Goal: Task Accomplishment & Management: Manage account settings

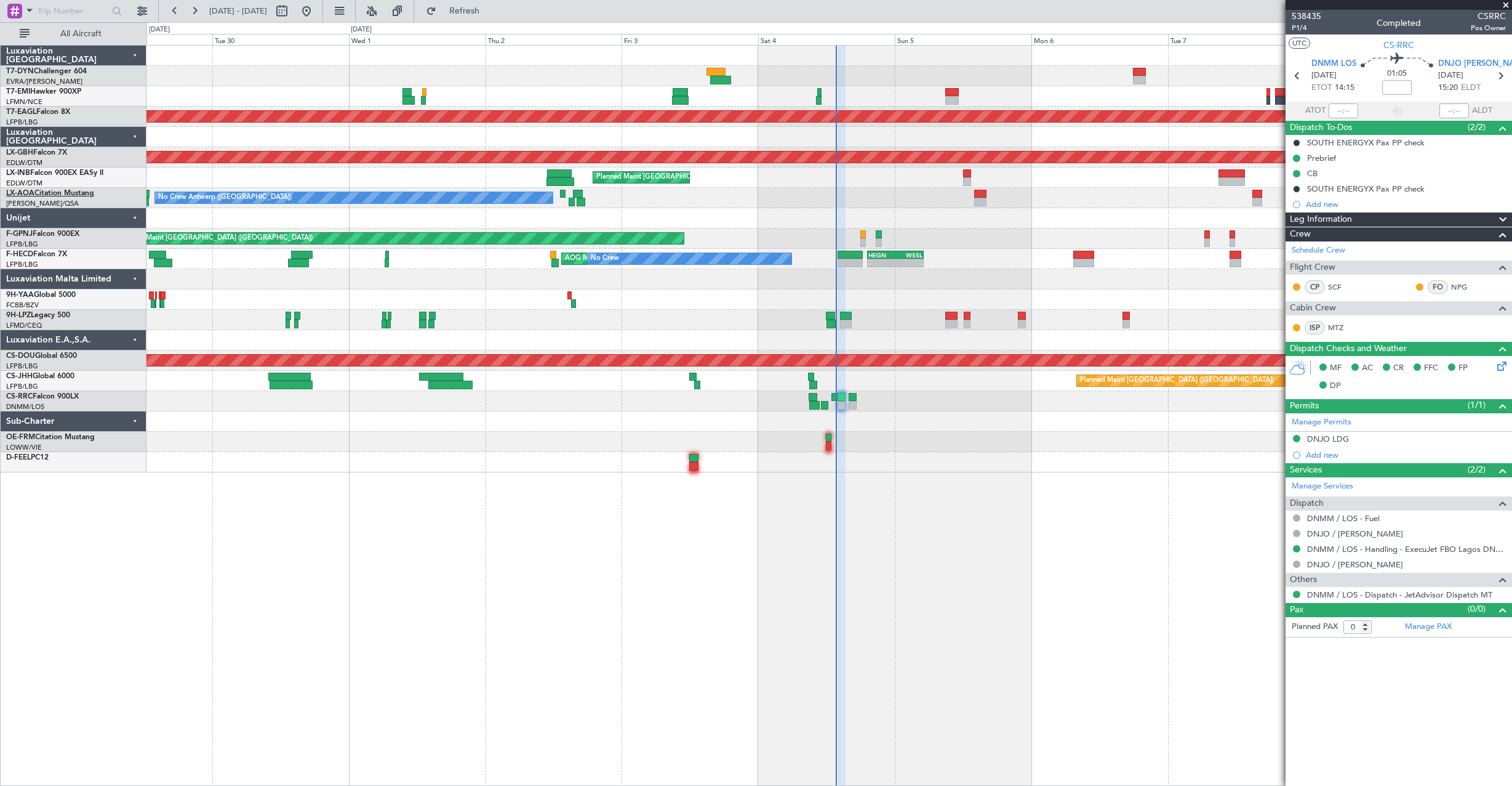
click at [28, 192] on span "LX-AOA" at bounding box center [20, 193] width 28 height 8
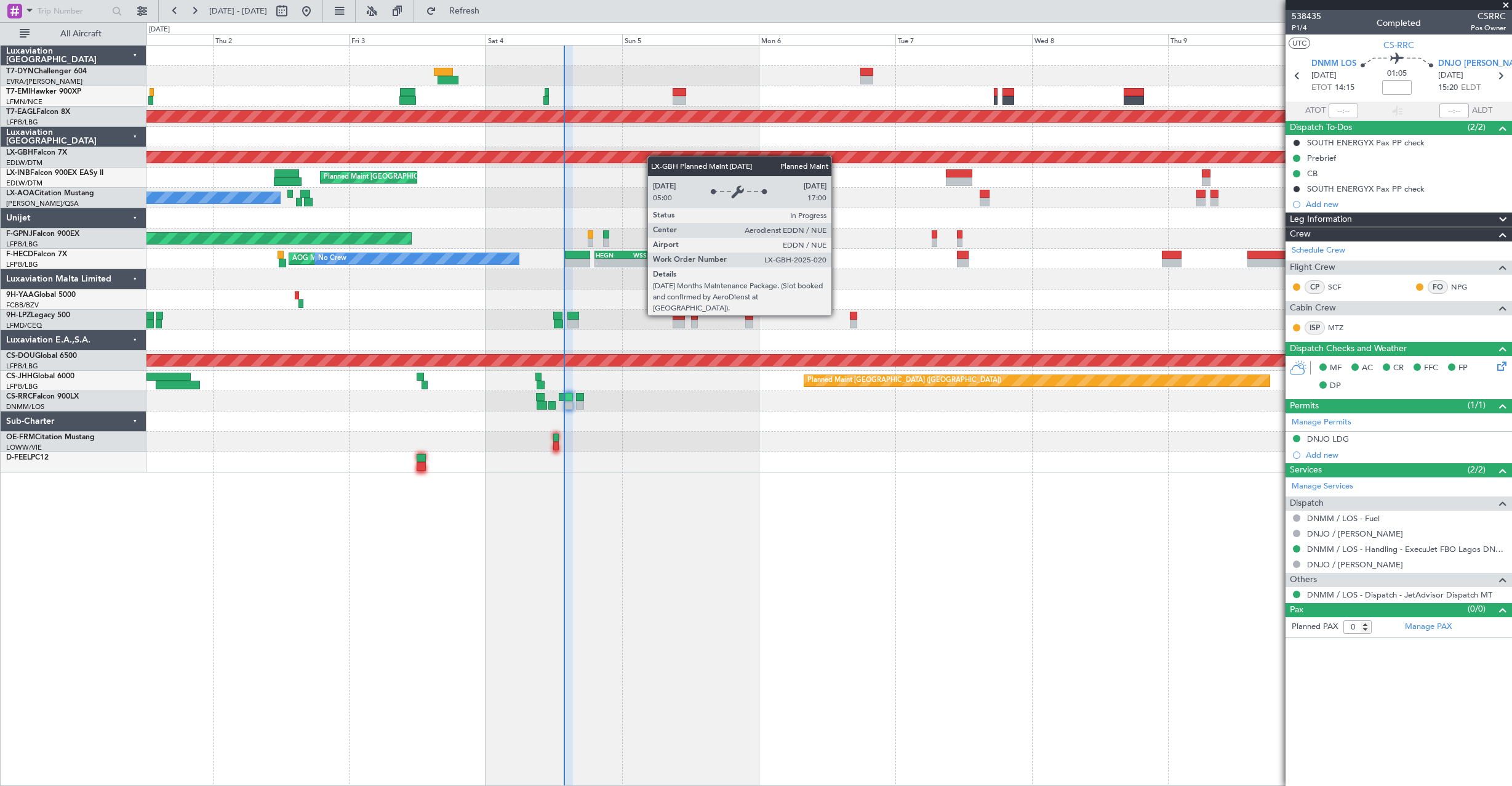
click at [615, 160] on div "No Crew Planned Maint [GEOGRAPHIC_DATA] (Al Maktoum Intl) Planned Maint Nurnber…" at bounding box center [829, 259] width 1365 height 427
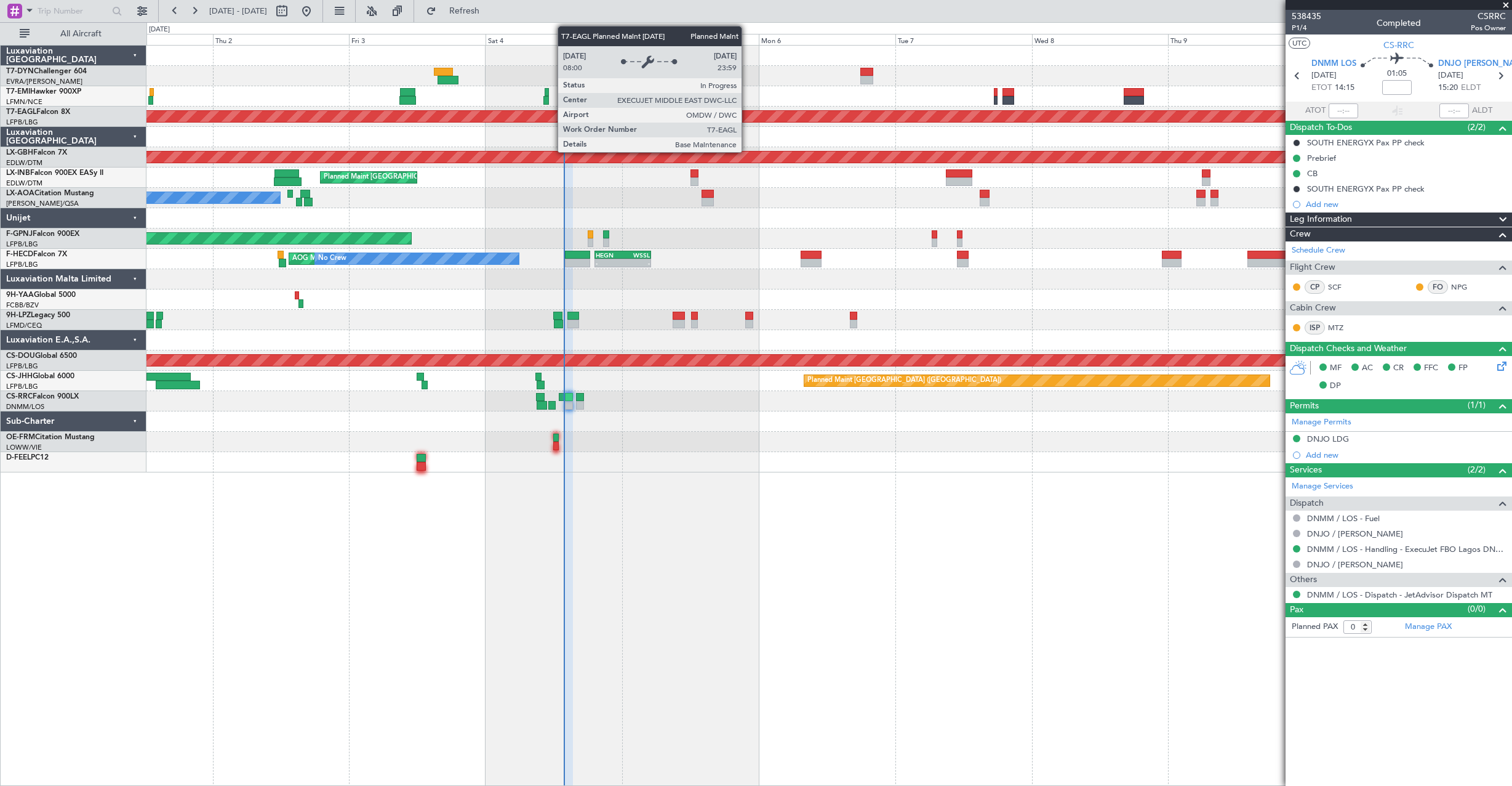
click at [750, 115] on div "No Crew Planned Maint [GEOGRAPHIC_DATA] (Al Maktoum Intl) Planned Maint Nurnber…" at bounding box center [829, 259] width 1365 height 427
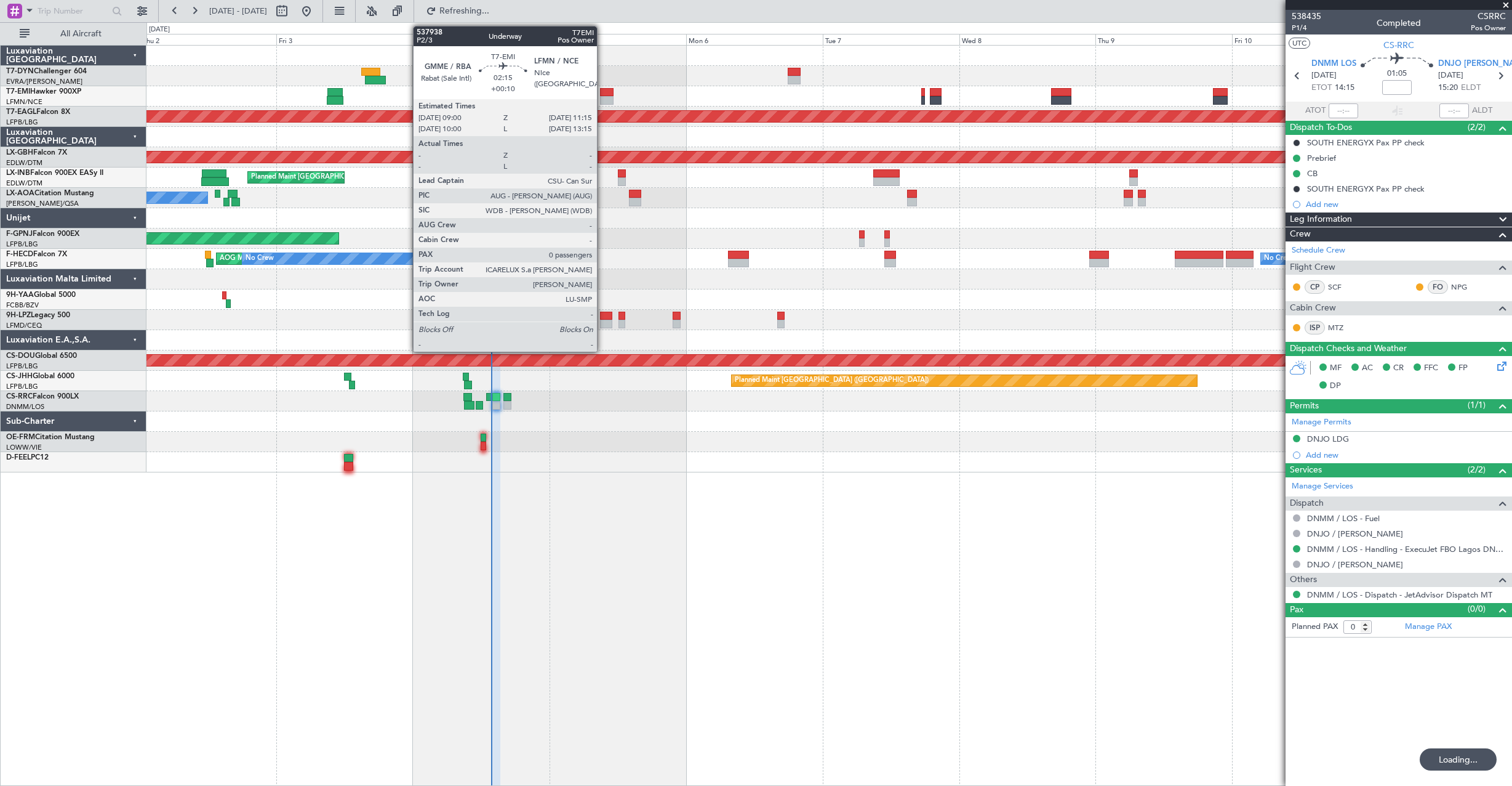
click at [603, 89] on div at bounding box center [606, 92] width 13 height 9
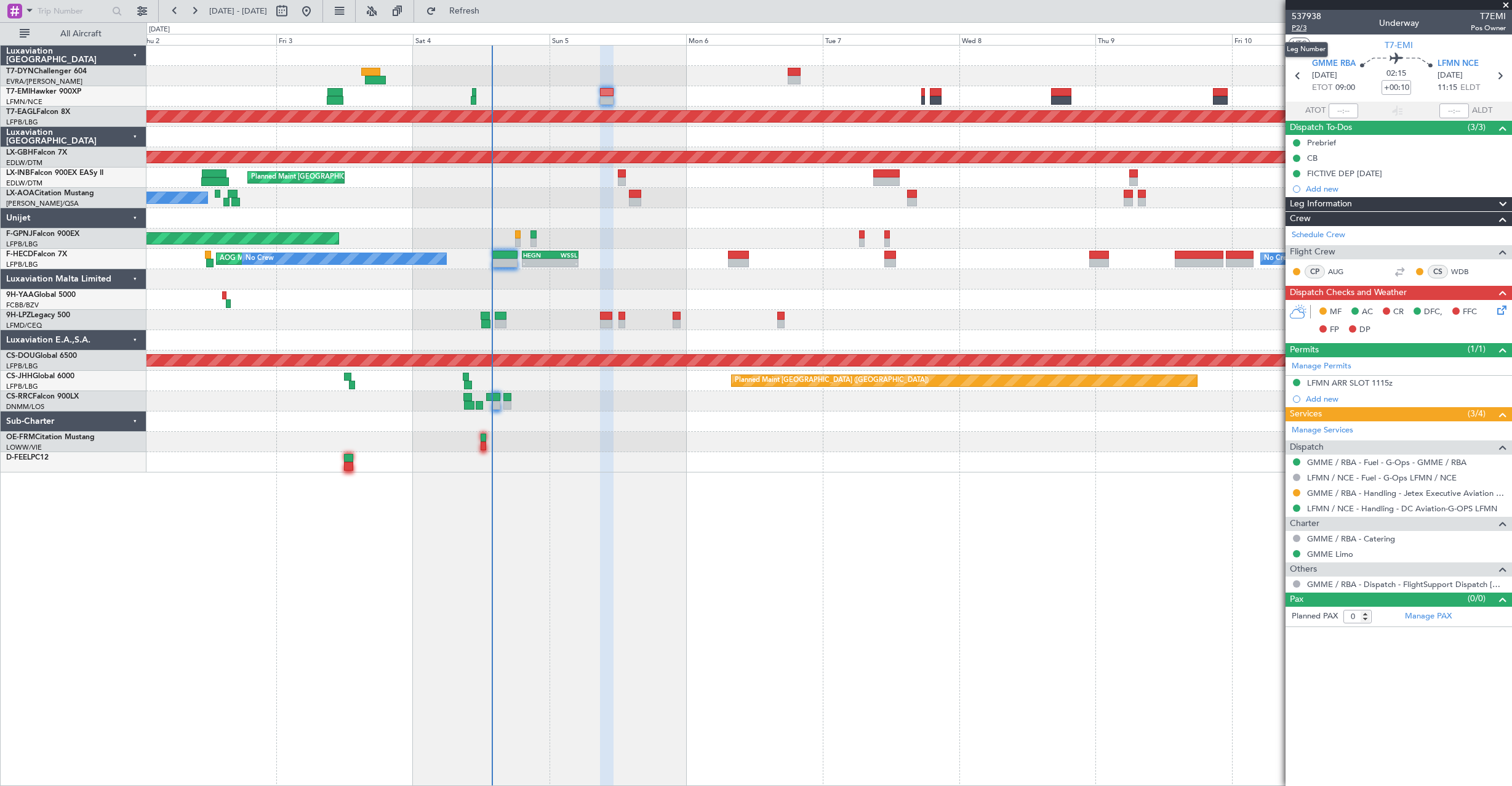
click at [1296, 25] on span "P2/3" at bounding box center [1307, 28] width 29 height 10
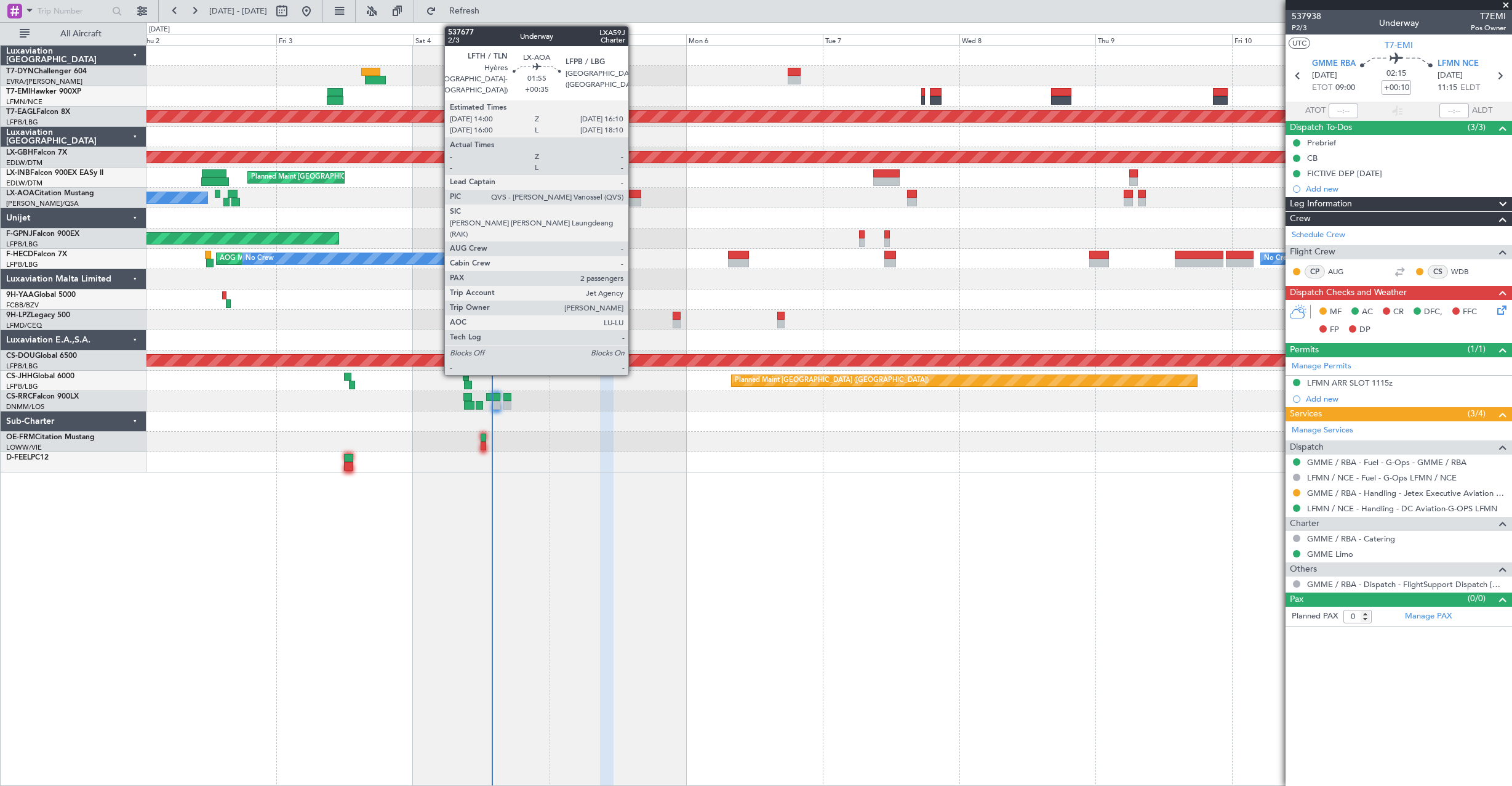
click at [634, 196] on div at bounding box center [635, 194] width 13 height 9
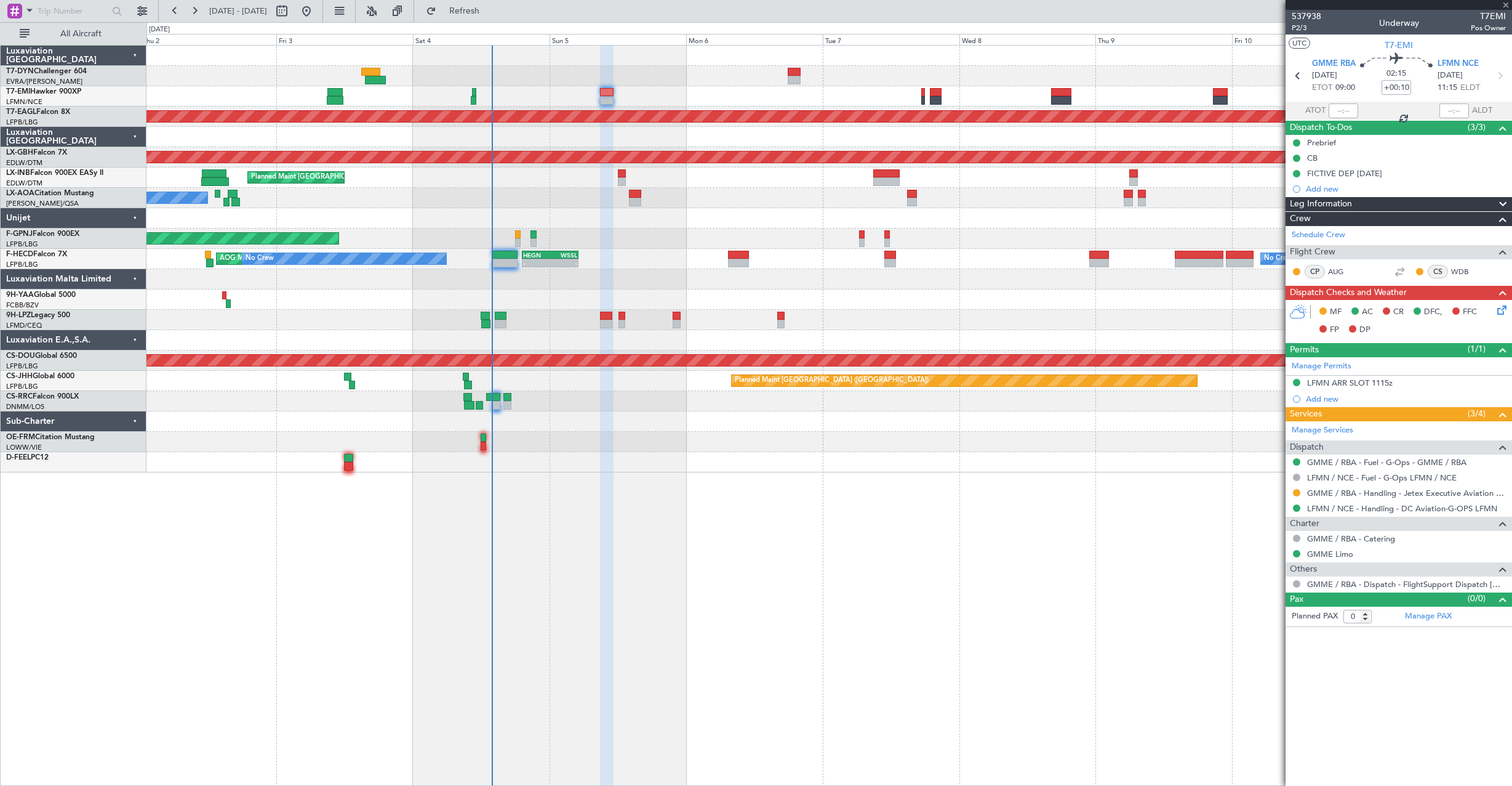
type input "+00:35"
type input "2"
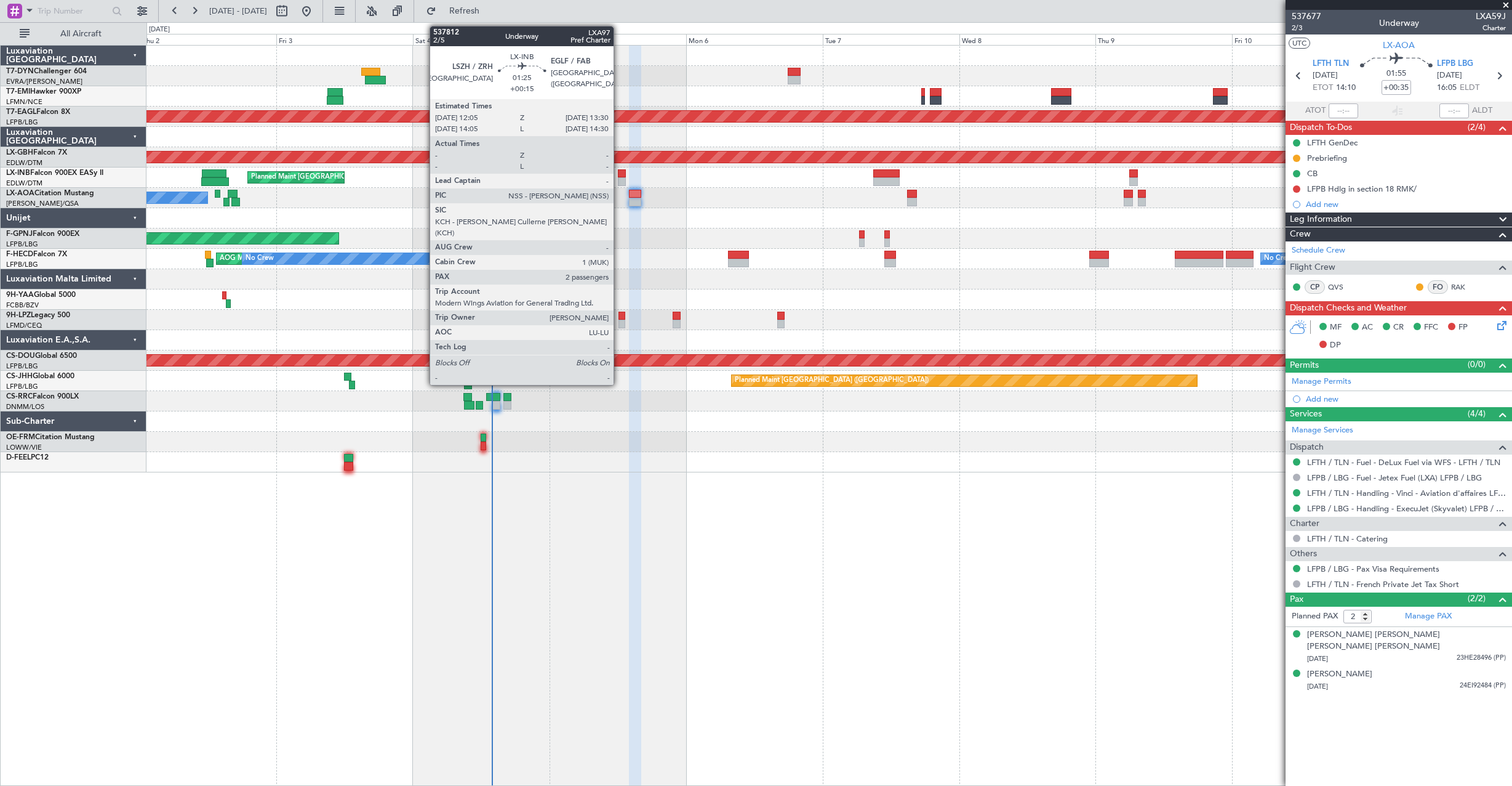
click at [619, 176] on div at bounding box center [622, 173] width 9 height 9
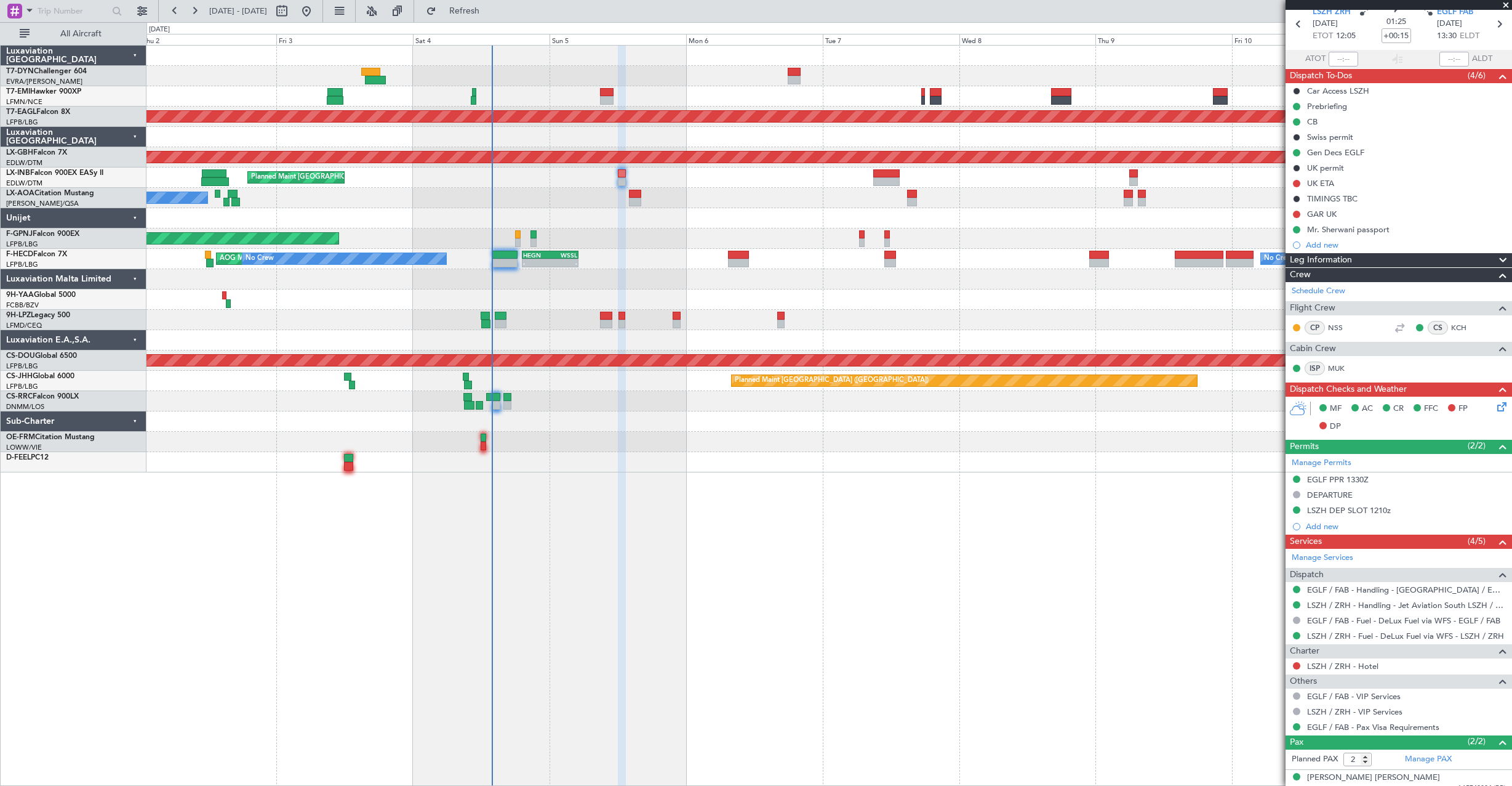
scroll to position [91, 0]
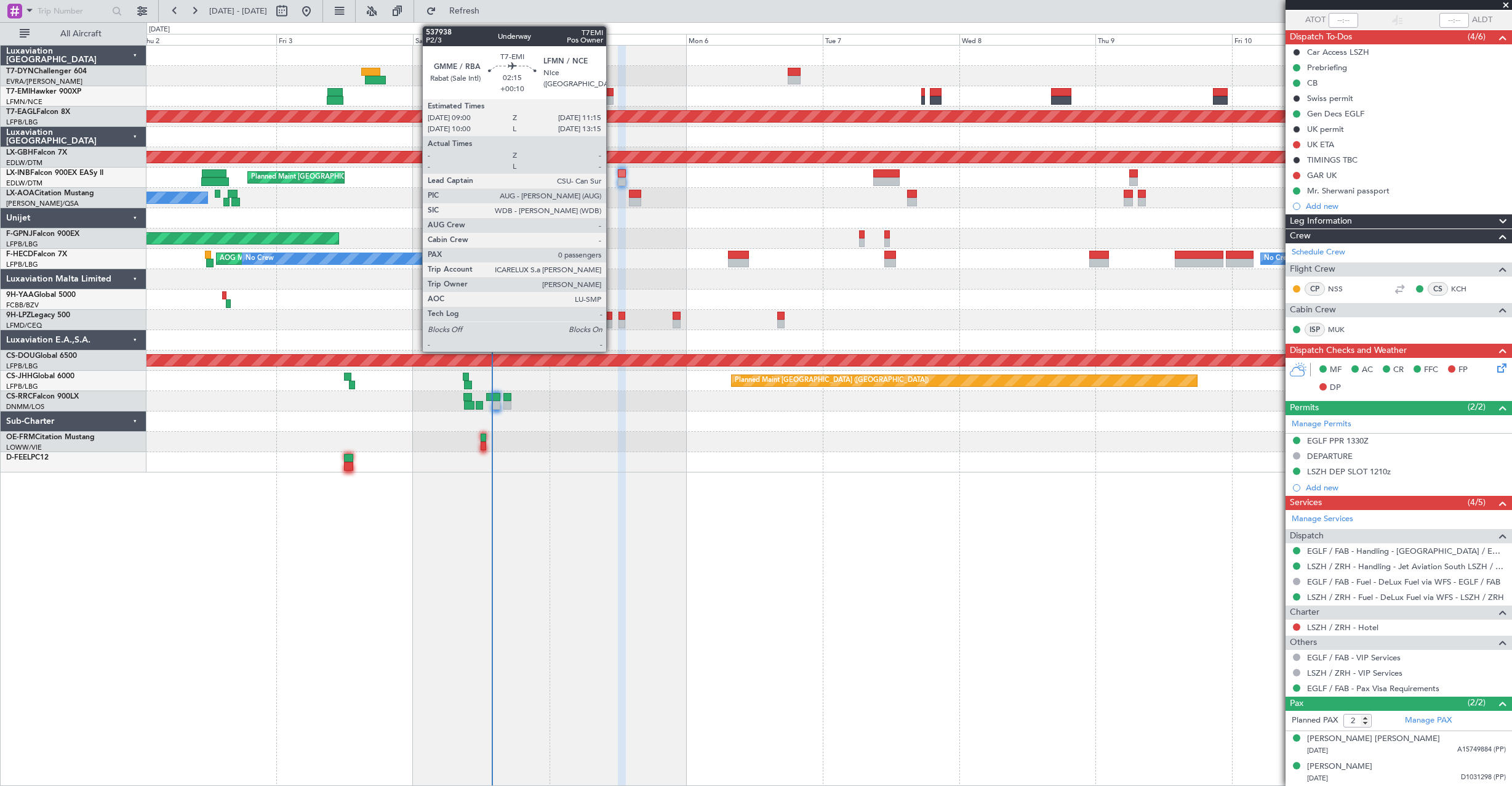
click at [612, 100] on div at bounding box center [606, 100] width 13 height 9
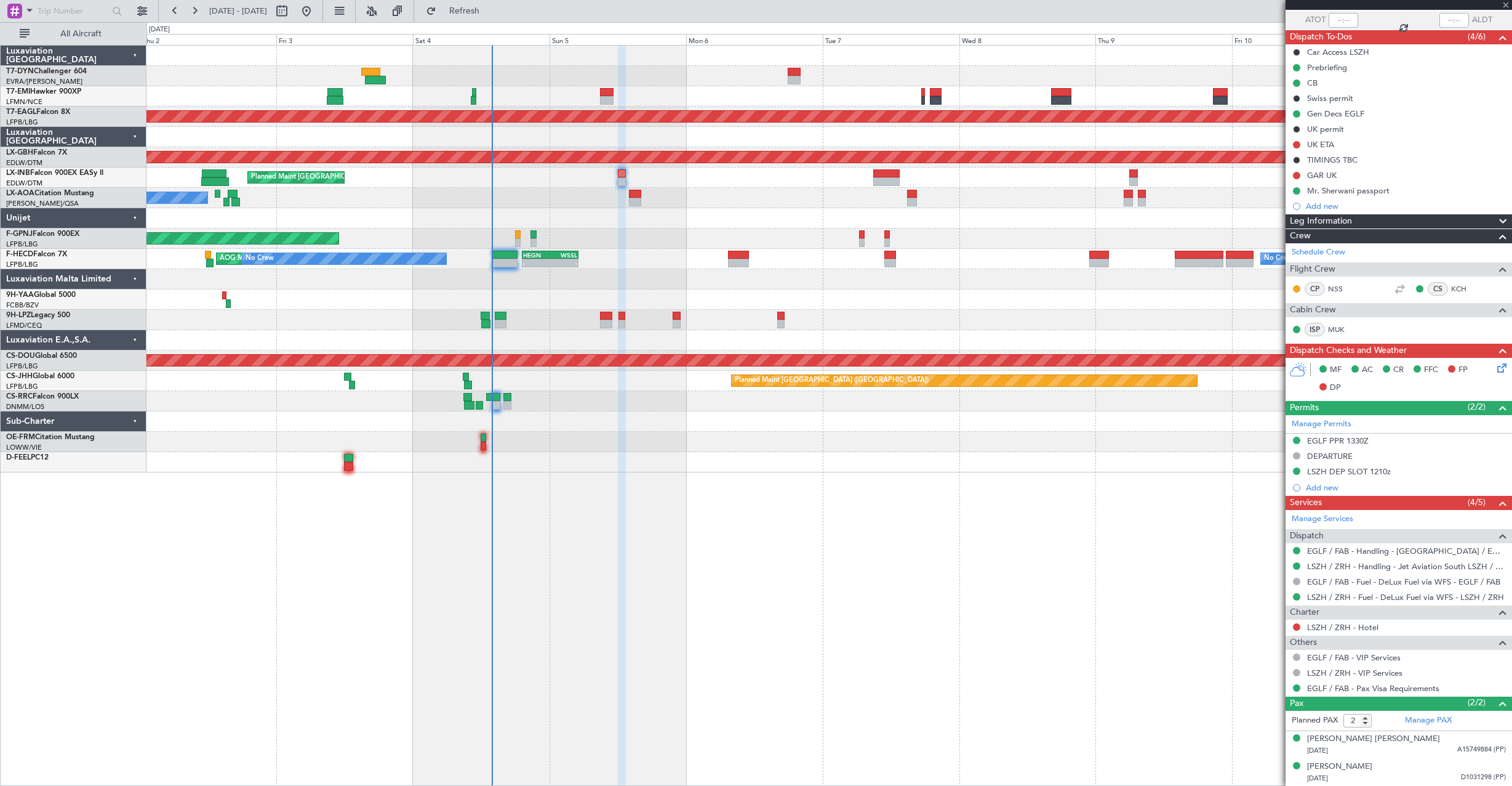
type input "+00:10"
type input "0"
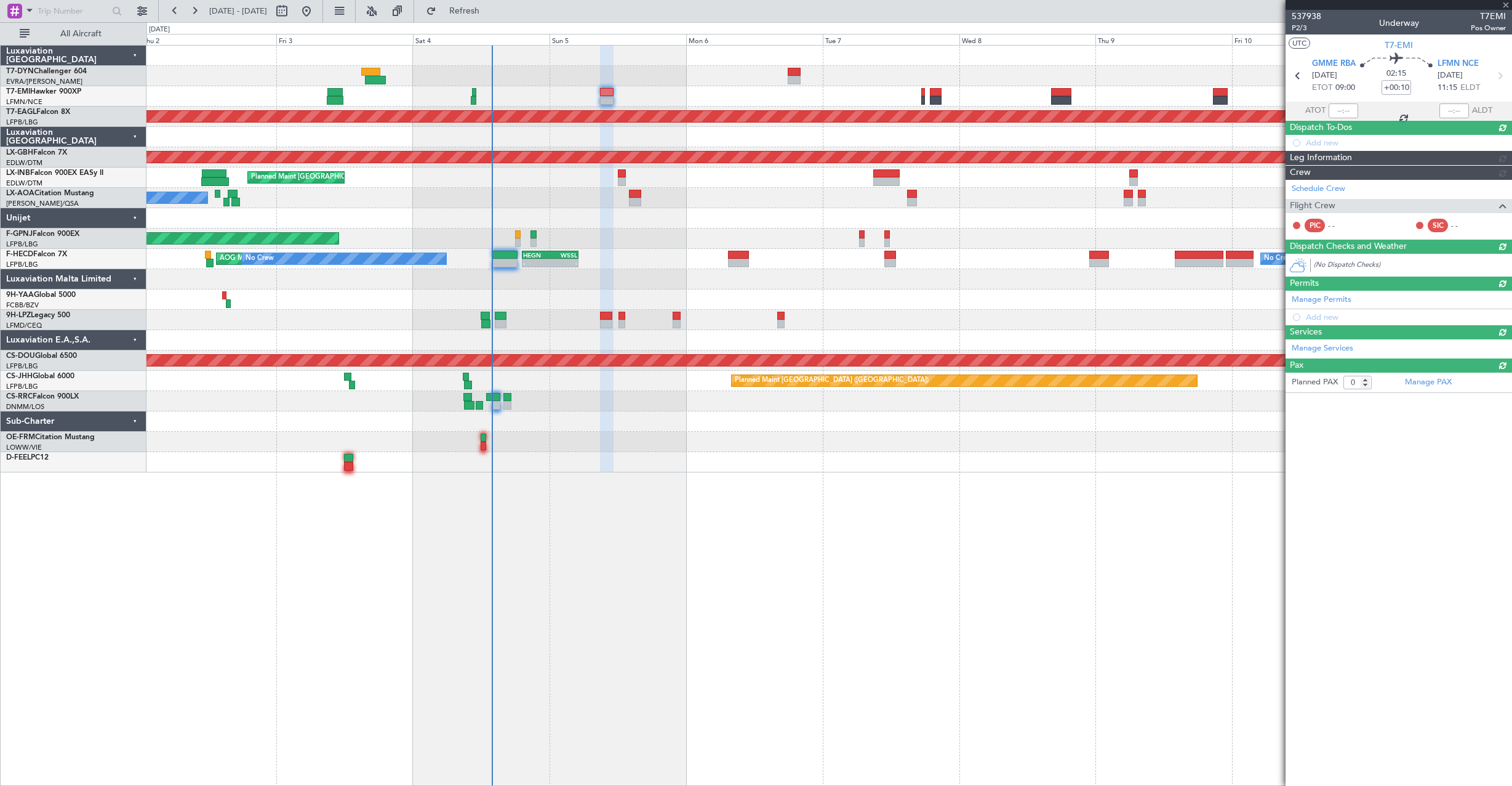
scroll to position [0, 0]
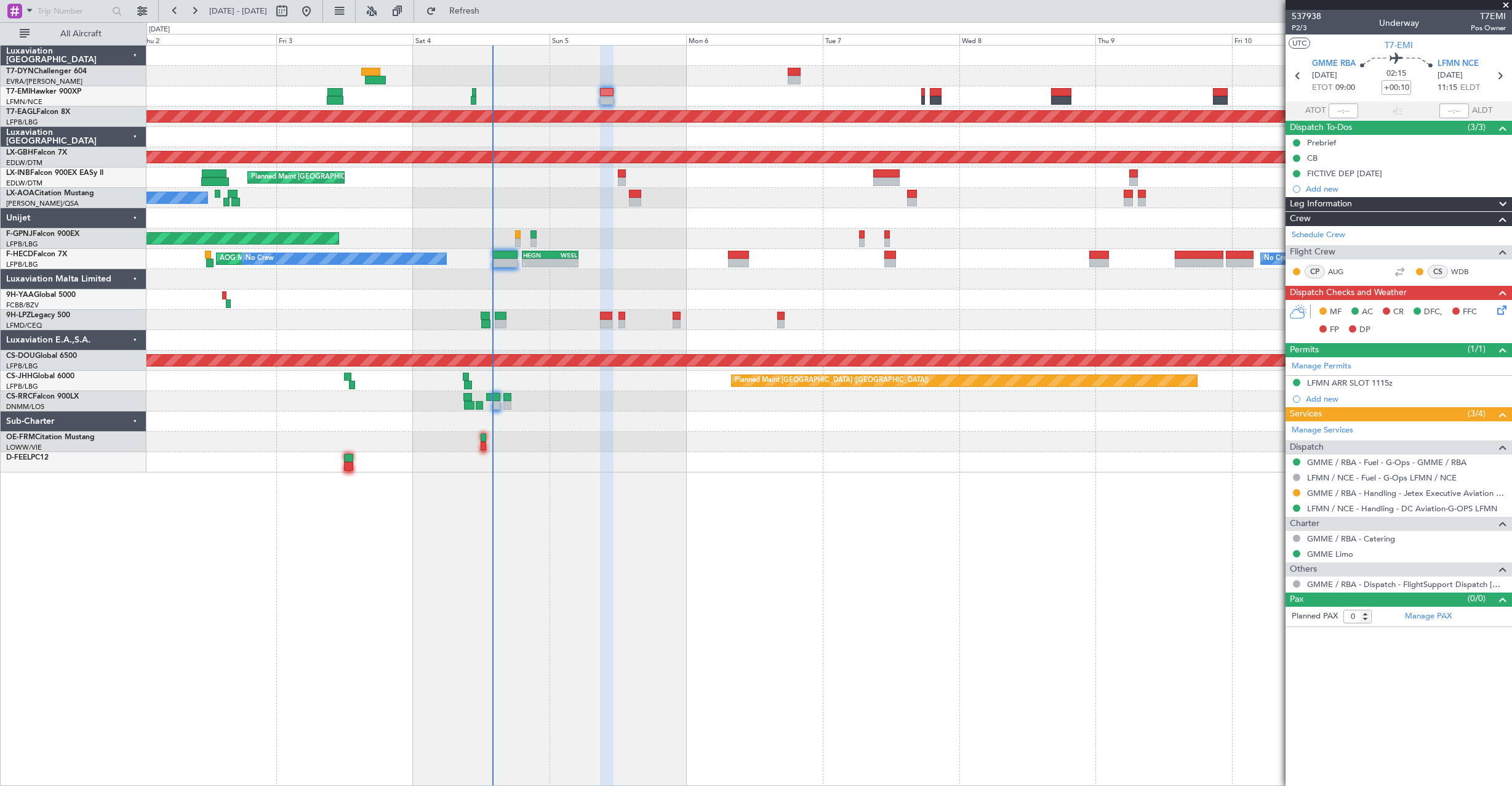
click at [1505, 311] on icon at bounding box center [1499, 307] width 9 height 9
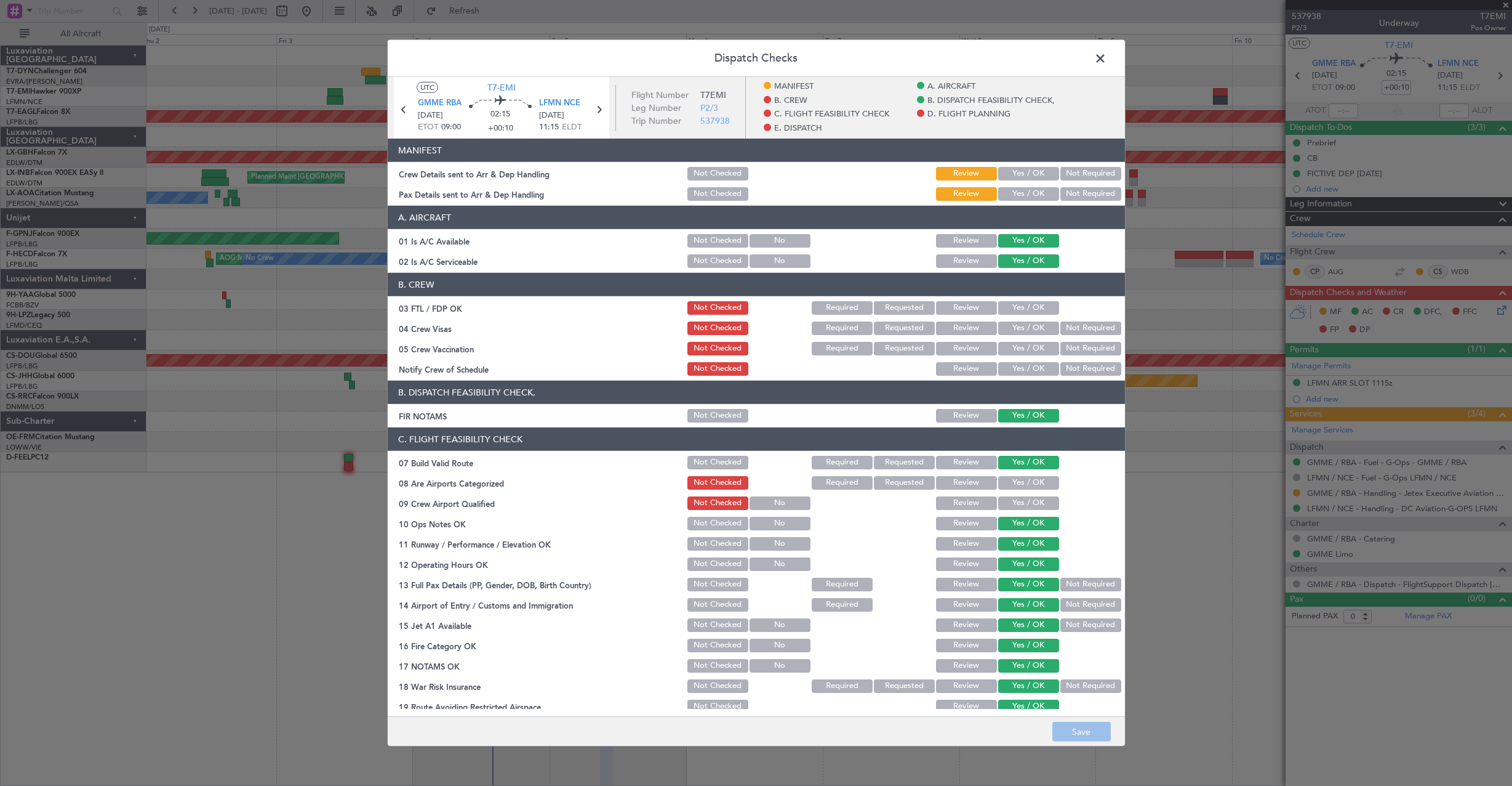
click at [1024, 174] on button "Yes / OK" at bounding box center [1028, 173] width 61 height 14
click at [1024, 190] on button "Yes / OK" at bounding box center [1028, 194] width 61 height 14
click at [1084, 733] on button "Save" at bounding box center [1082, 731] width 59 height 20
click at [1107, 57] on span at bounding box center [1107, 61] width 0 height 25
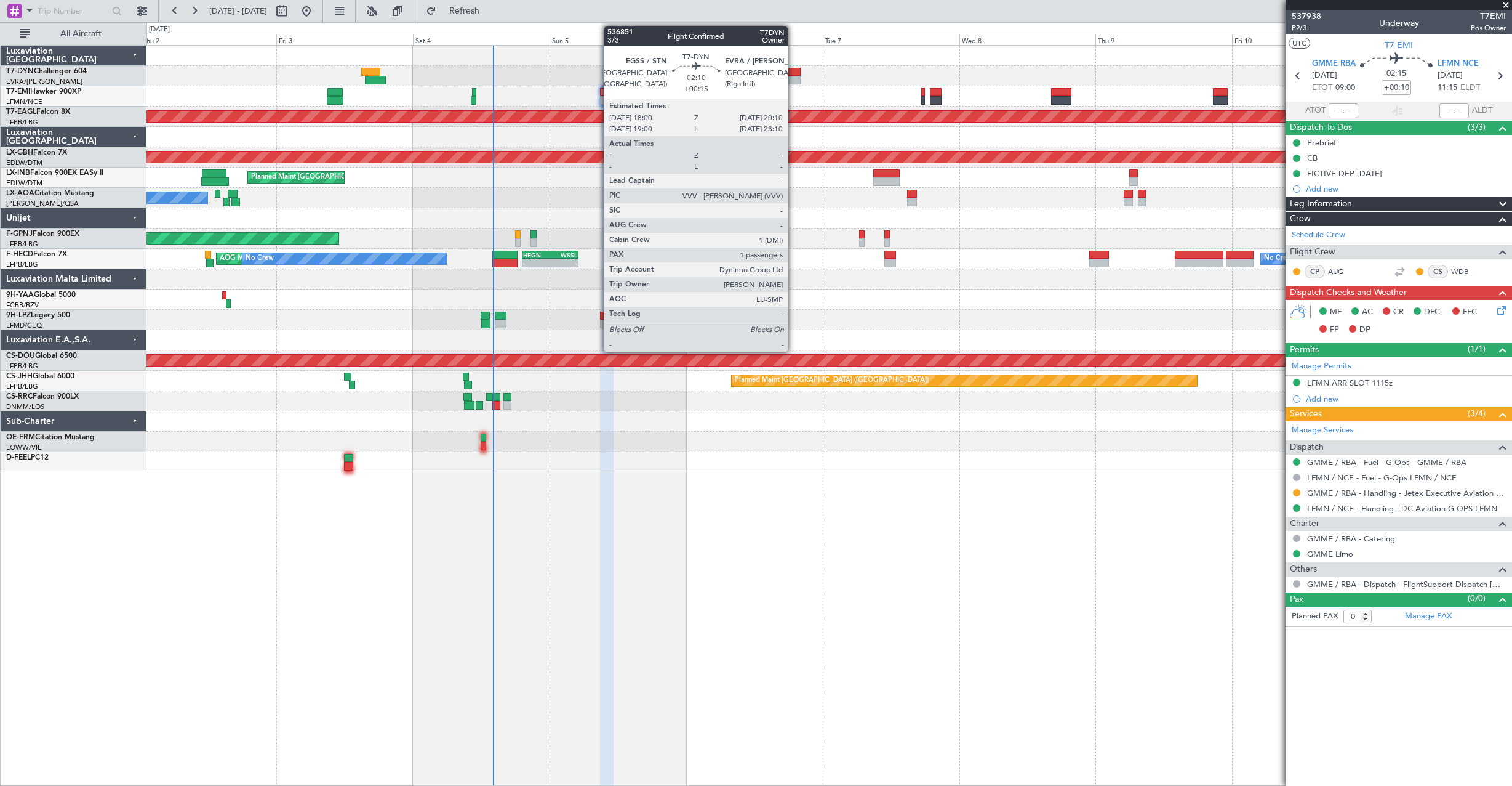
click at [794, 79] on div at bounding box center [794, 80] width 13 height 9
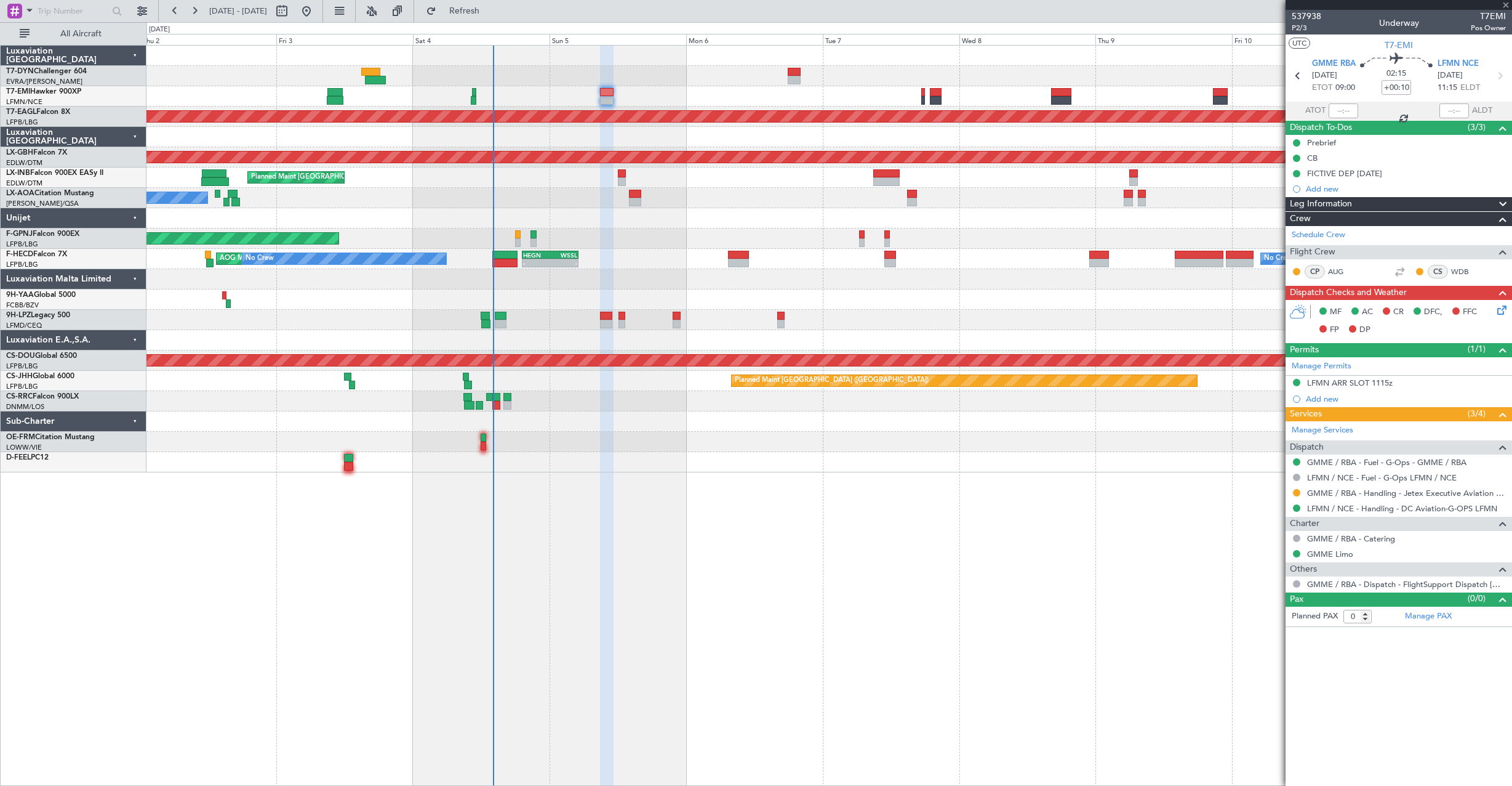
type input "+00:15"
type input "1"
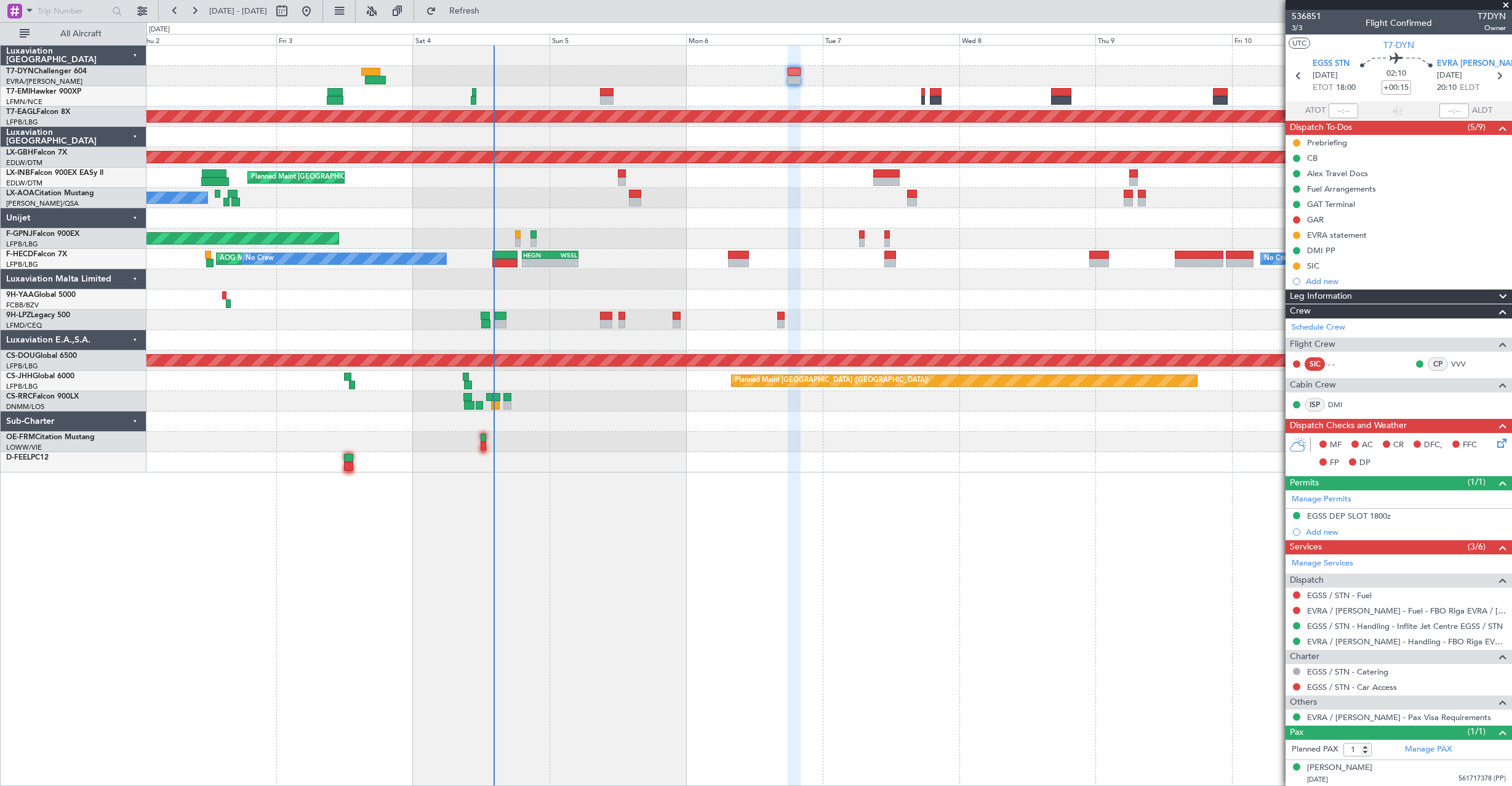
scroll to position [1, 0]
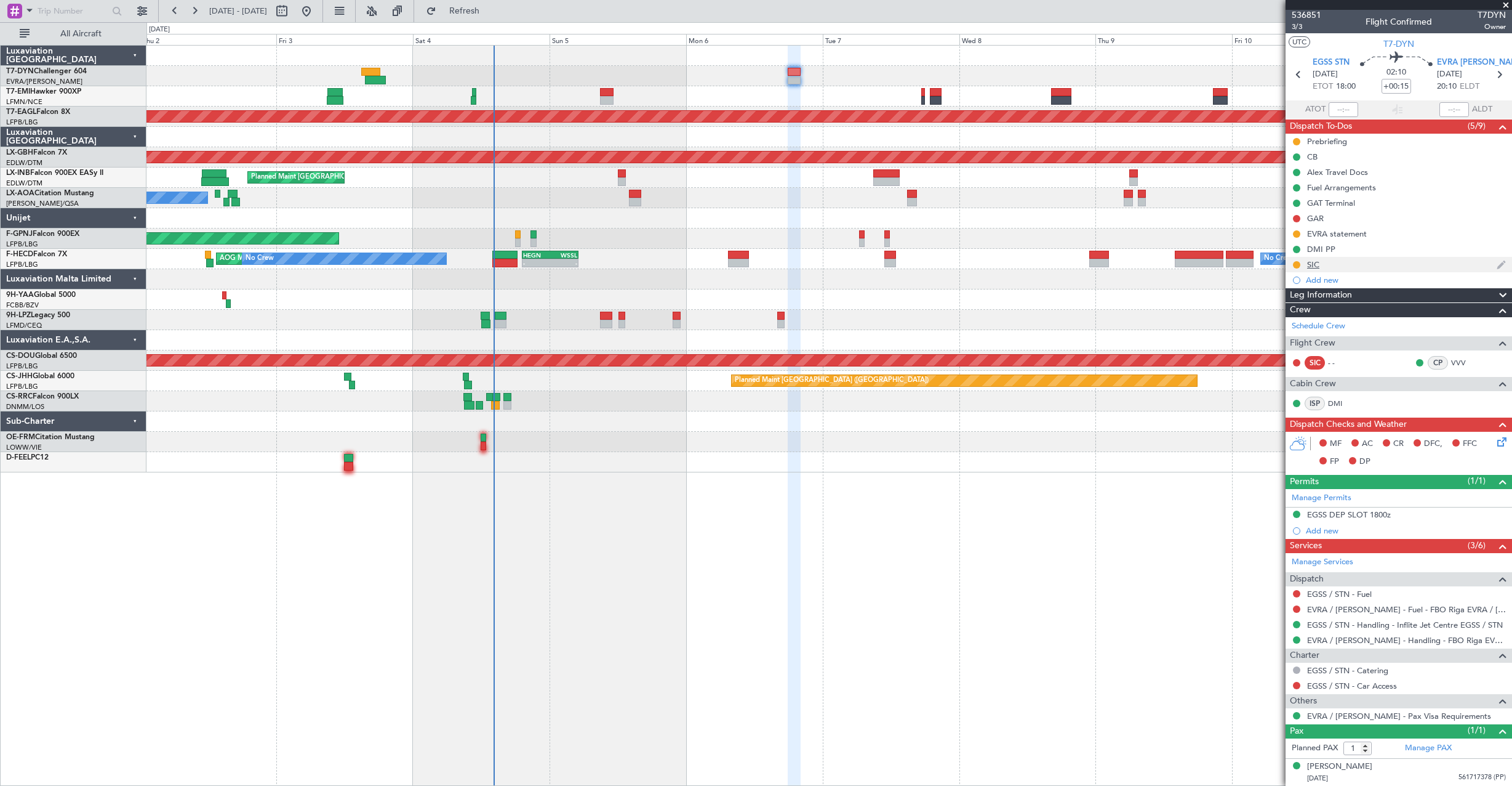
click at [1319, 262] on div "SIC" at bounding box center [1314, 264] width 12 height 10
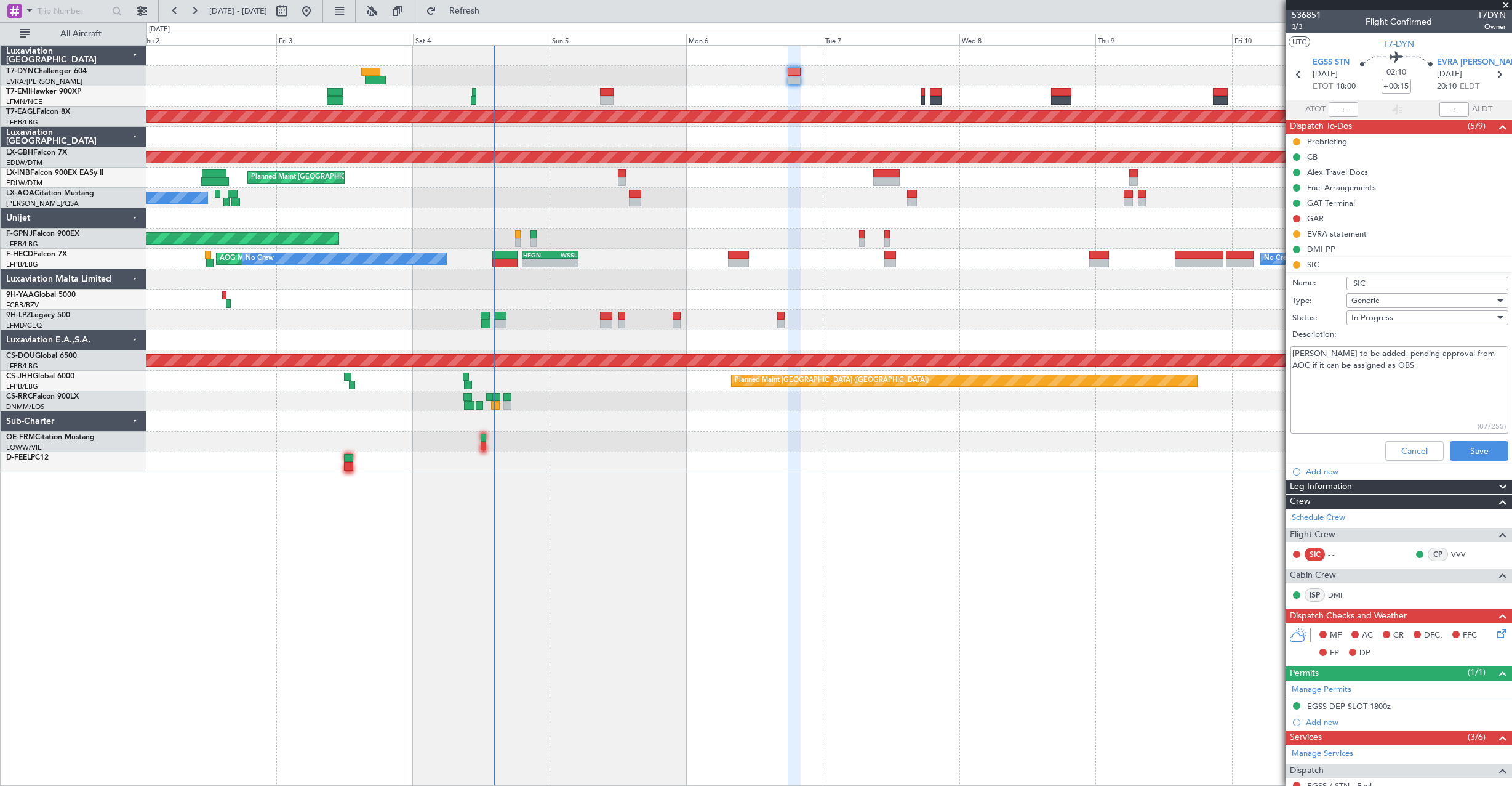
click at [1443, 362] on textarea "[PERSON_NAME] to be added- pending approval from AOC if it can be assigned as O…" at bounding box center [1399, 390] width 218 height 88
paste textarea "validation is expired"
click at [1465, 387] on textarea "[PERSON_NAME] to be added- pending approval from AOC if it can be assigned as O…" at bounding box center [1399, 390] width 218 height 88
paste textarea "try to renew before departure time."
type textarea "[PERSON_NAME] to be added- pending approval from AOC if it can be assigned as O…"
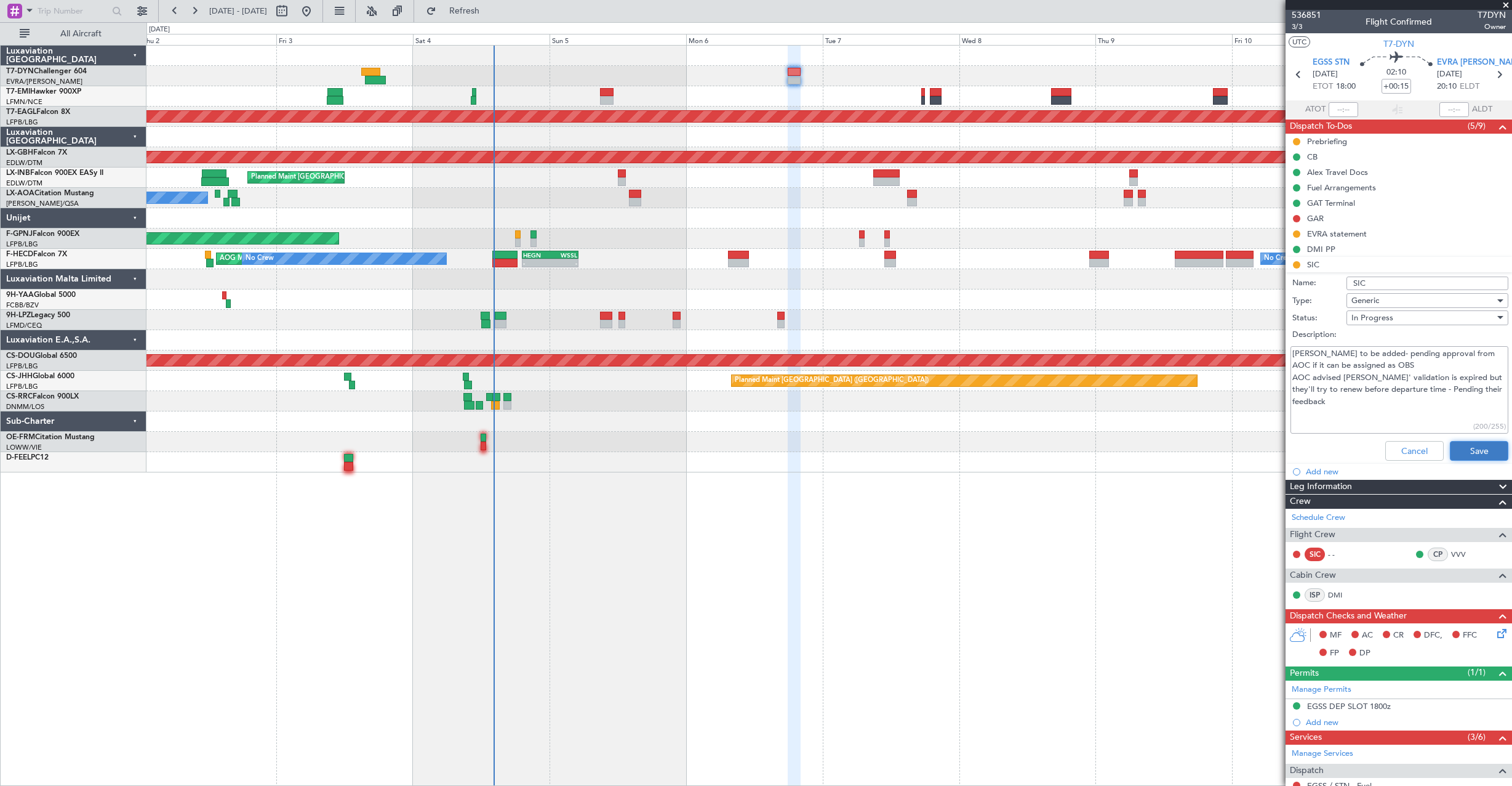
click at [1484, 453] on button "Save" at bounding box center [1479, 450] width 59 height 20
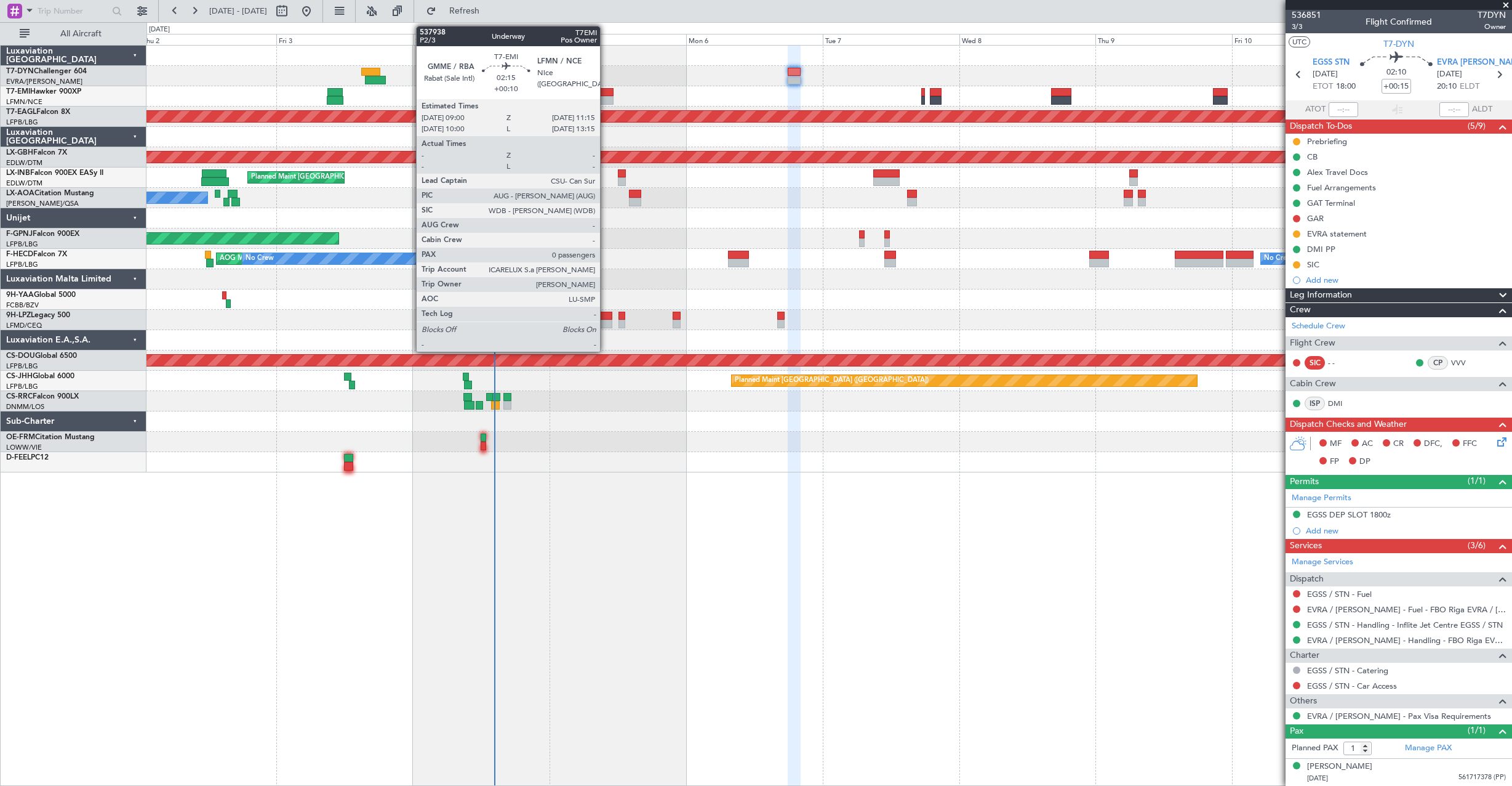
click at [605, 91] on div at bounding box center [606, 92] width 13 height 9
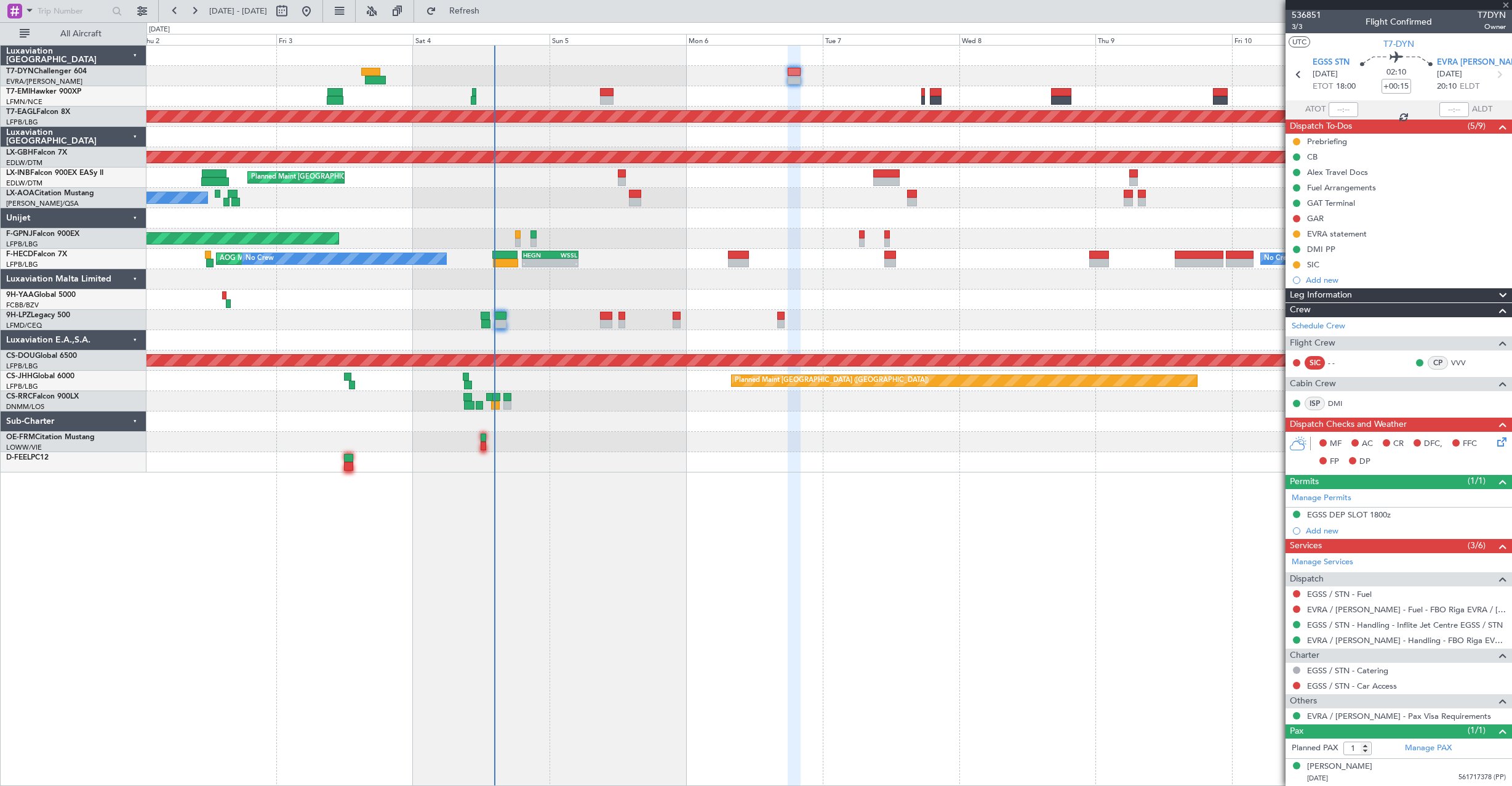
type input "+00:10"
type input "0"
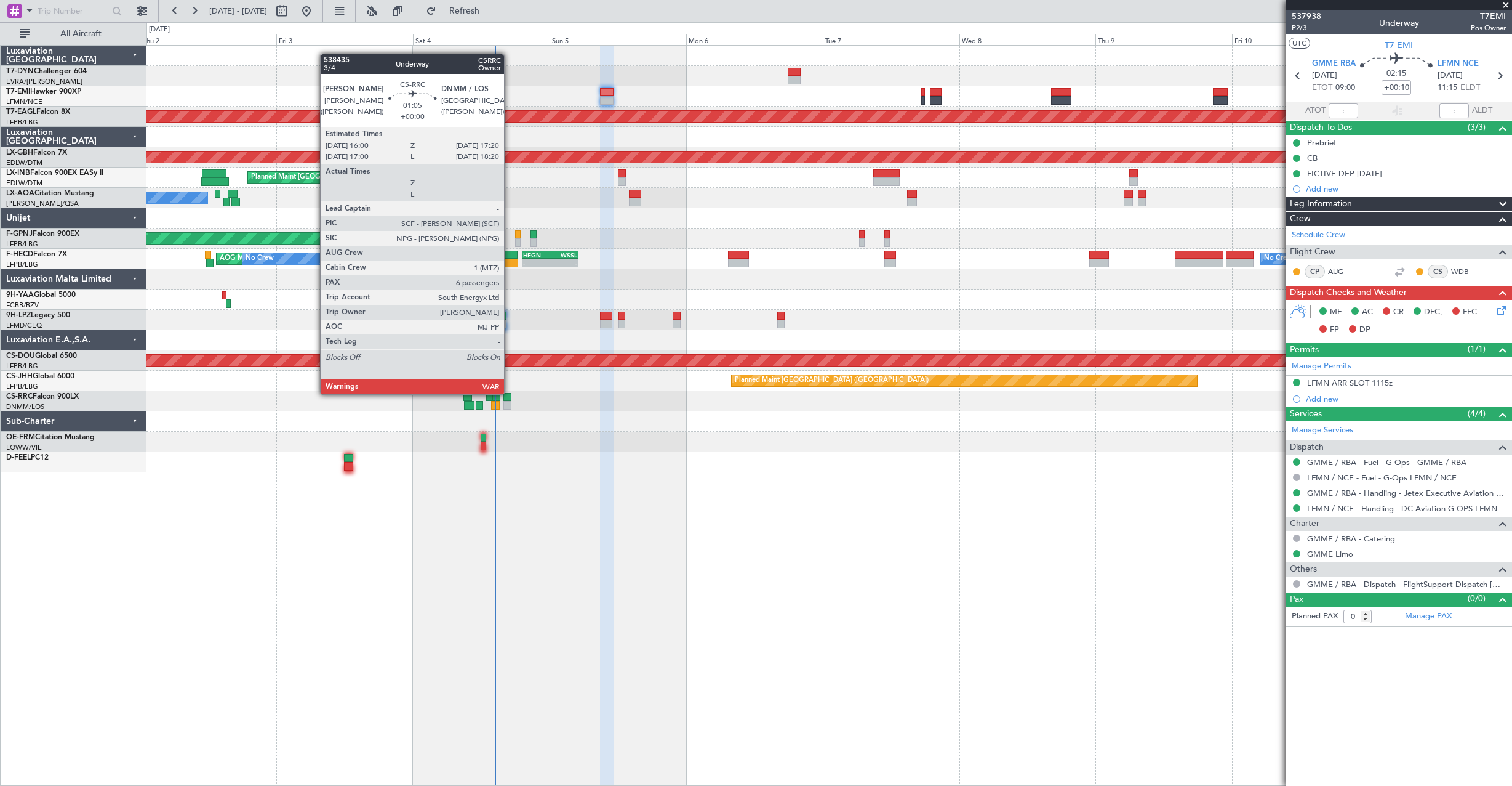
click at [510, 393] on div at bounding box center [507, 397] width 8 height 9
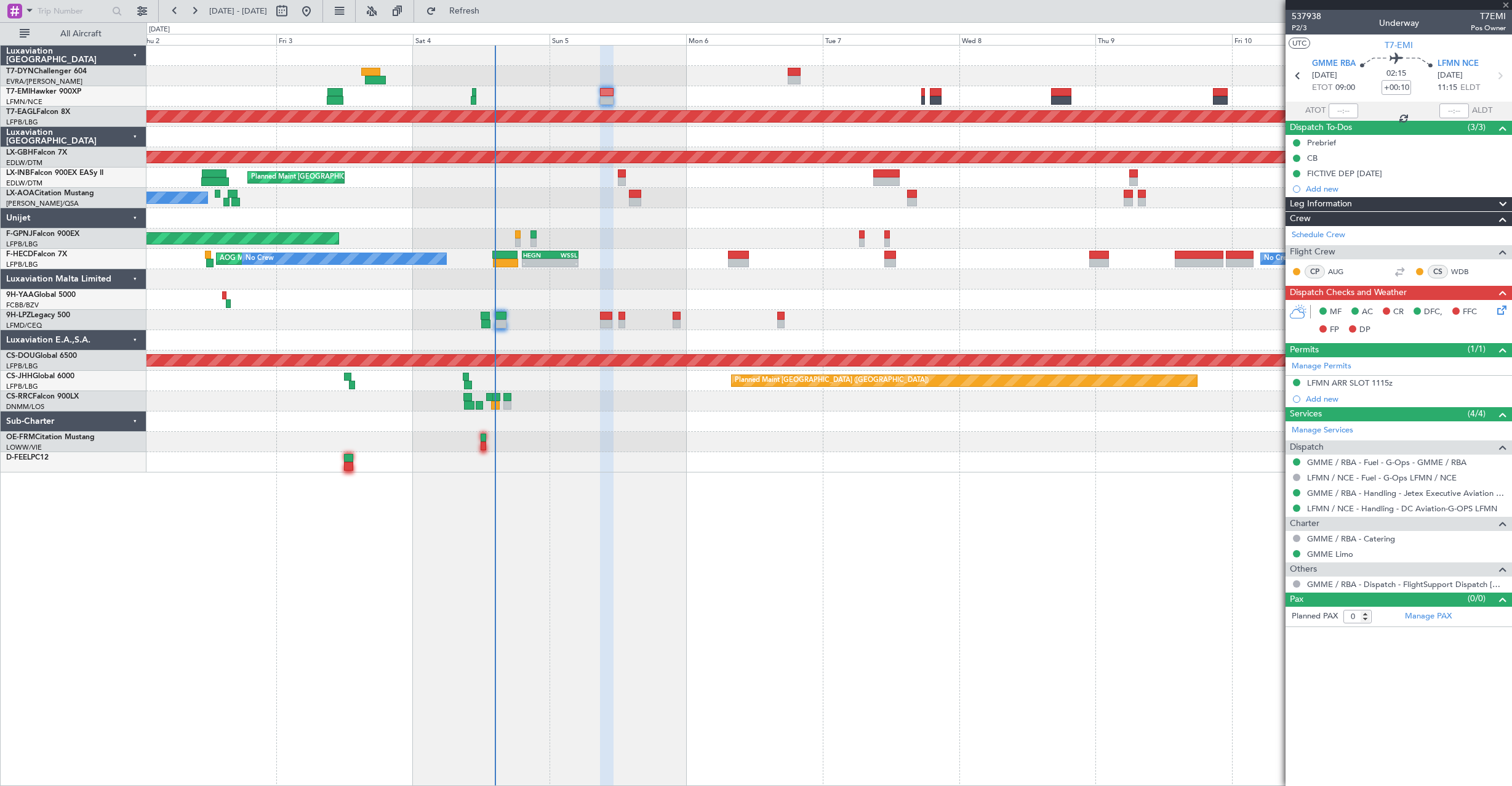
type input "6"
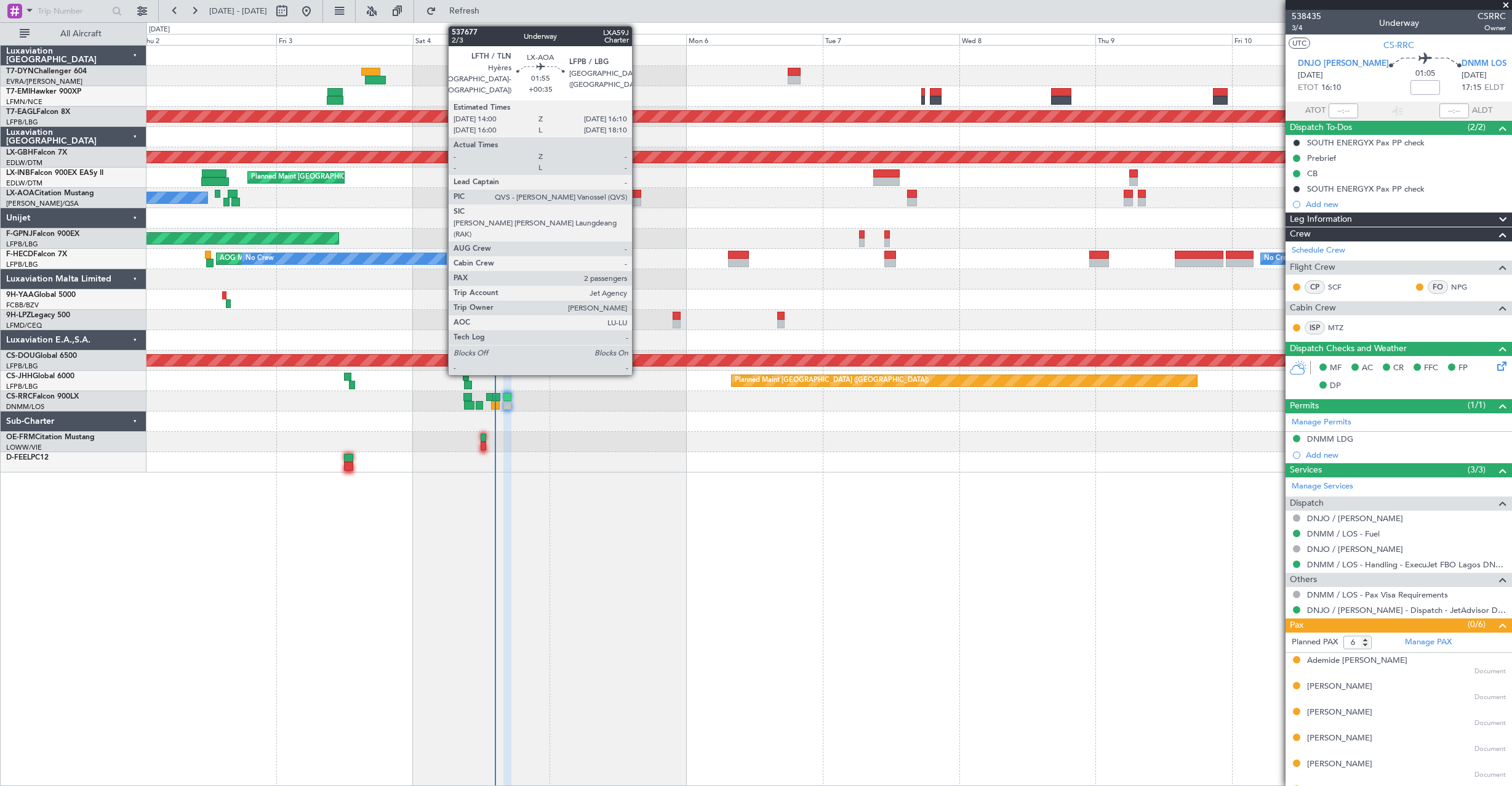
click at [637, 192] on div at bounding box center [635, 194] width 13 height 9
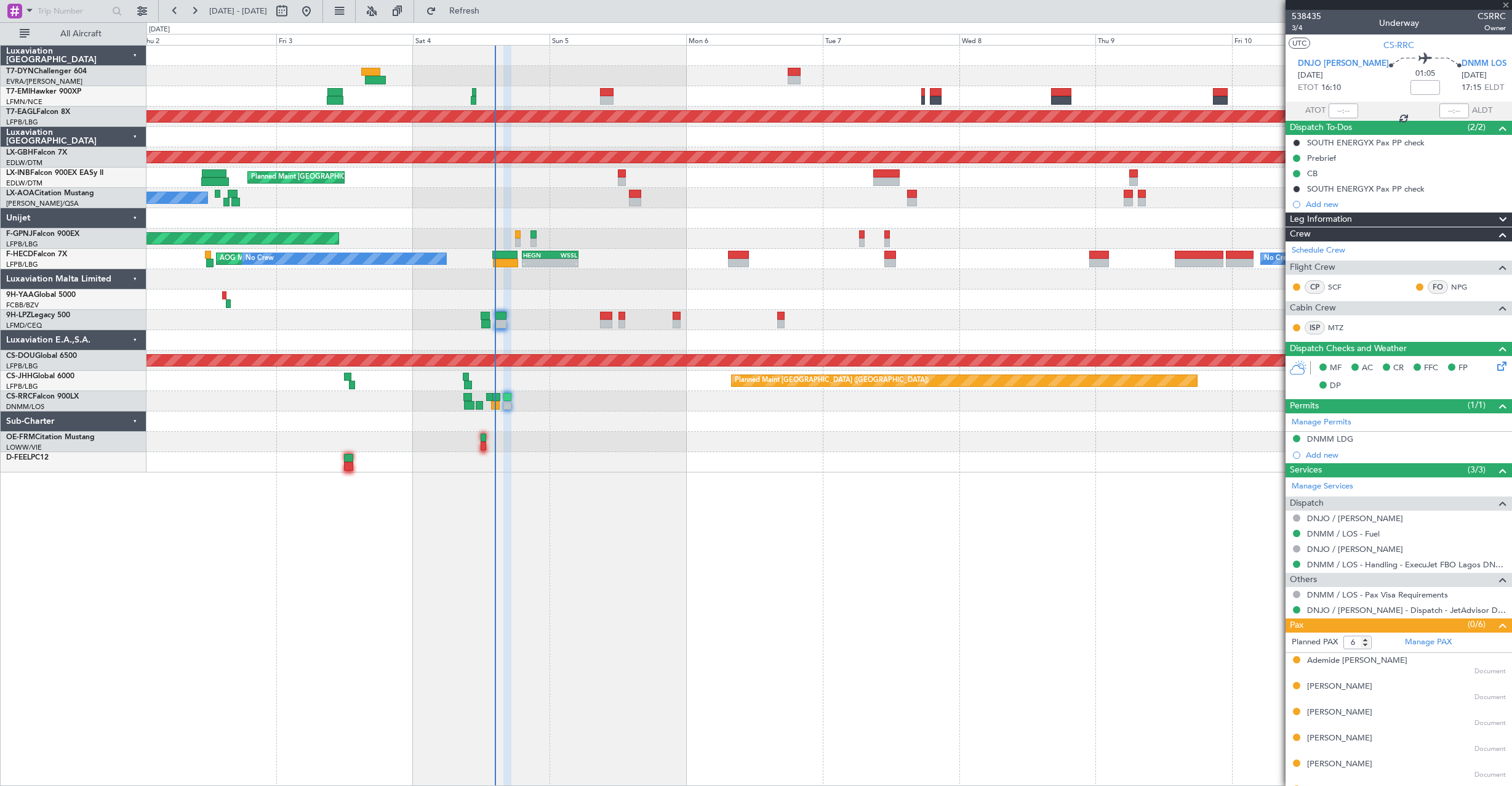
type input "+00:35"
type input "2"
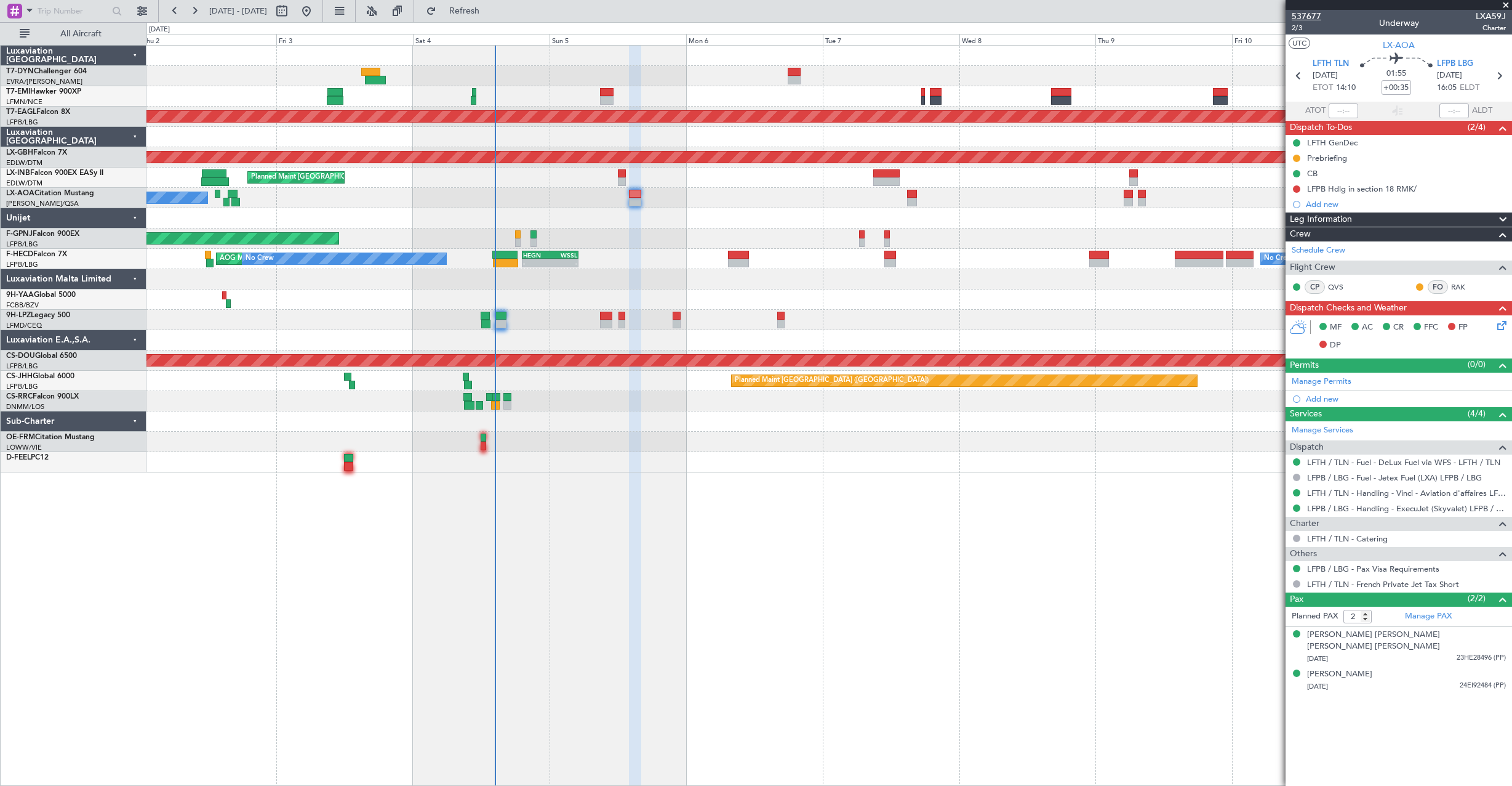
click at [1297, 19] on span "537677" at bounding box center [1307, 16] width 29 height 13
click at [1324, 61] on span "LFTH TLN" at bounding box center [1331, 64] width 36 height 12
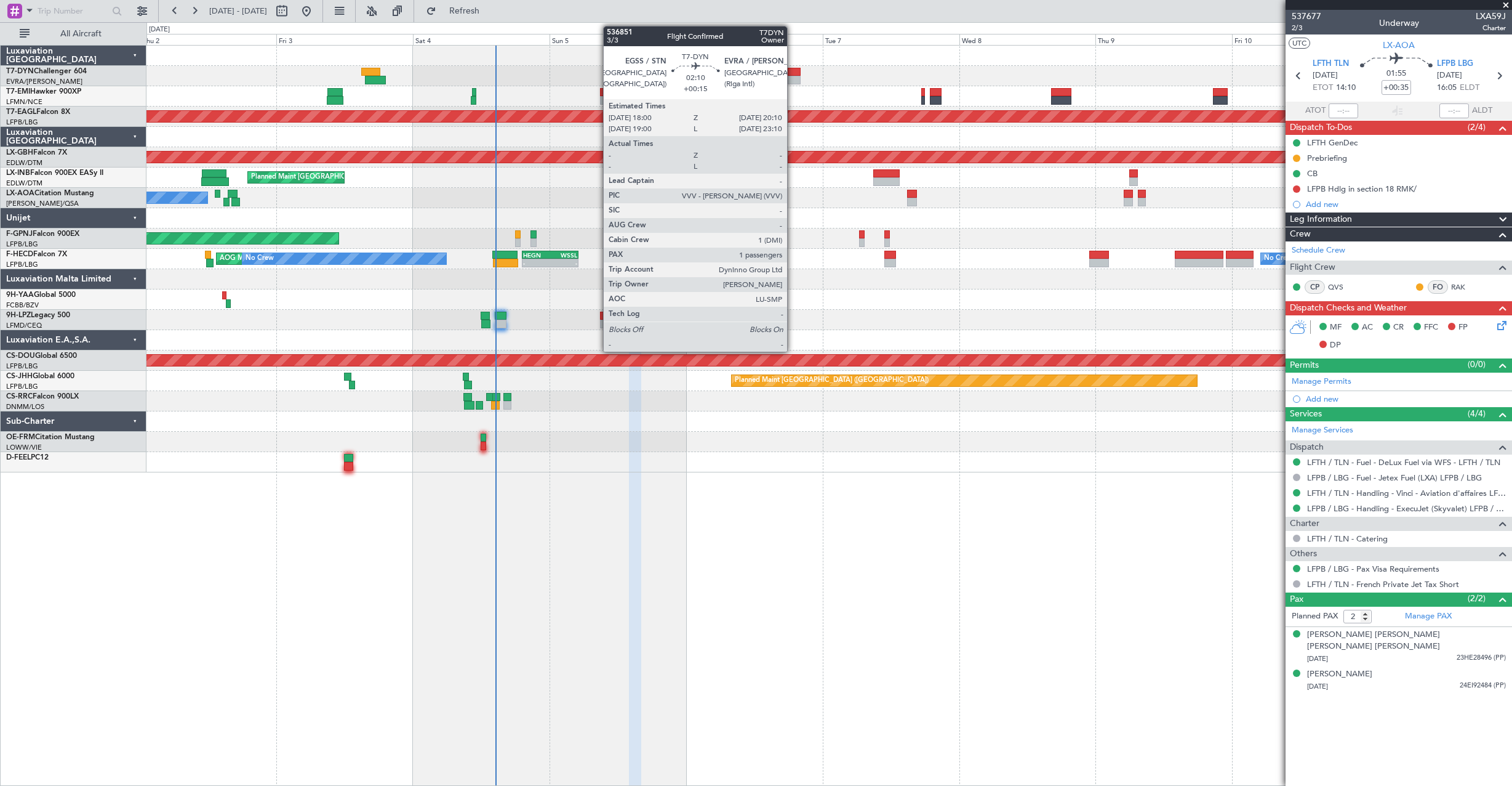
click at [793, 73] on div at bounding box center [794, 72] width 13 height 9
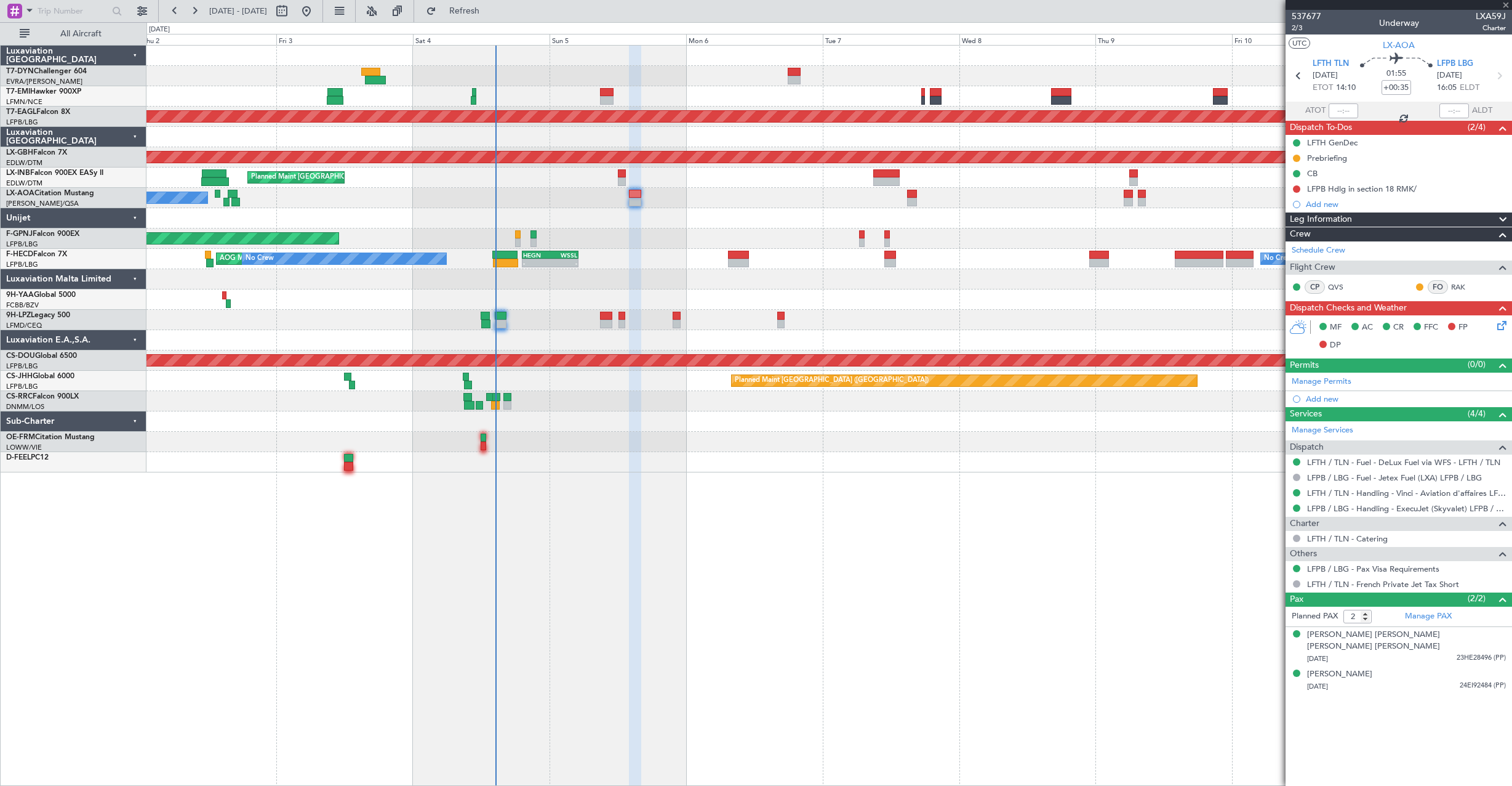
type input "+00:15"
type input "1"
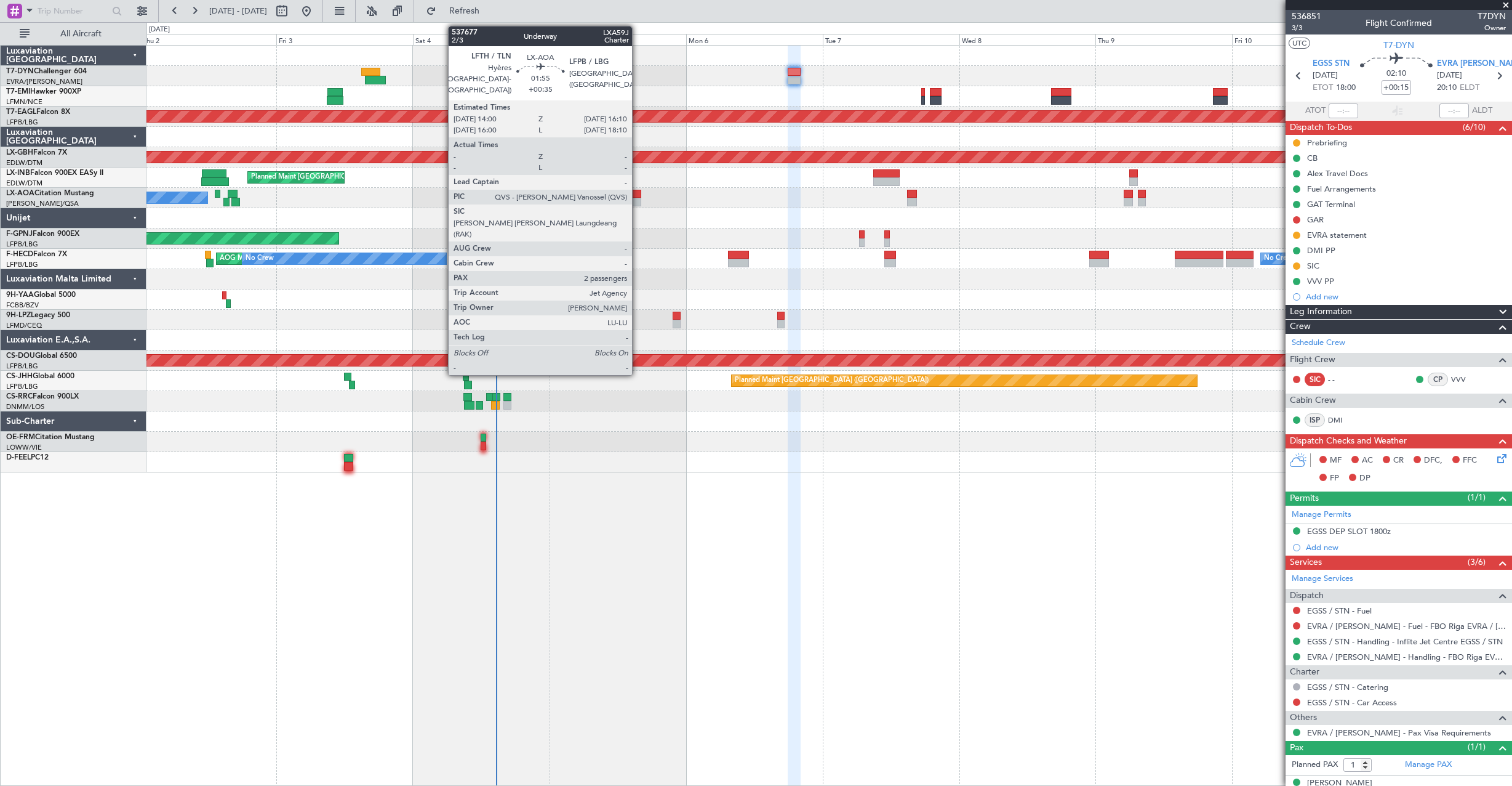
click at [637, 201] on div at bounding box center [635, 202] width 13 height 9
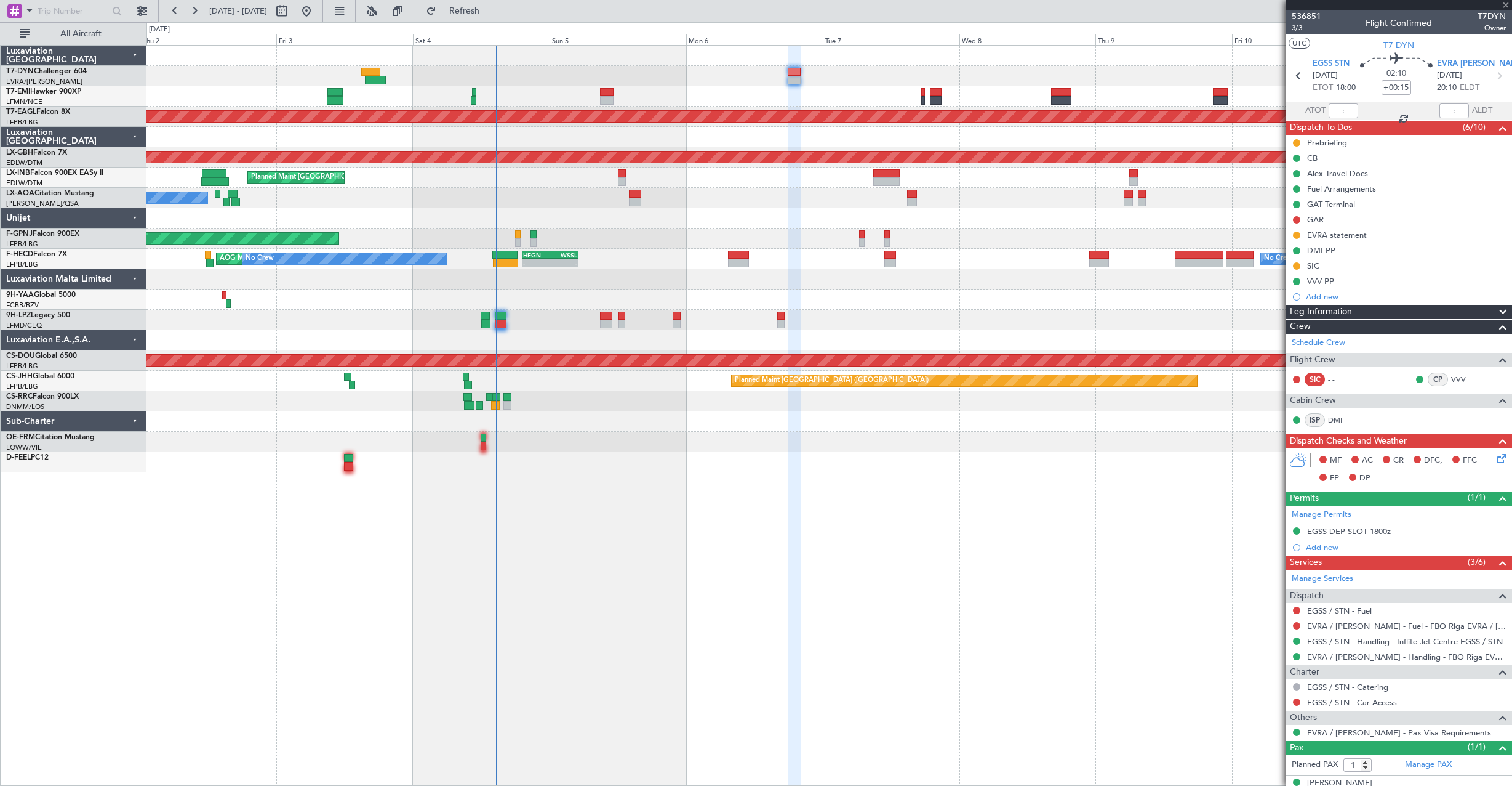
type input "+00:35"
type input "2"
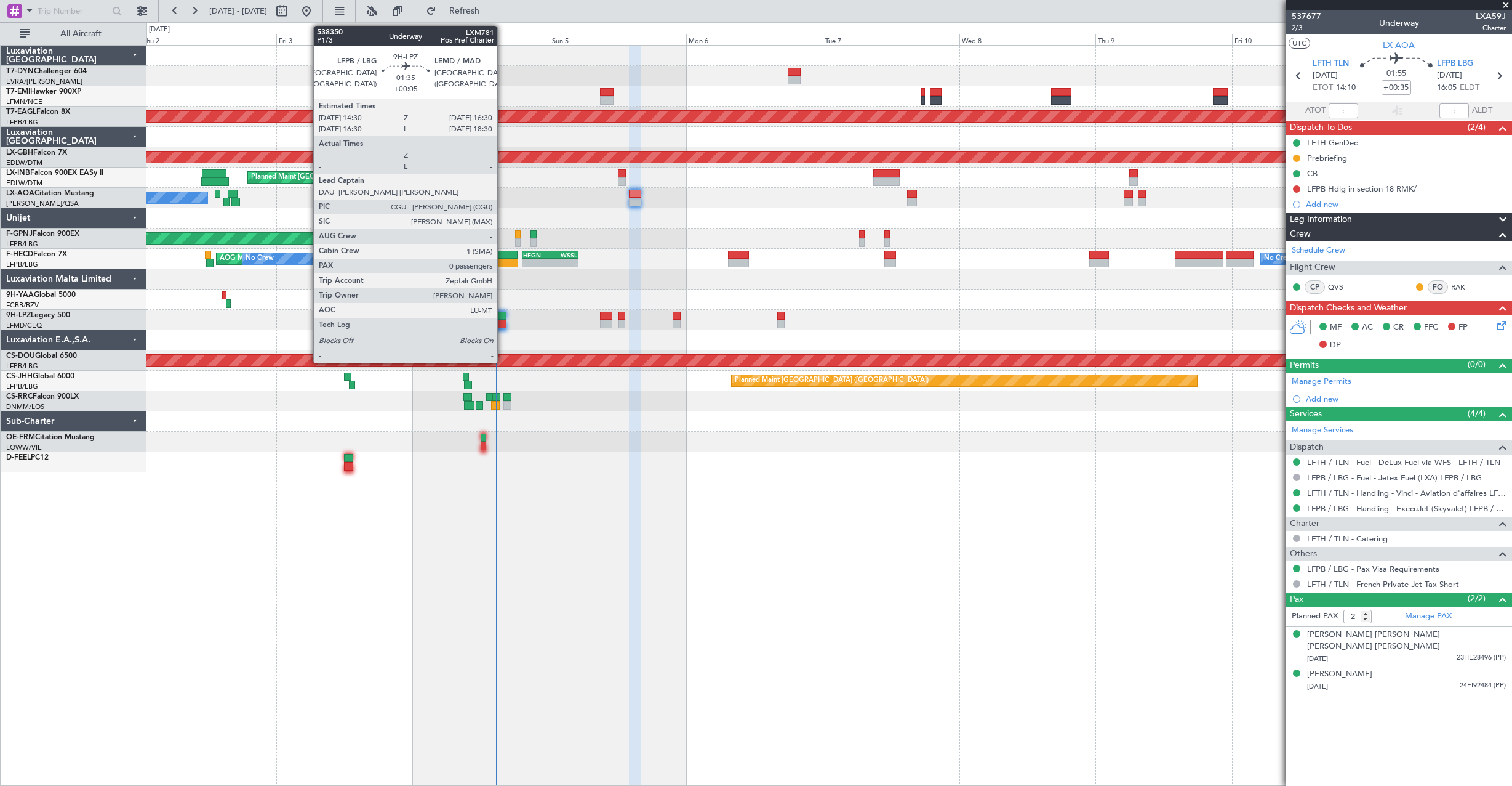
click at [503, 313] on div at bounding box center [501, 316] width 12 height 9
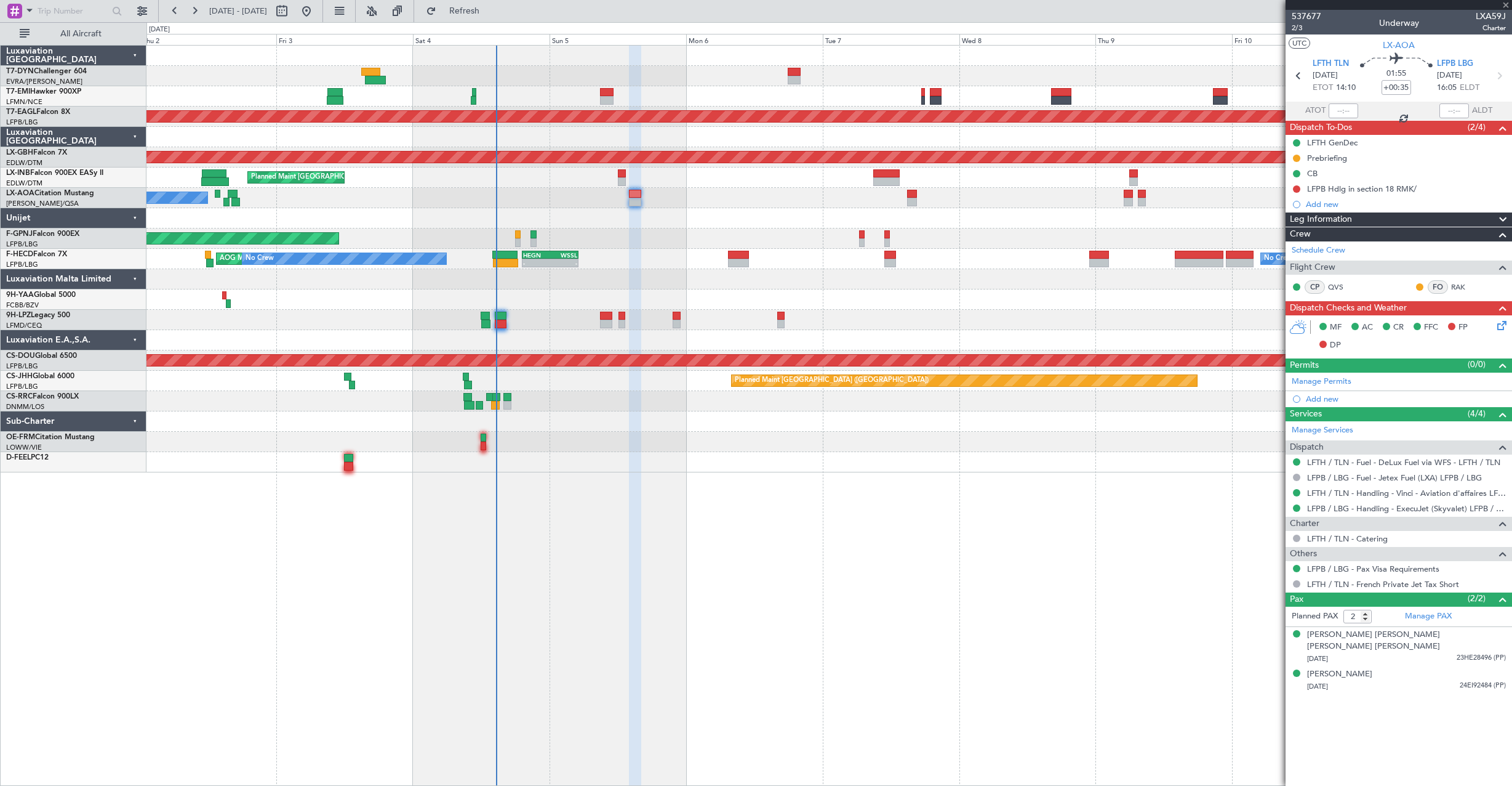
type input "+00:05"
type input "0"
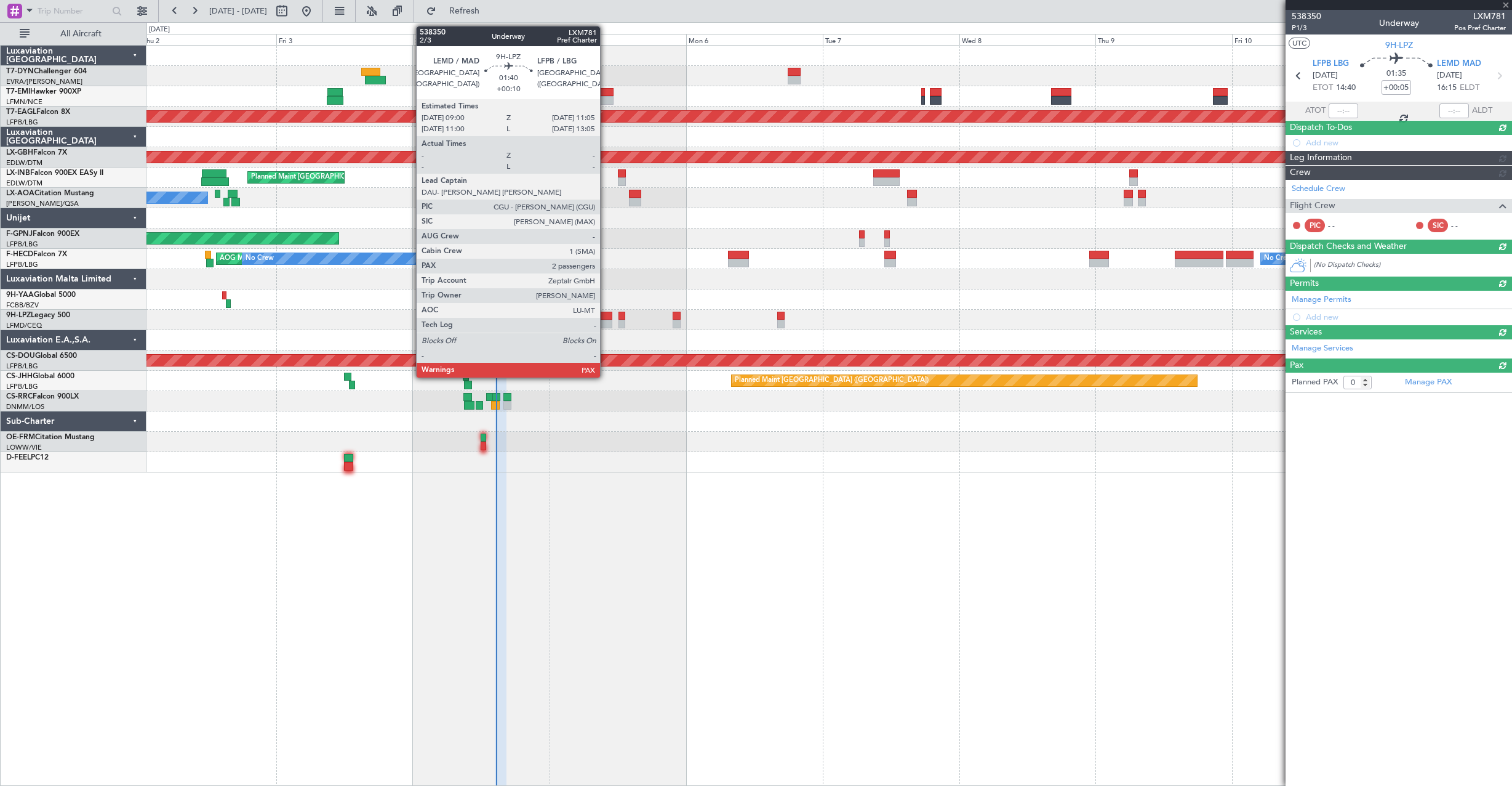
click at [605, 312] on div at bounding box center [606, 316] width 12 height 9
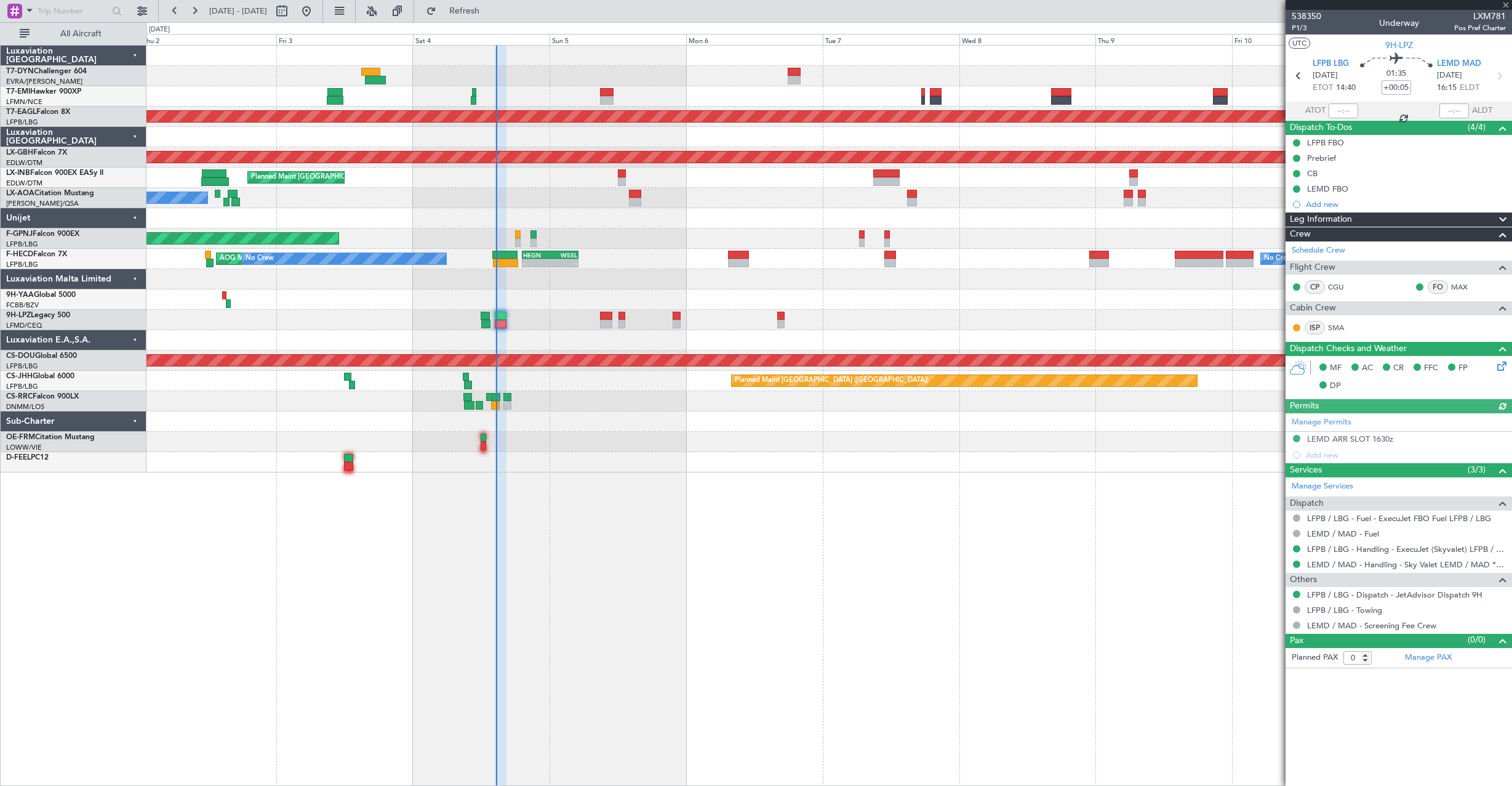
type input "+00:10"
type input "4"
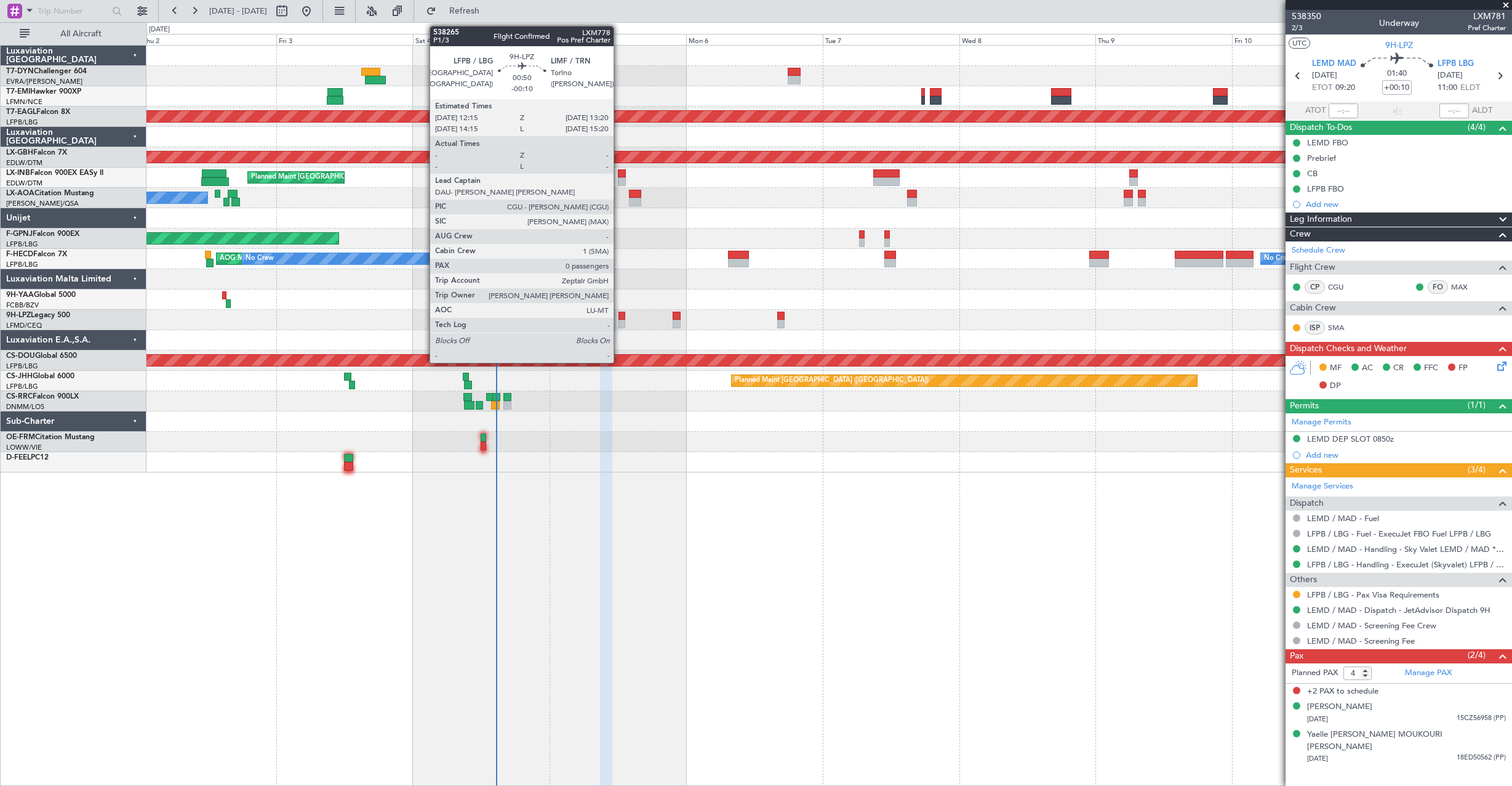
click at [619, 314] on div at bounding box center [622, 316] width 7 height 9
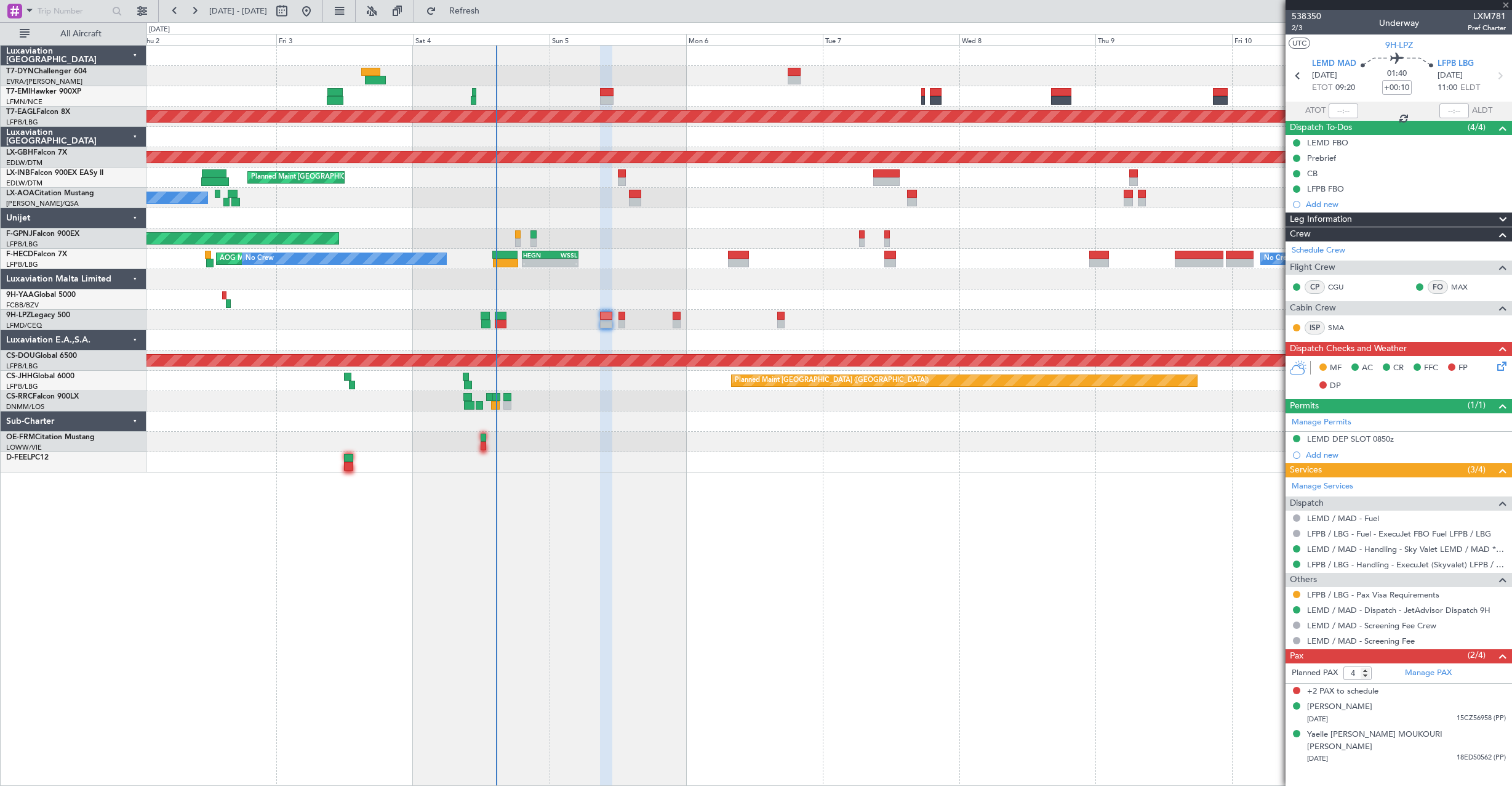
type input "-00:10"
type input "0"
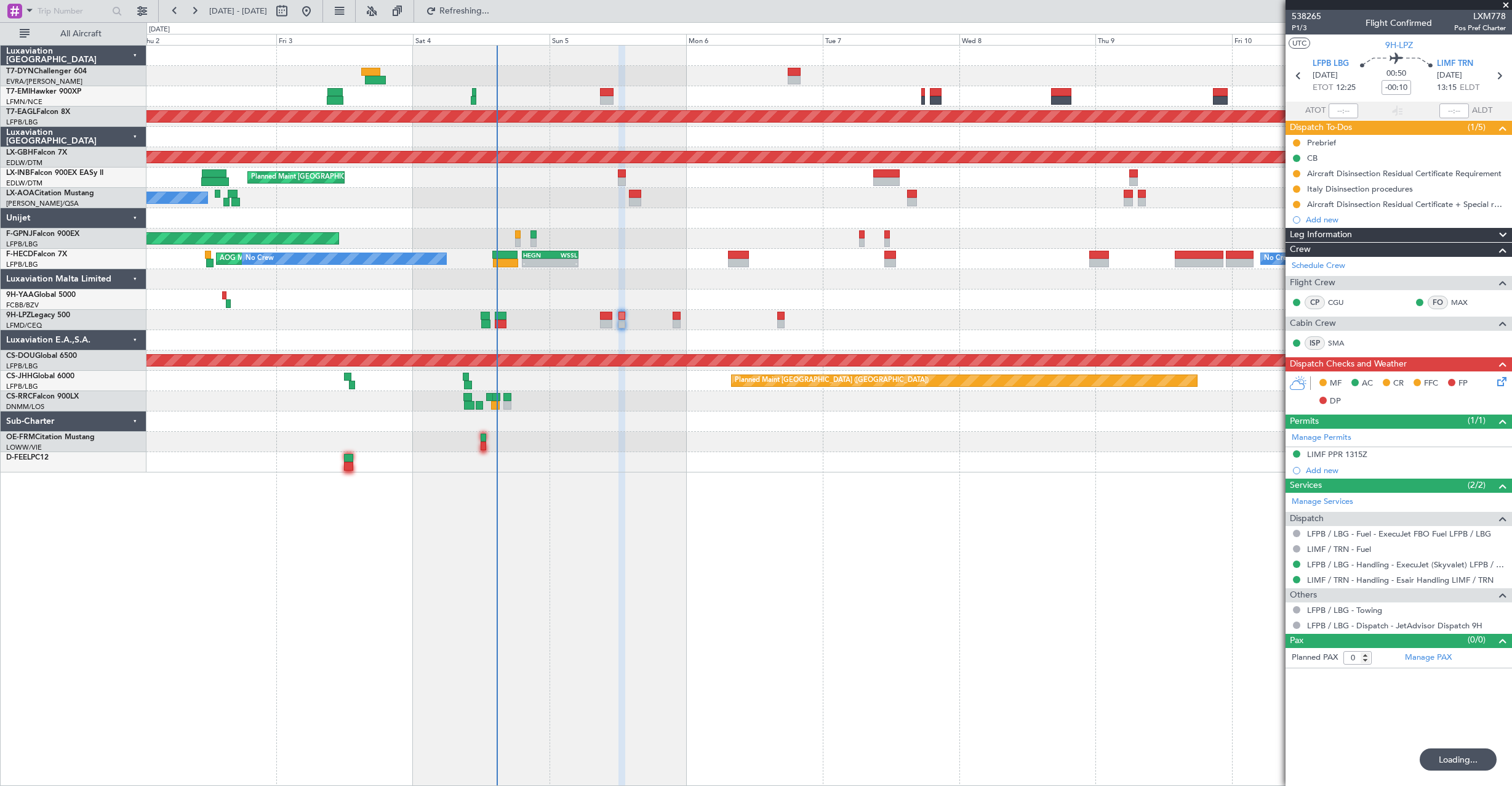
click at [486, 140] on div at bounding box center [829, 137] width 1365 height 21
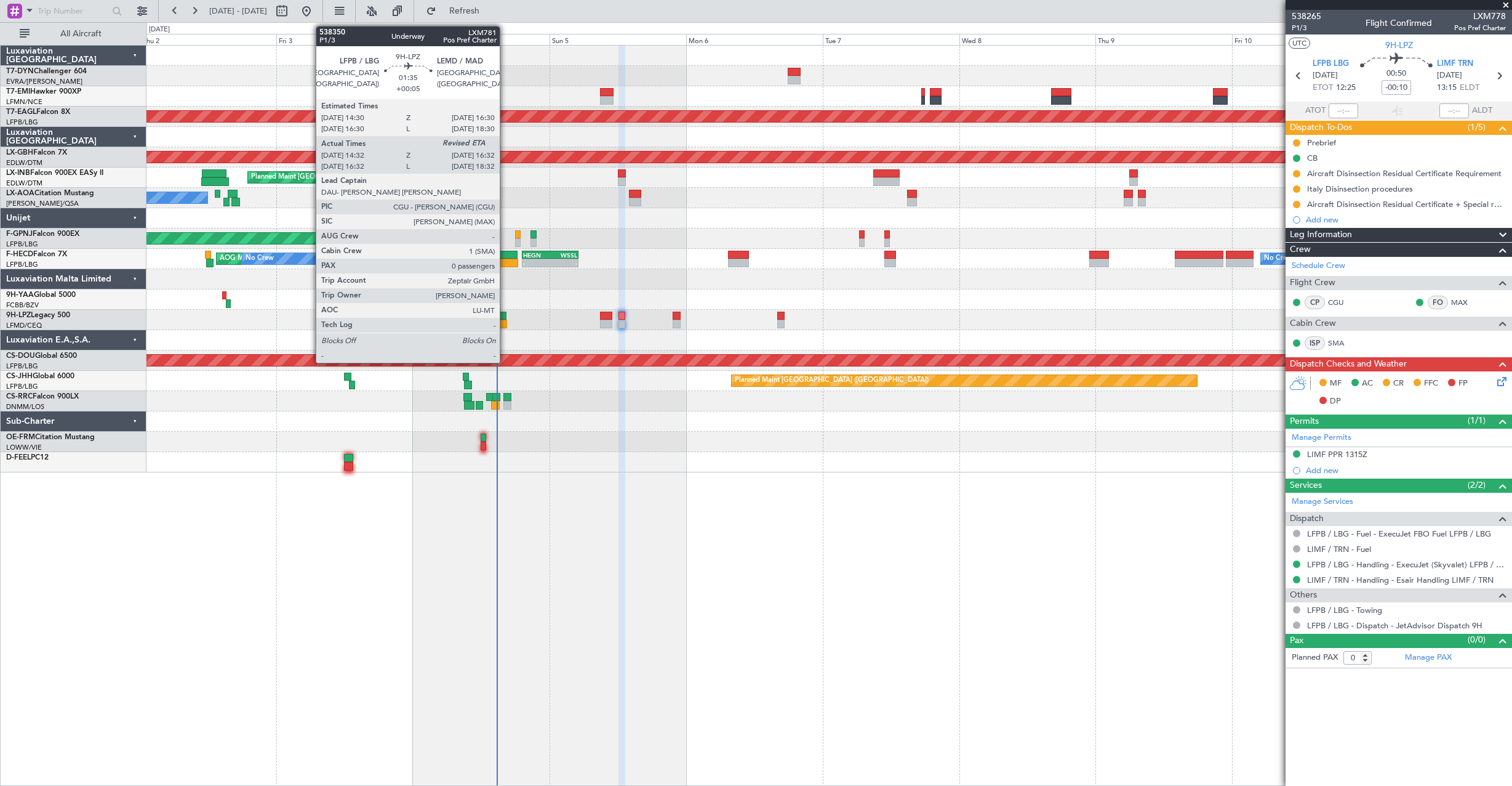
click at [505, 318] on div at bounding box center [501, 316] width 12 height 9
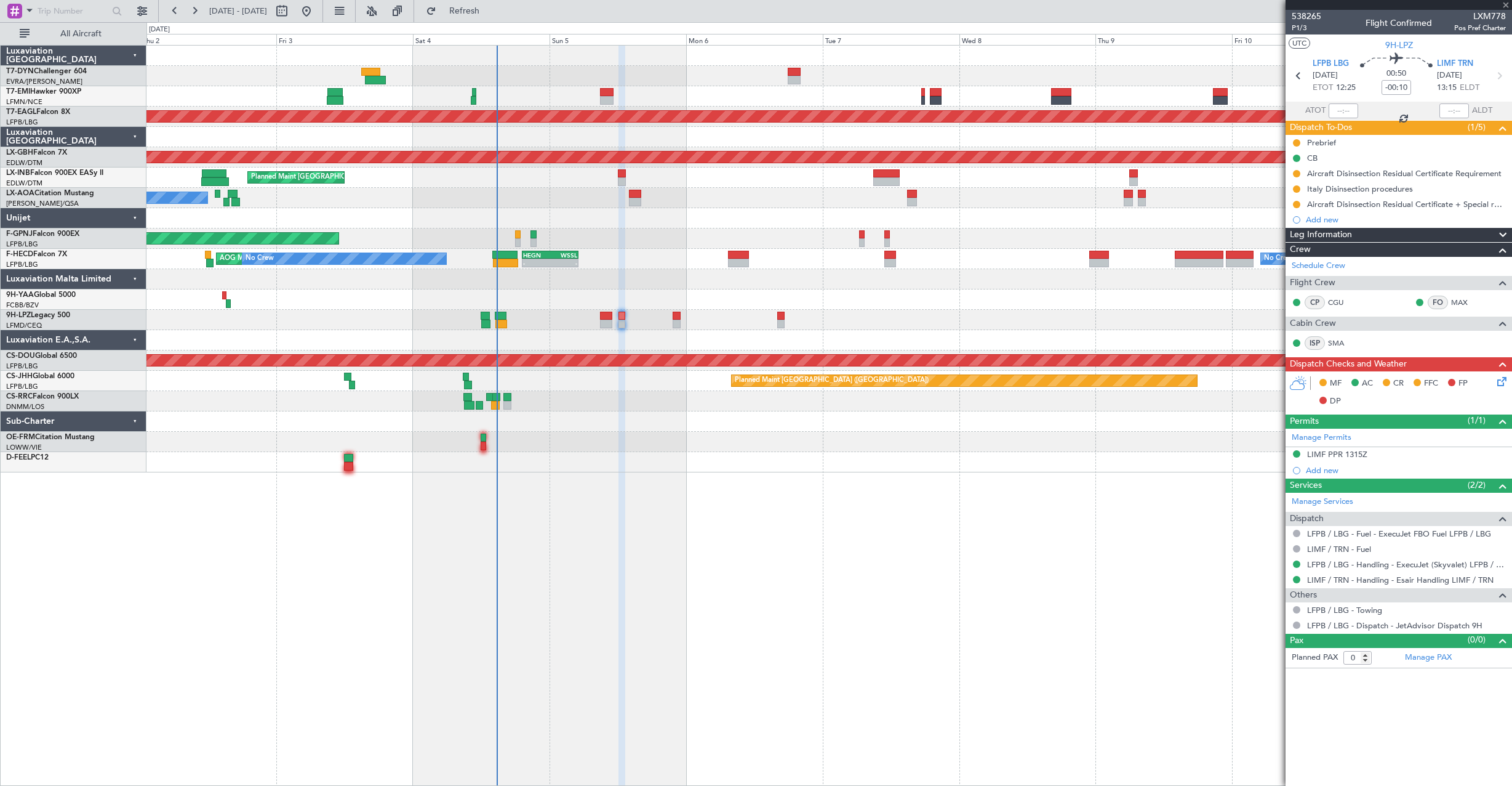
type input "+00:05"
type input "14:42"
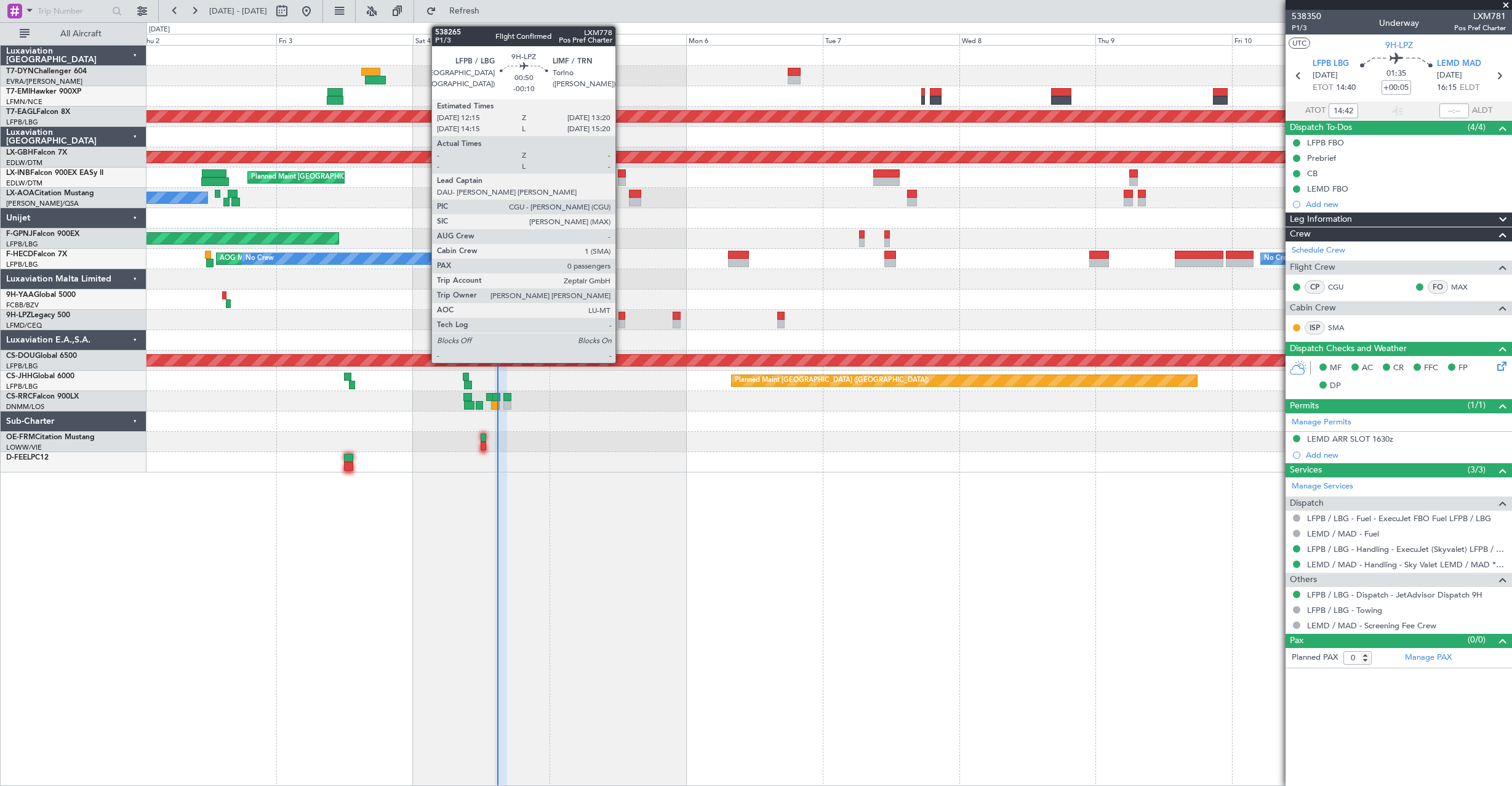
click at [621, 317] on div at bounding box center [622, 316] width 7 height 9
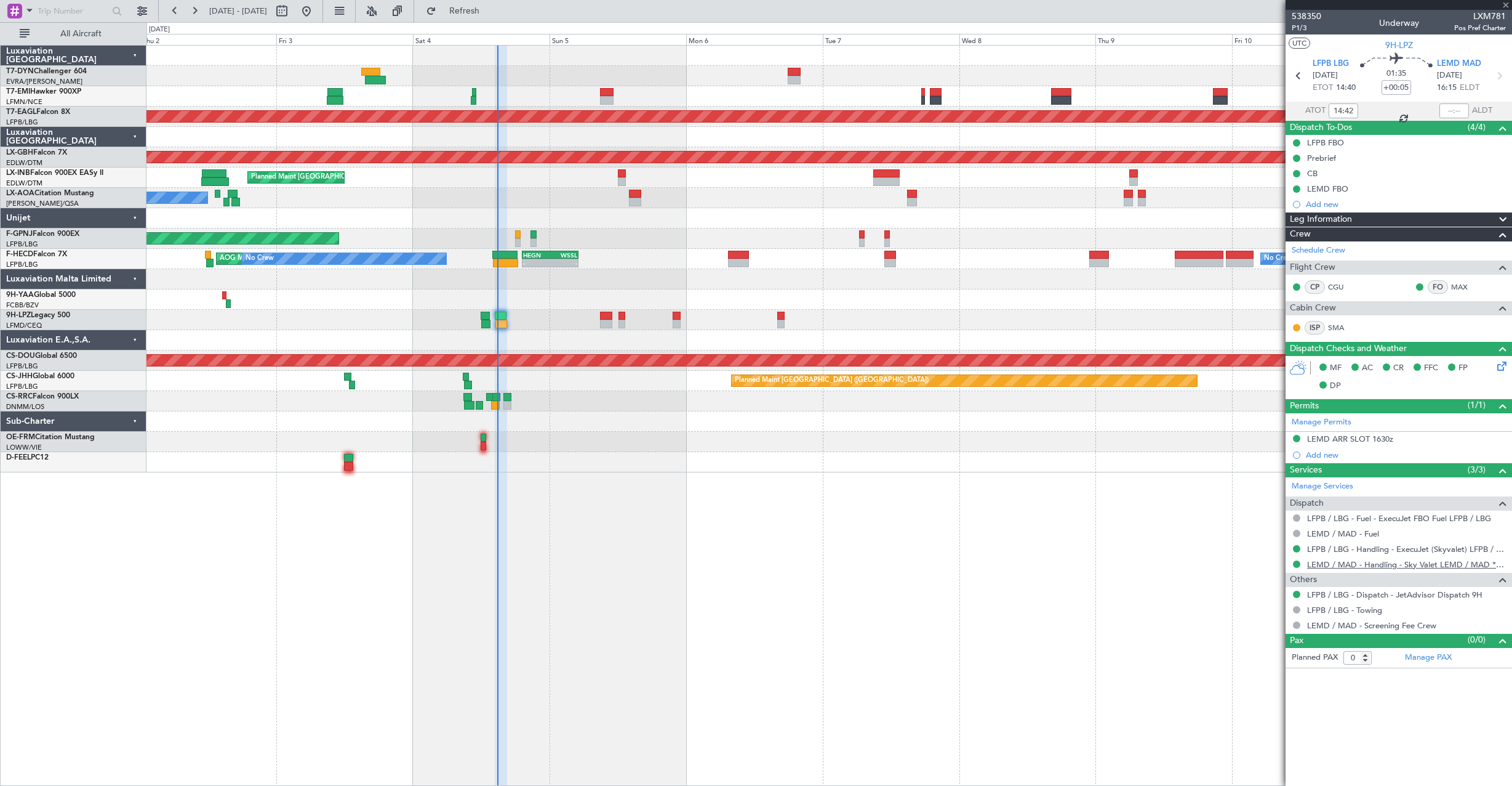
type input "-00:10"
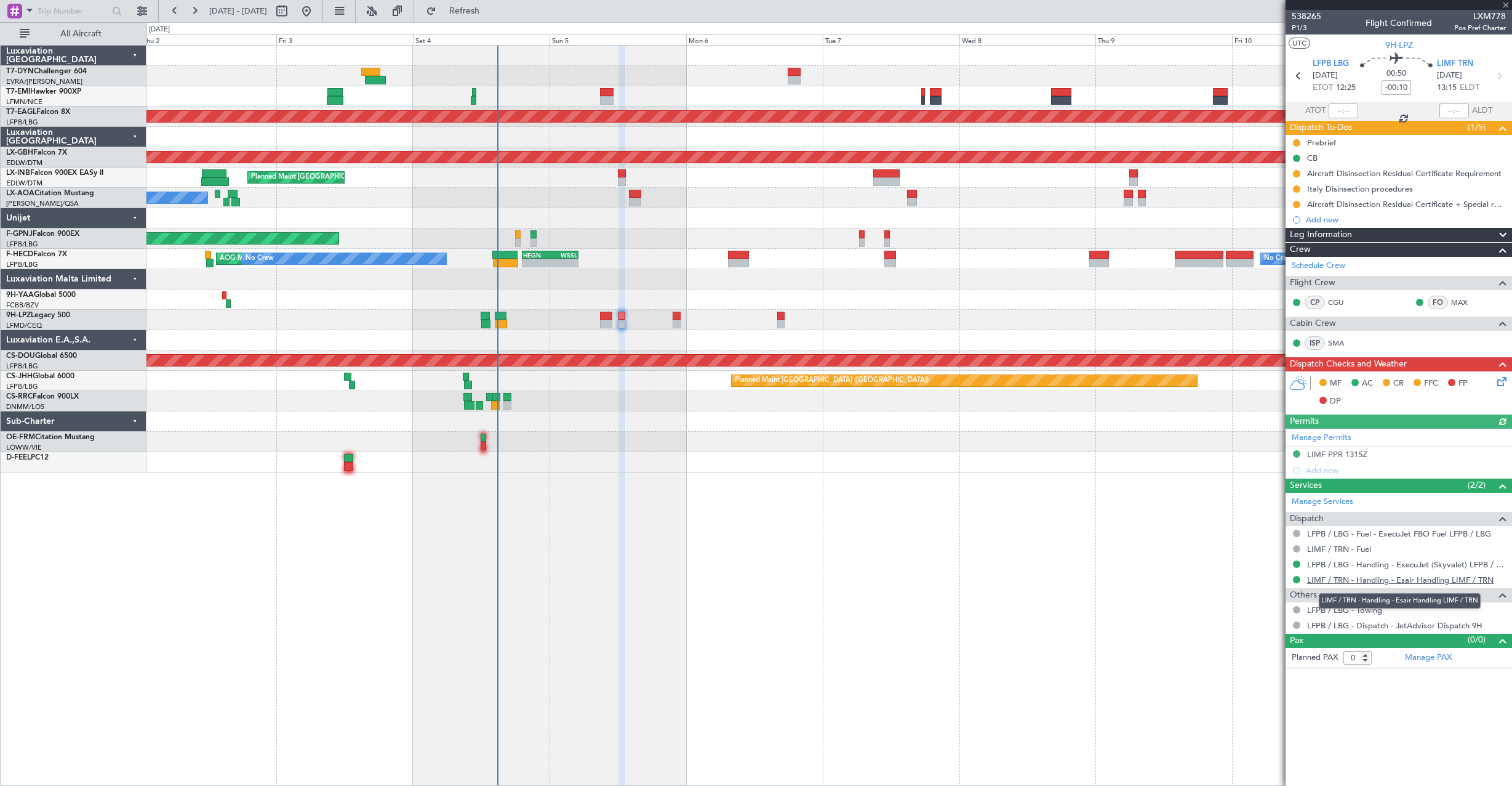
click at [1386, 578] on link "LIMF / TRN - Handling - Esair Handling LIMF / TRN" at bounding box center [1401, 580] width 186 height 10
click at [648, 313] on div at bounding box center [829, 320] width 1365 height 21
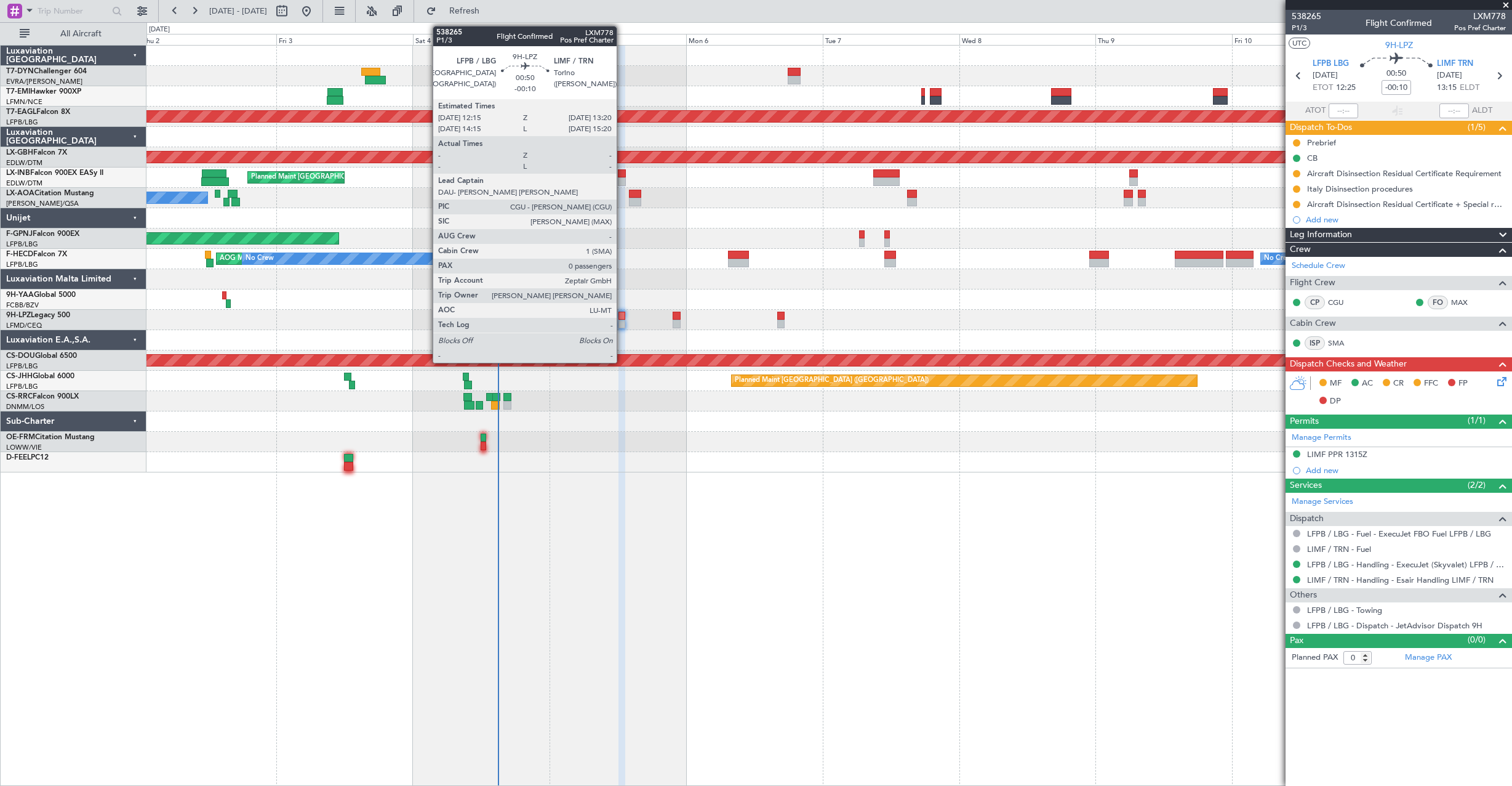
click at [622, 313] on div at bounding box center [622, 316] width 7 height 9
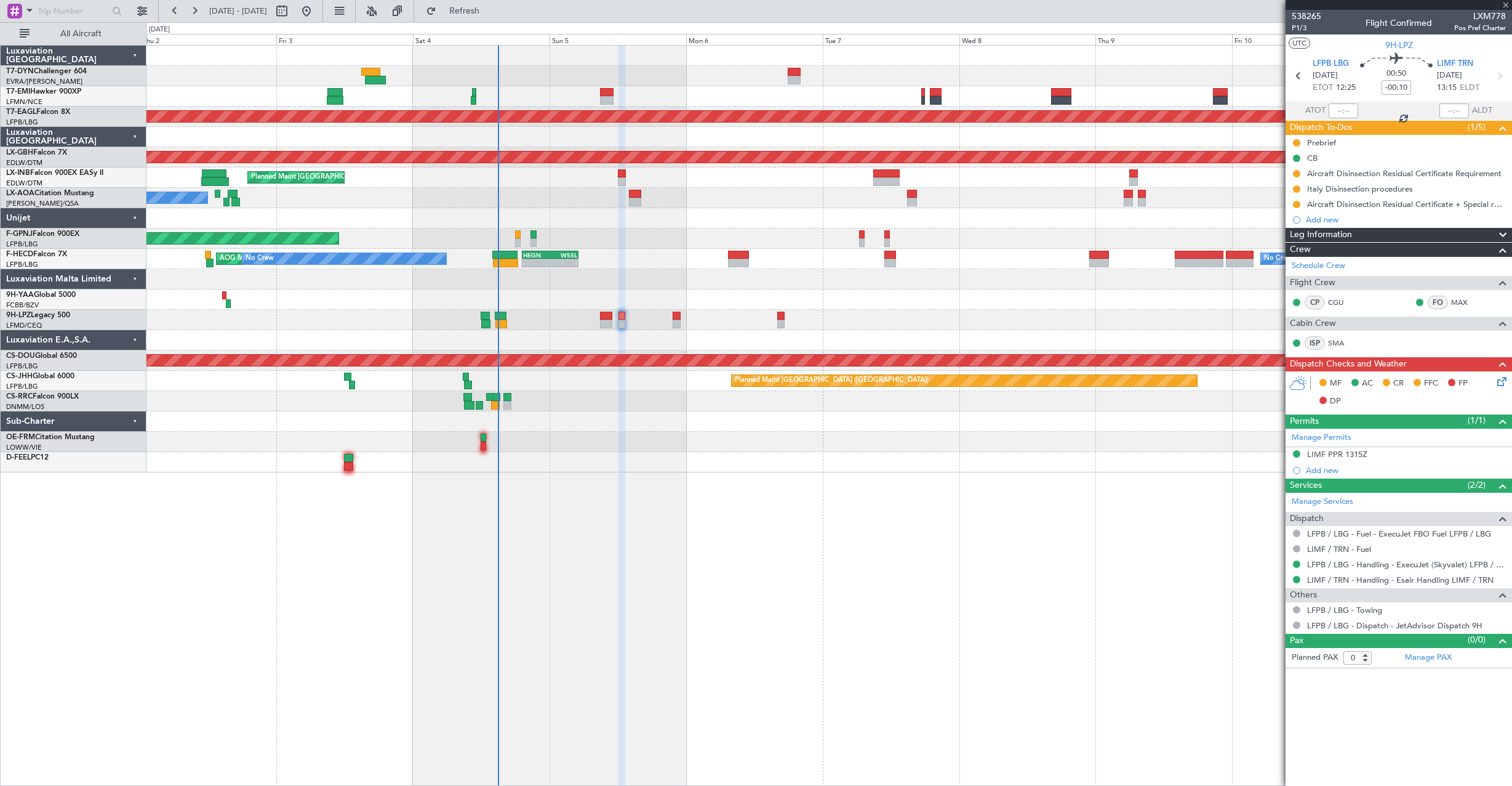
click at [655, 324] on div at bounding box center [829, 320] width 1365 height 21
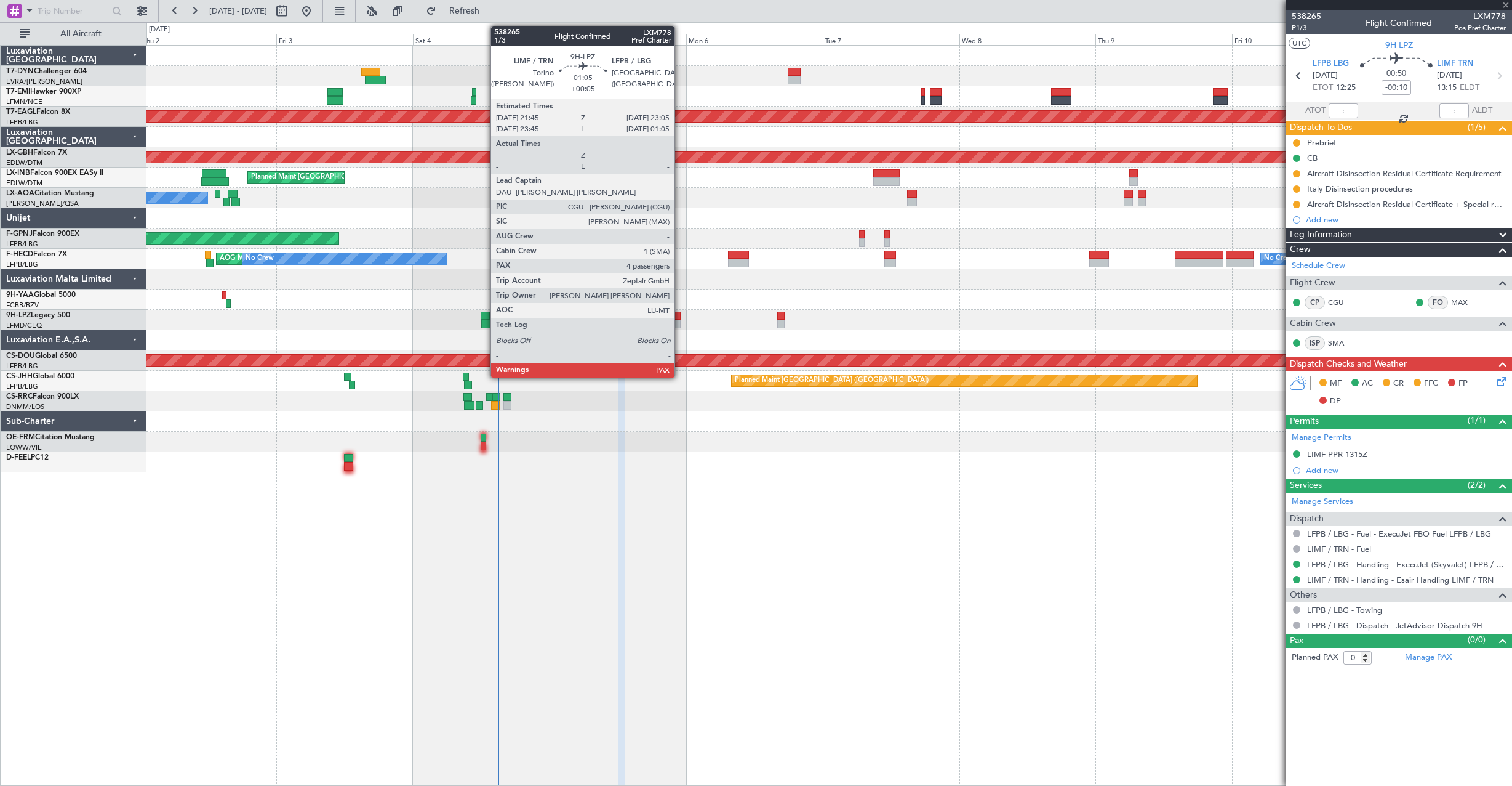
click at [681, 322] on div at bounding box center [676, 324] width 8 height 9
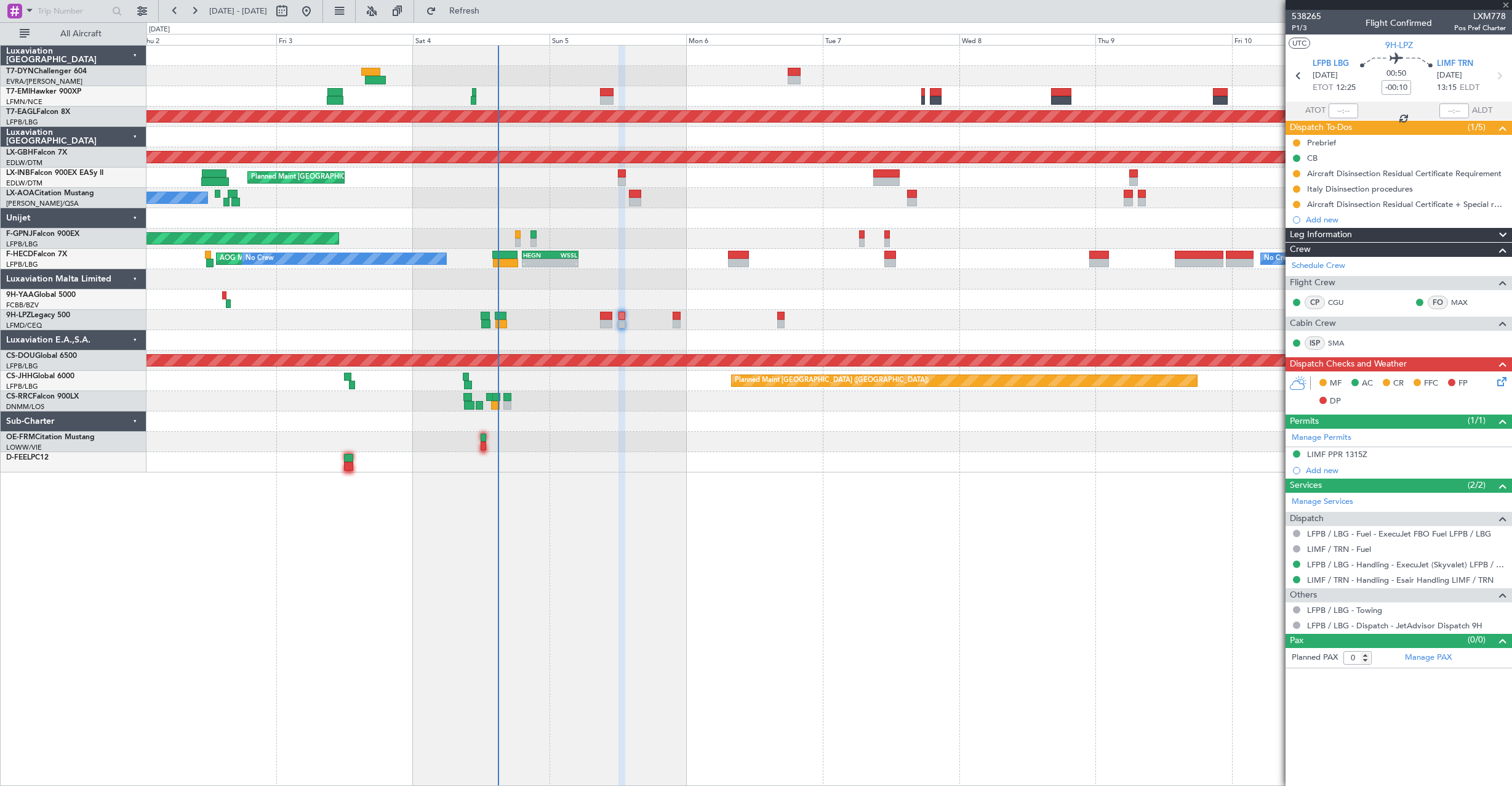
type input "+00:05"
type input "4"
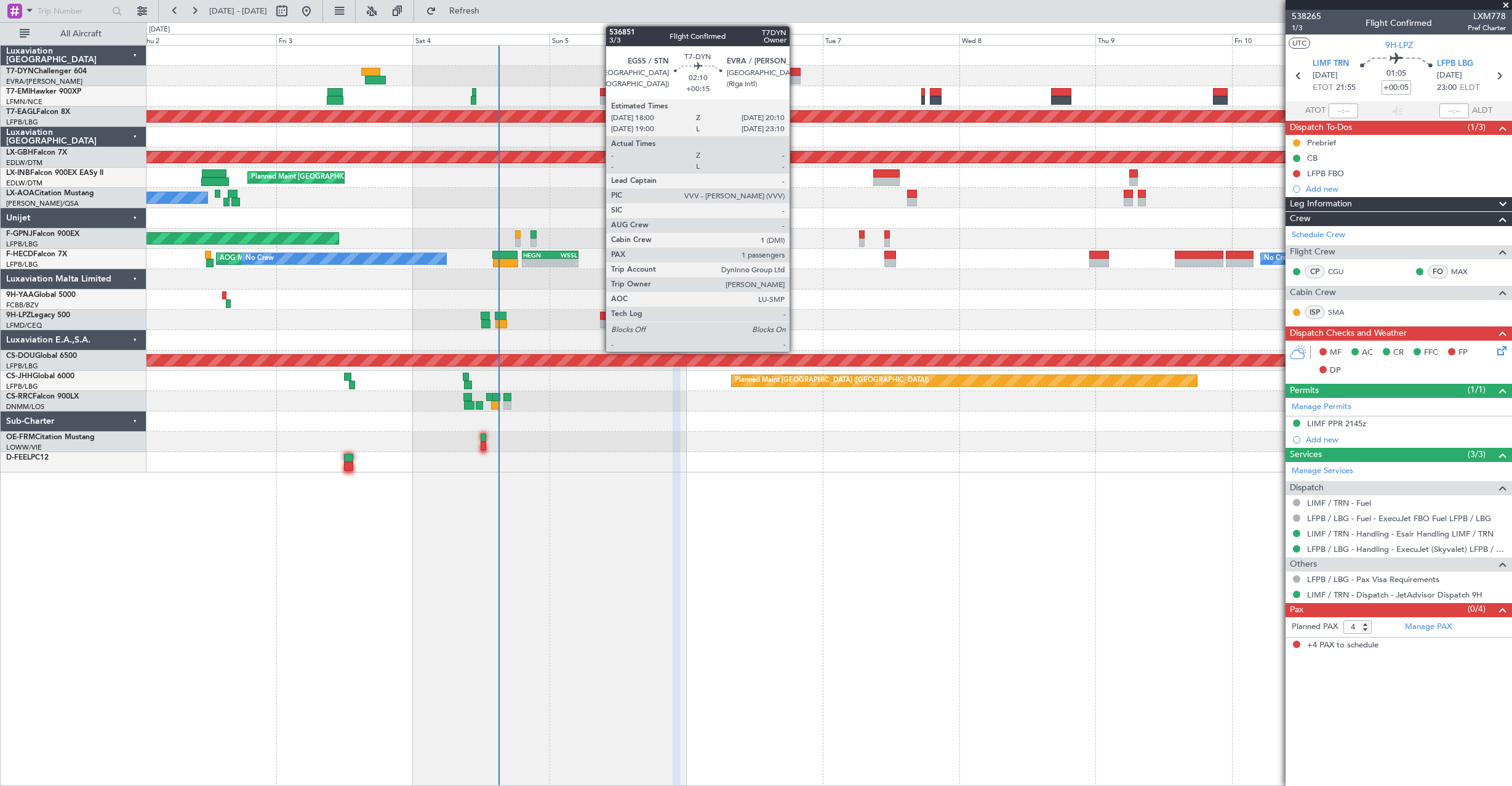
click at [795, 70] on div at bounding box center [794, 72] width 13 height 9
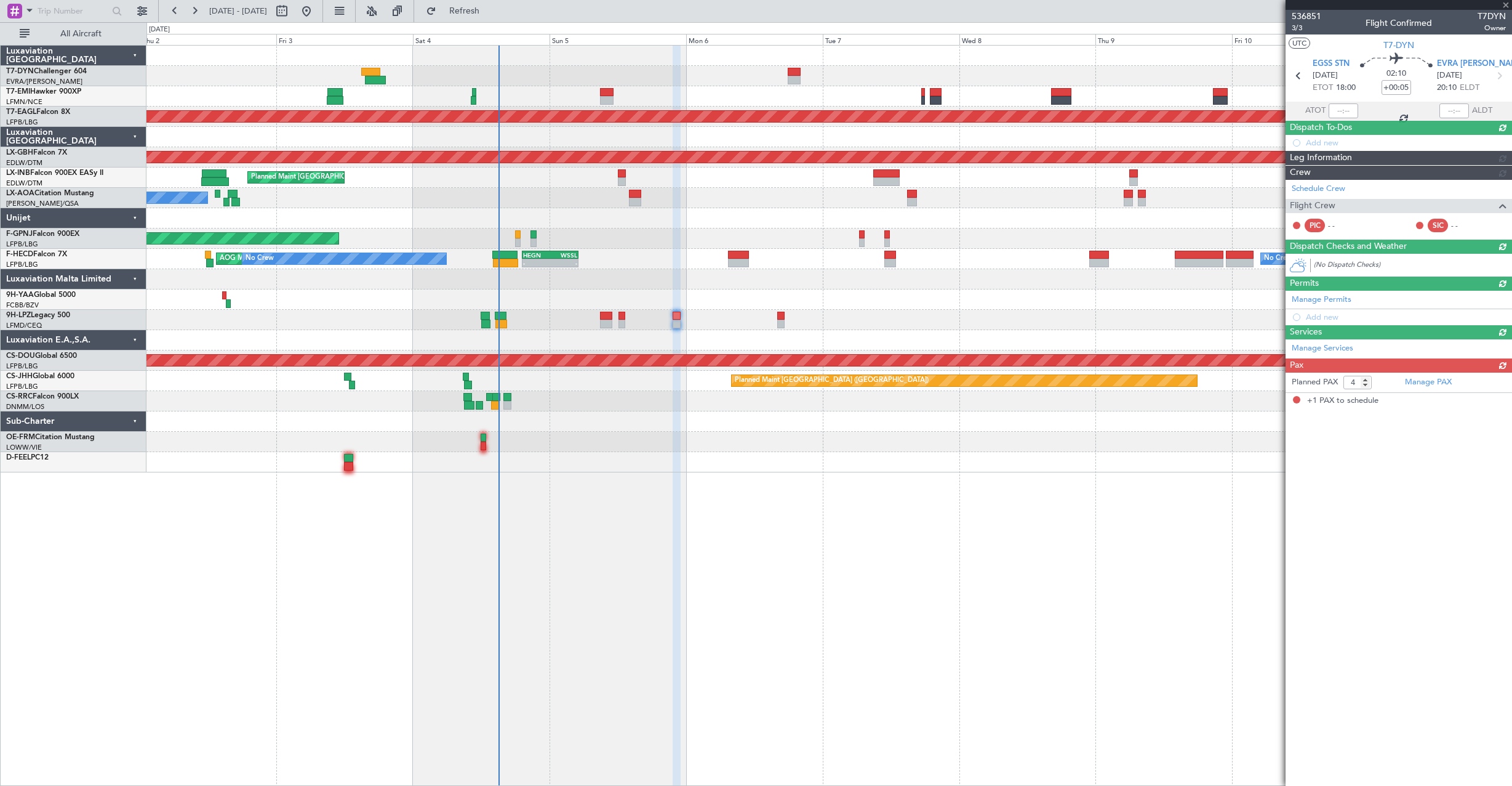
type input "+00:15"
type input "1"
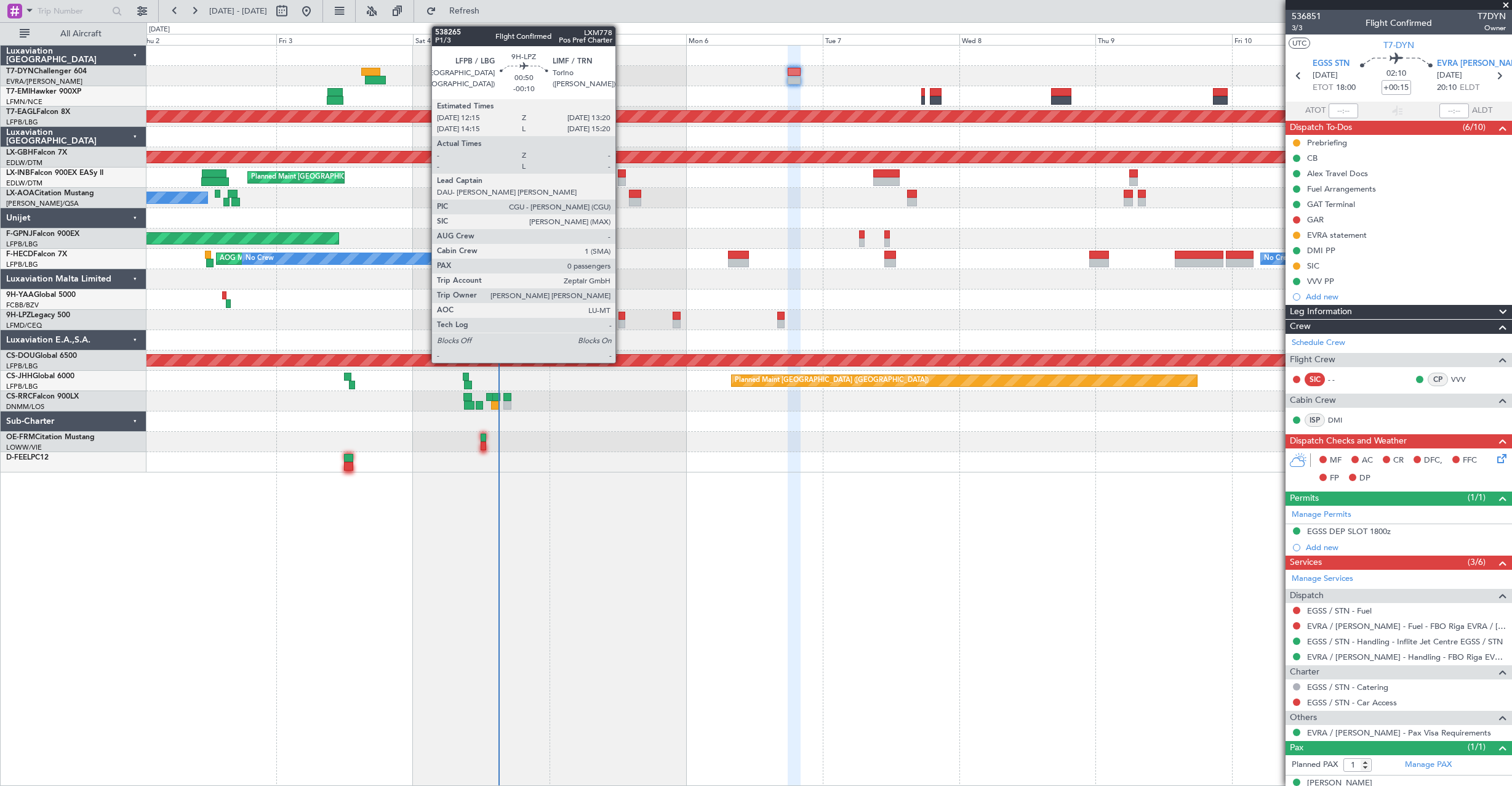
click at [621, 313] on div at bounding box center [622, 316] width 7 height 9
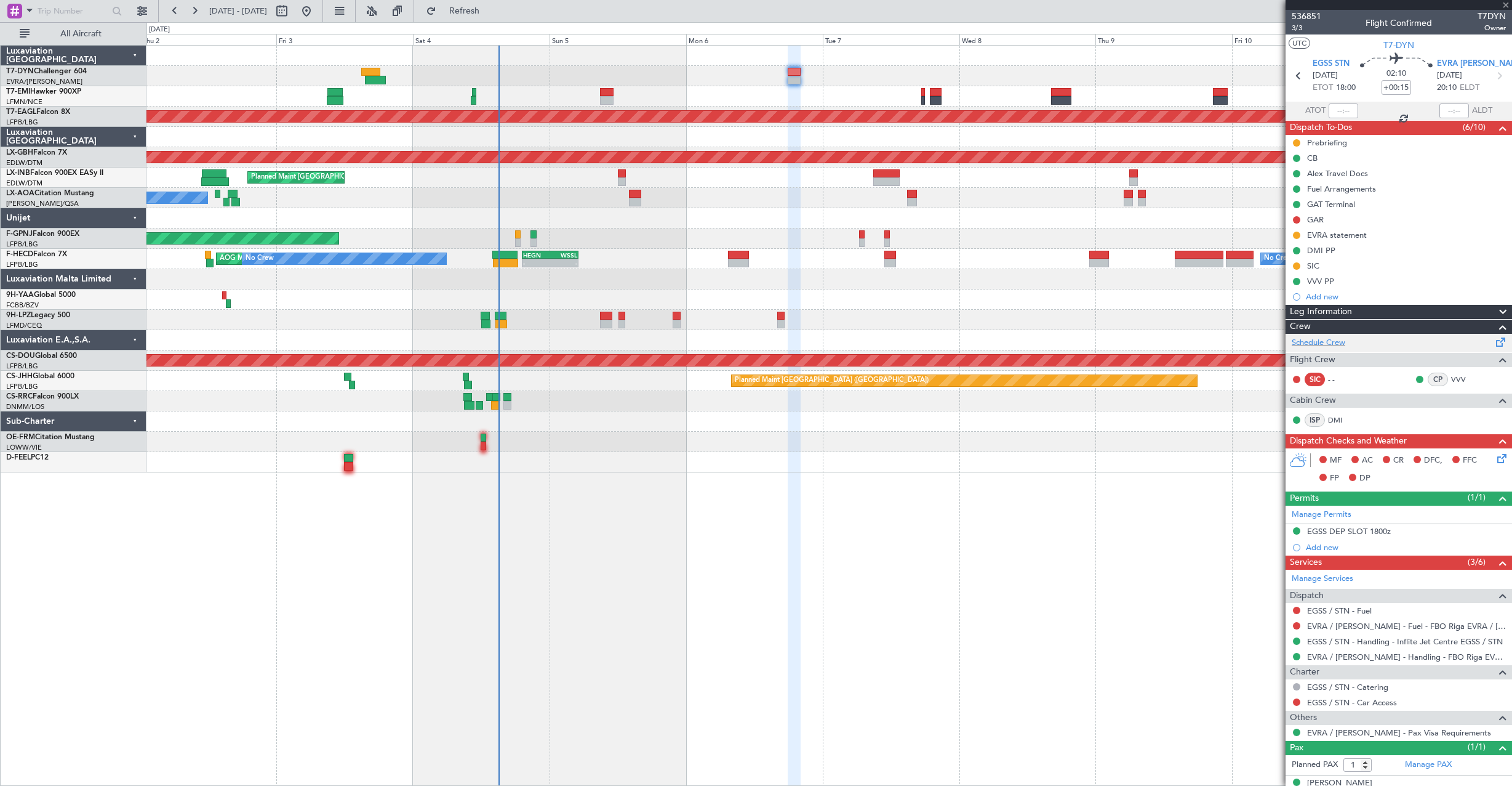
type input "-00:10"
type input "0"
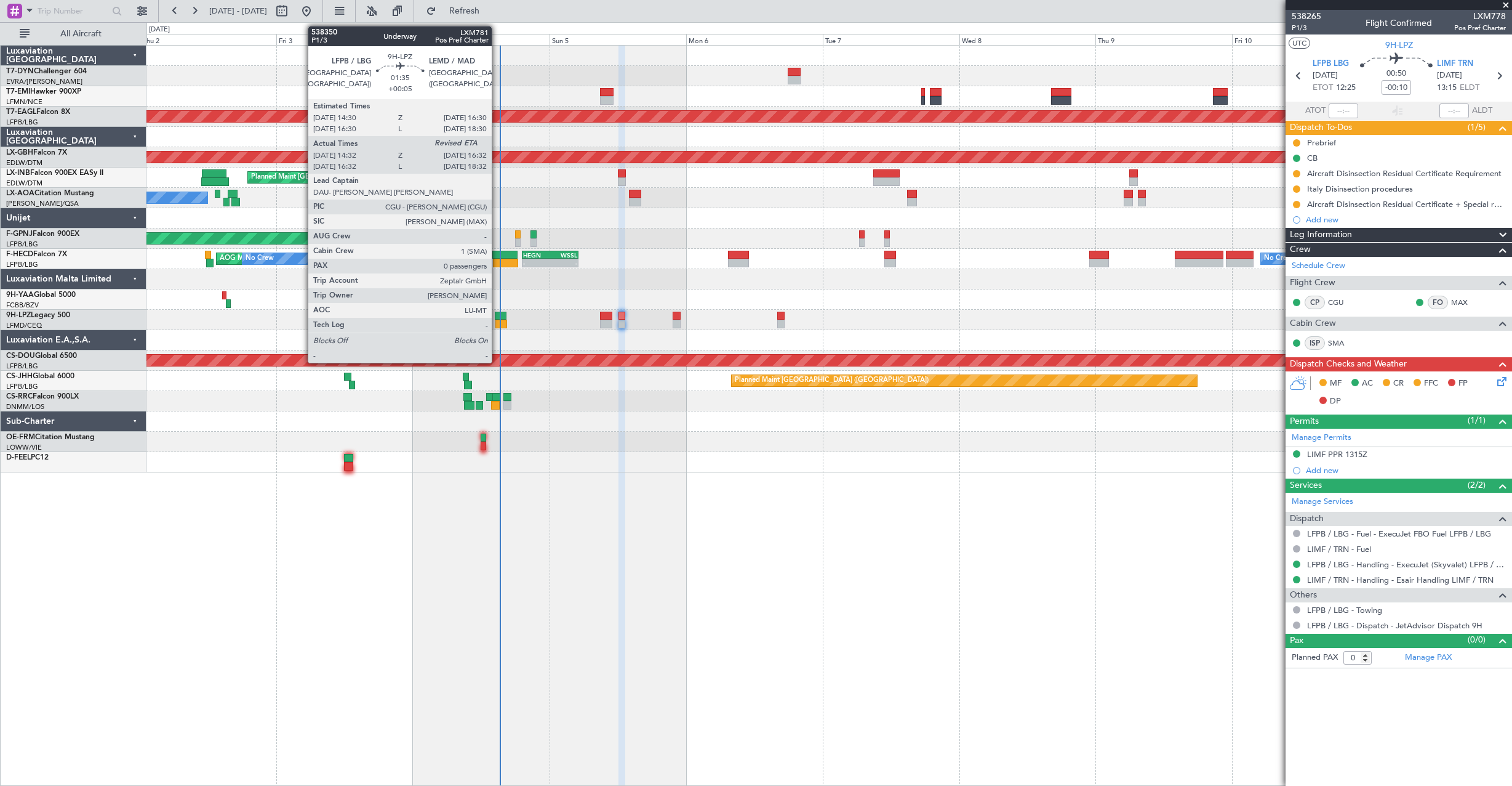
click at [498, 317] on div at bounding box center [501, 316] width 12 height 9
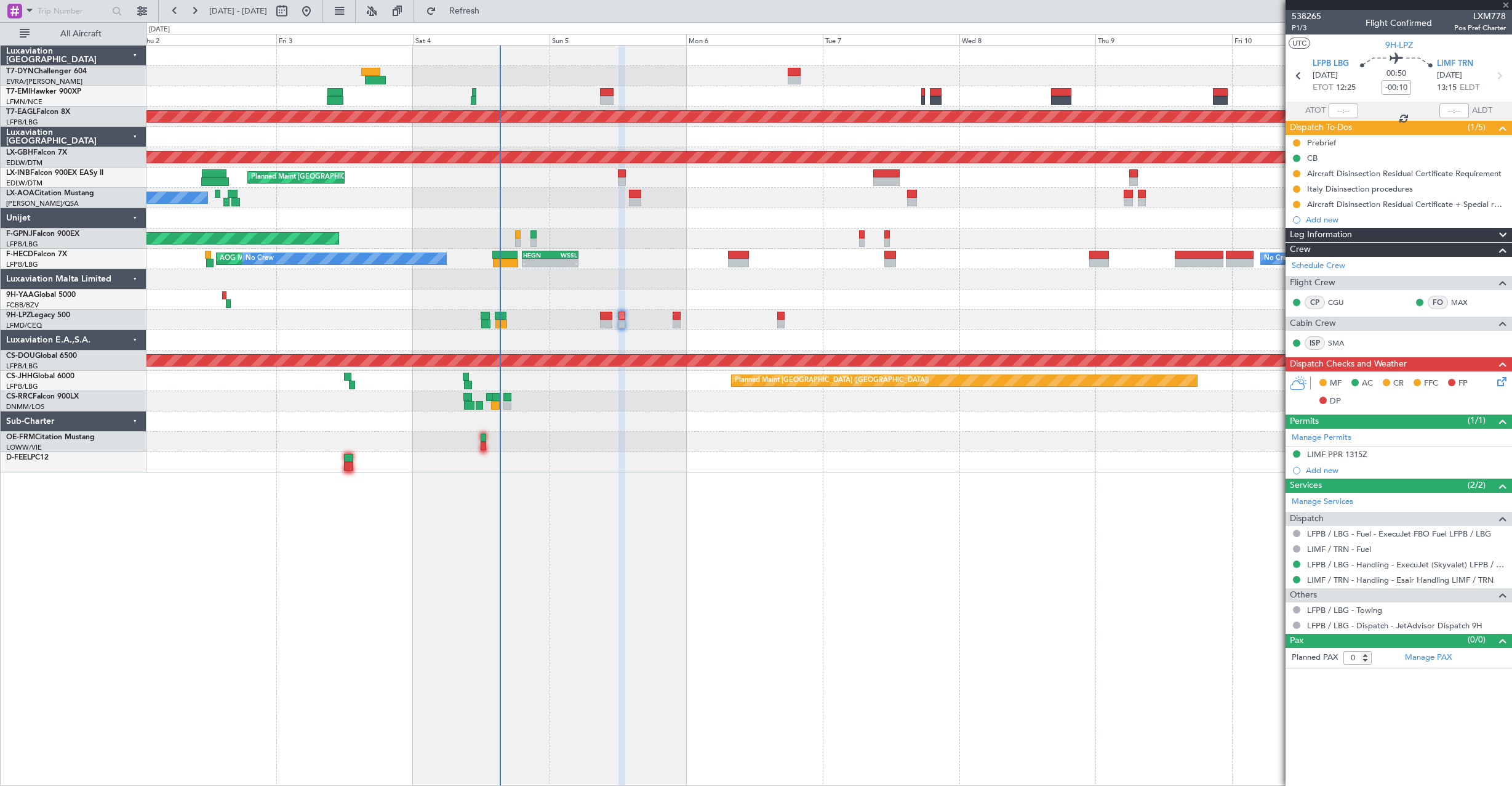
type input "+00:05"
type input "14:42"
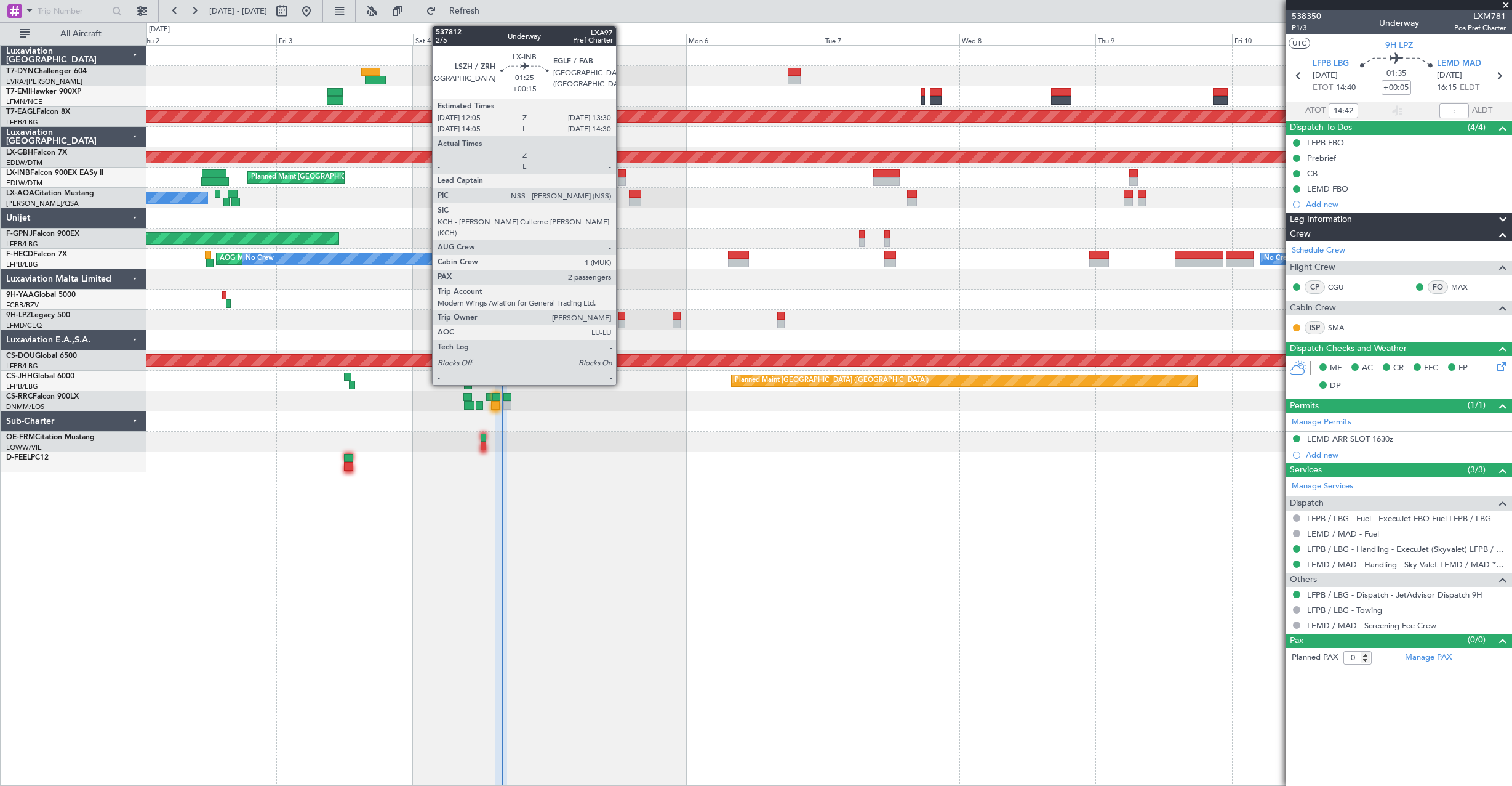
click at [622, 169] on div at bounding box center [622, 173] width 9 height 9
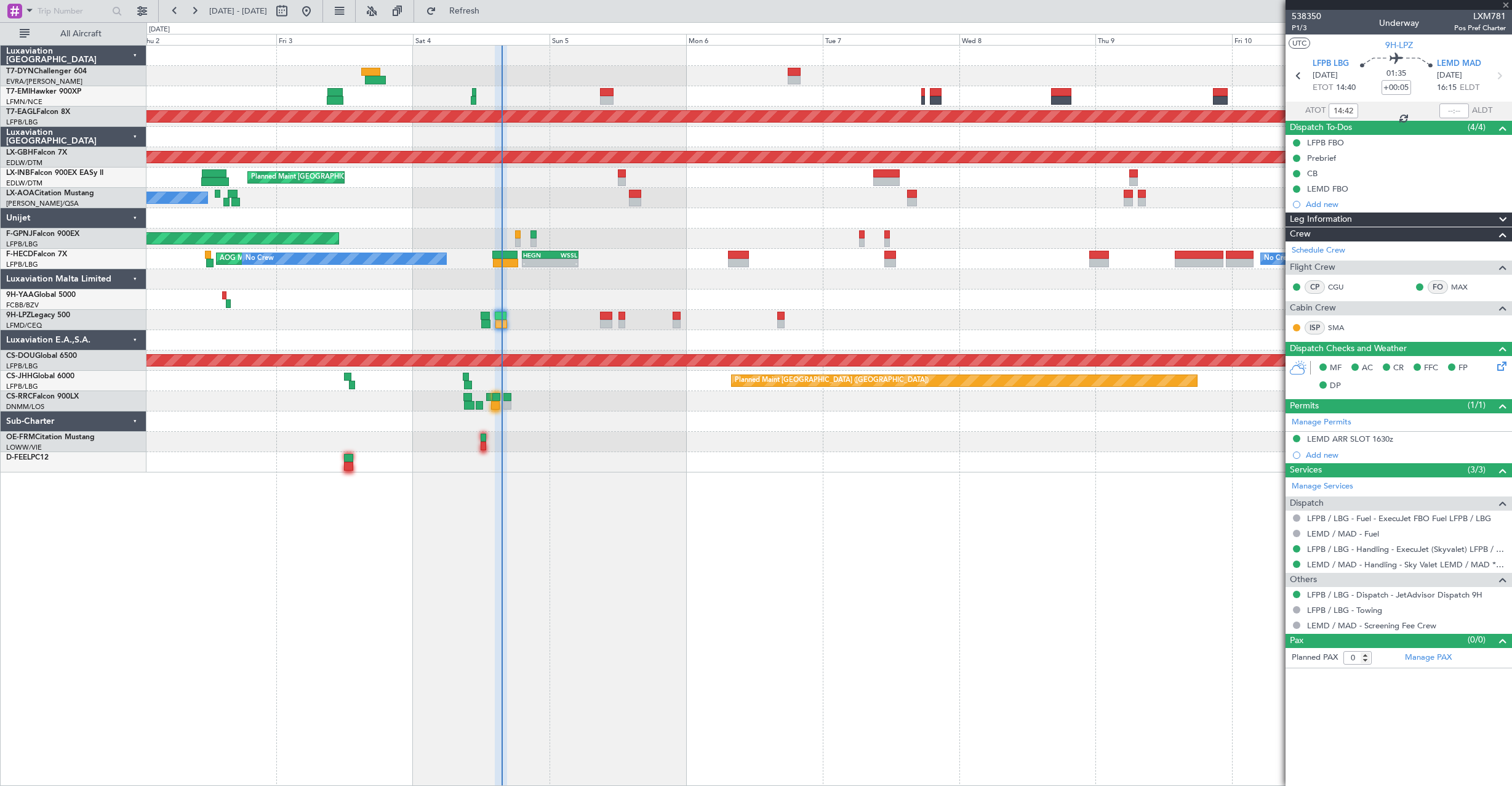
type input "+00:15"
type input "2"
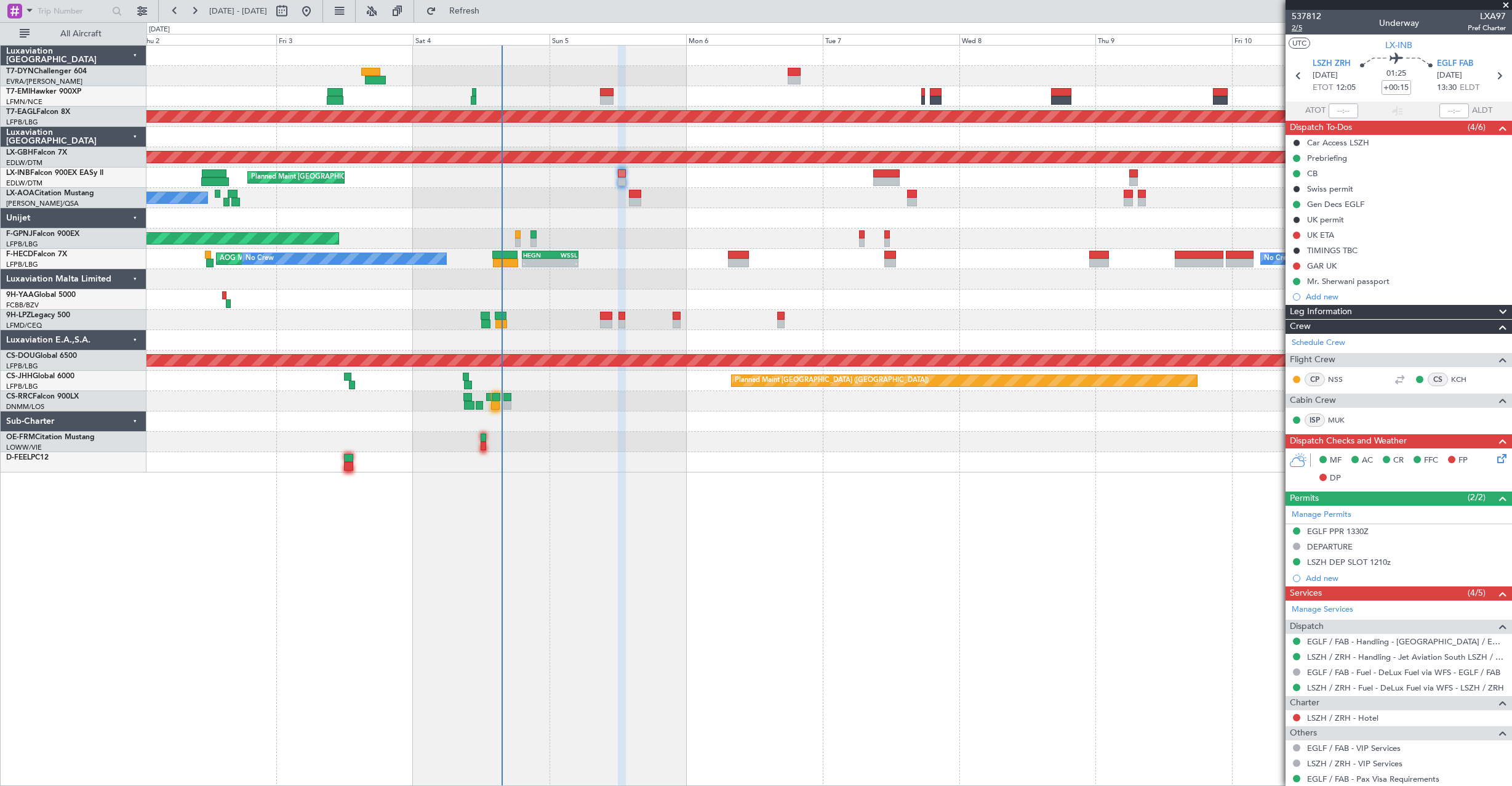
click at [1294, 27] on span "2/5" at bounding box center [1307, 28] width 29 height 10
click at [1314, 13] on span "537812" at bounding box center [1307, 16] width 29 height 13
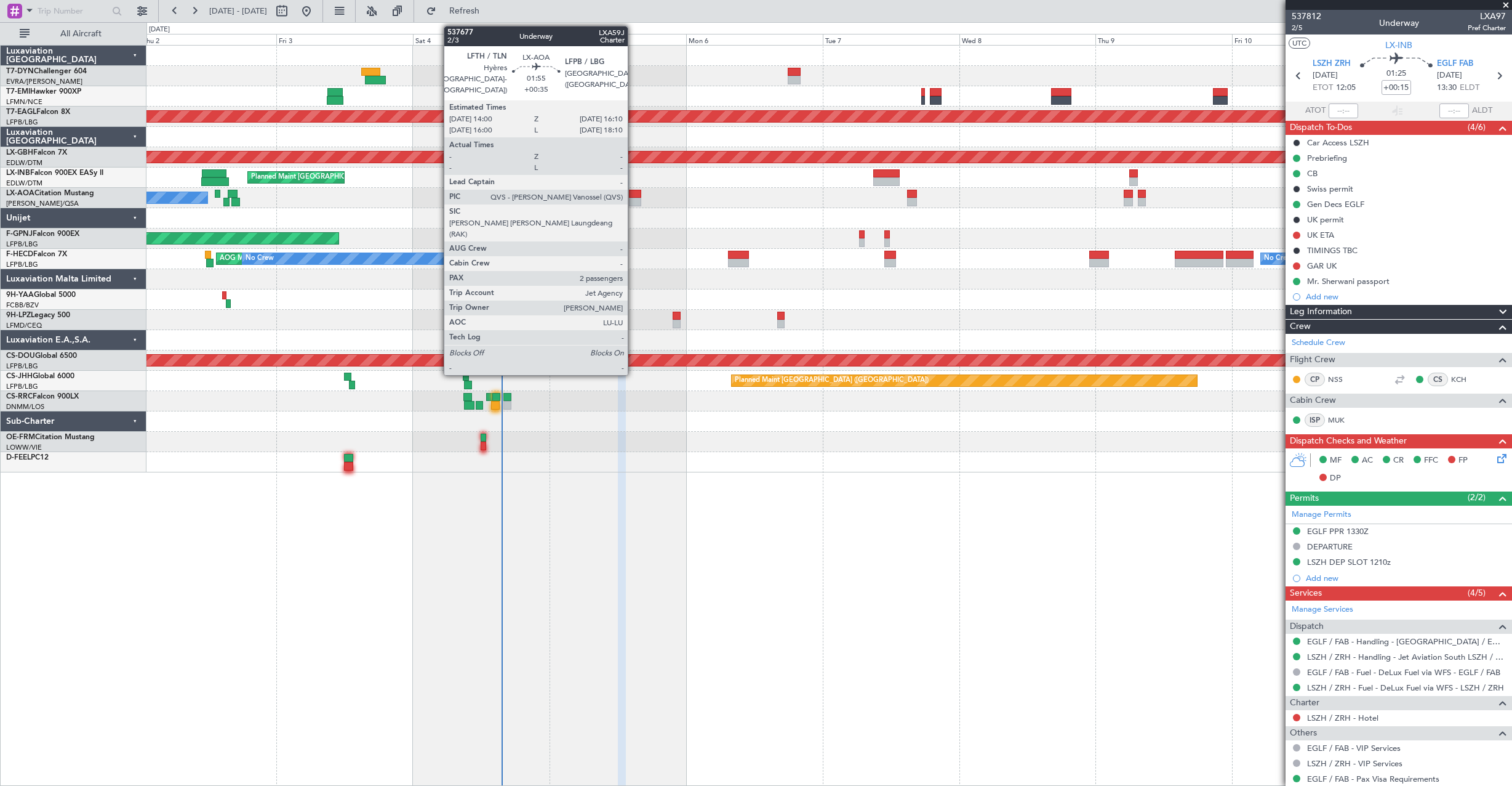
click at [633, 199] on div at bounding box center [635, 202] width 13 height 9
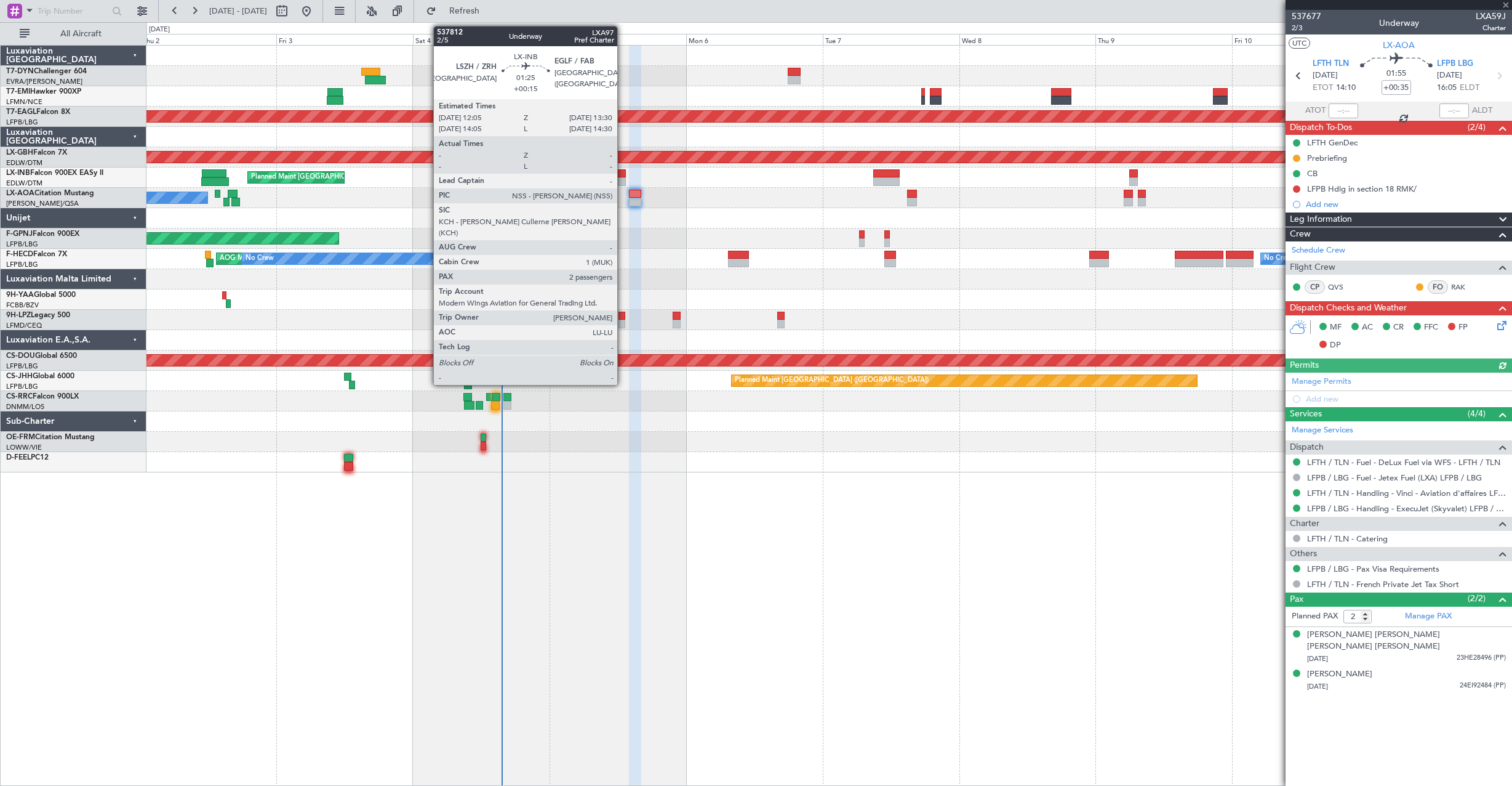
click at [623, 178] on div at bounding box center [622, 182] width 9 height 9
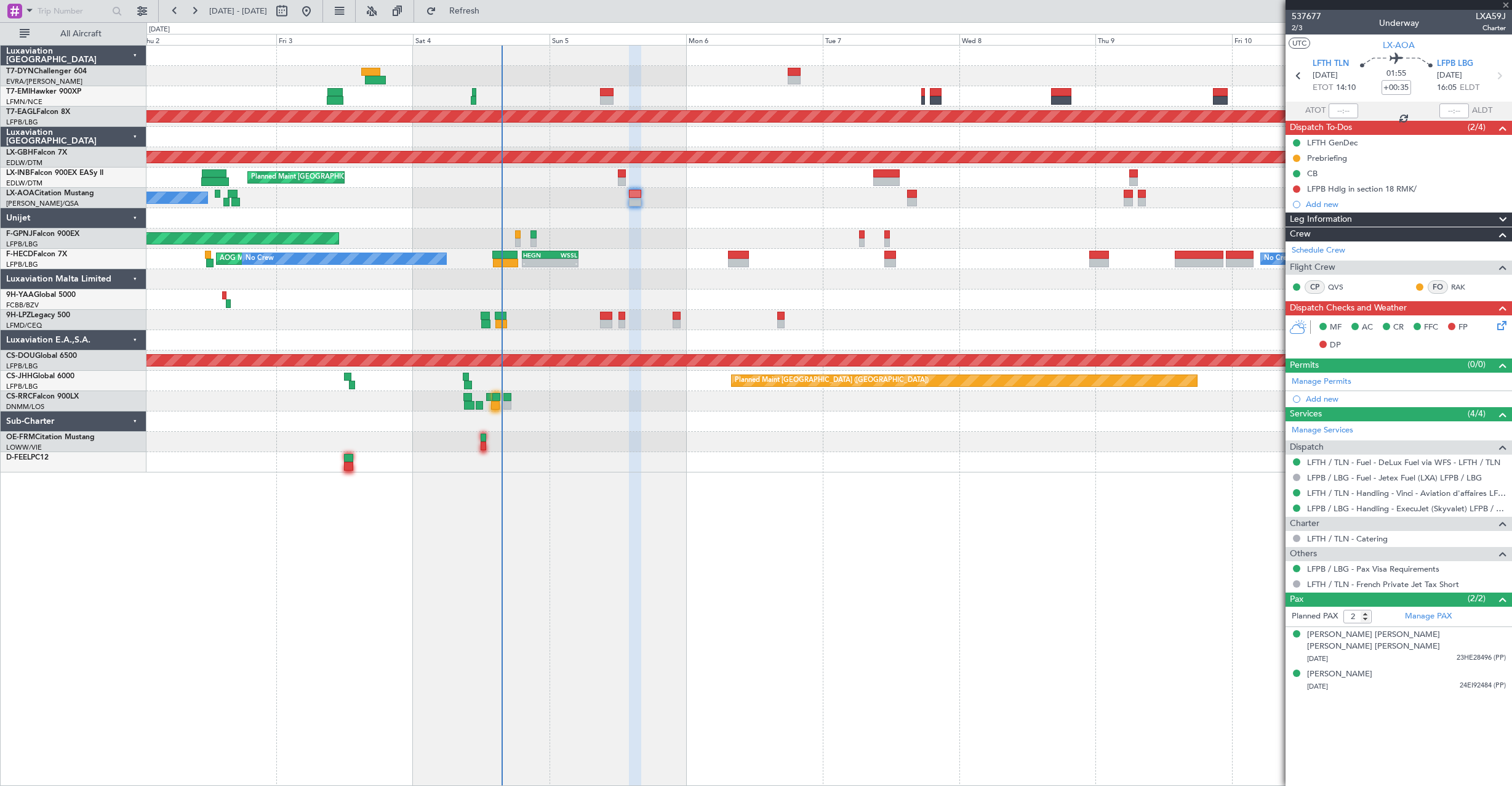
type input "+00:15"
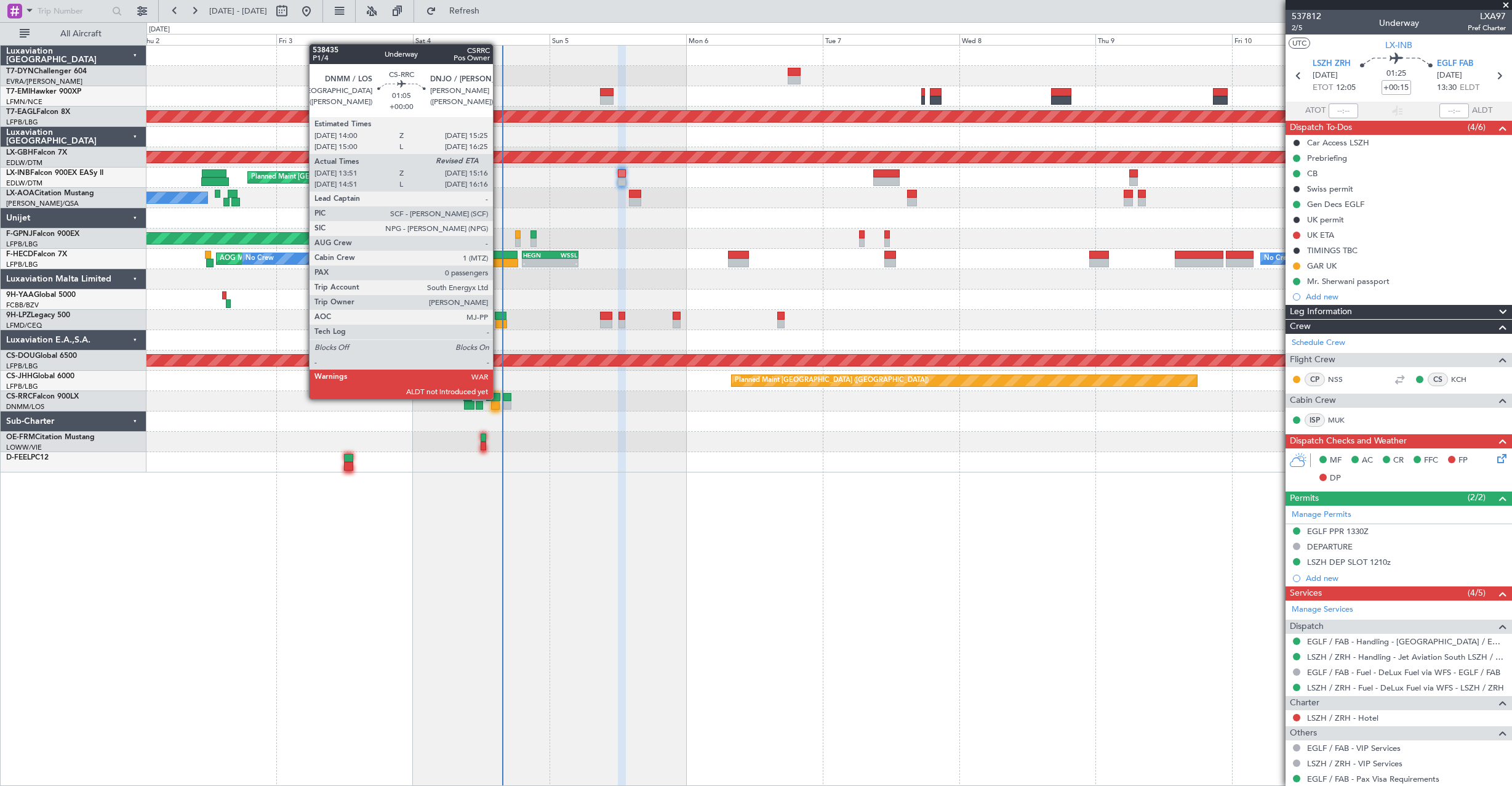
click at [499, 398] on div at bounding box center [497, 397] width 9 height 9
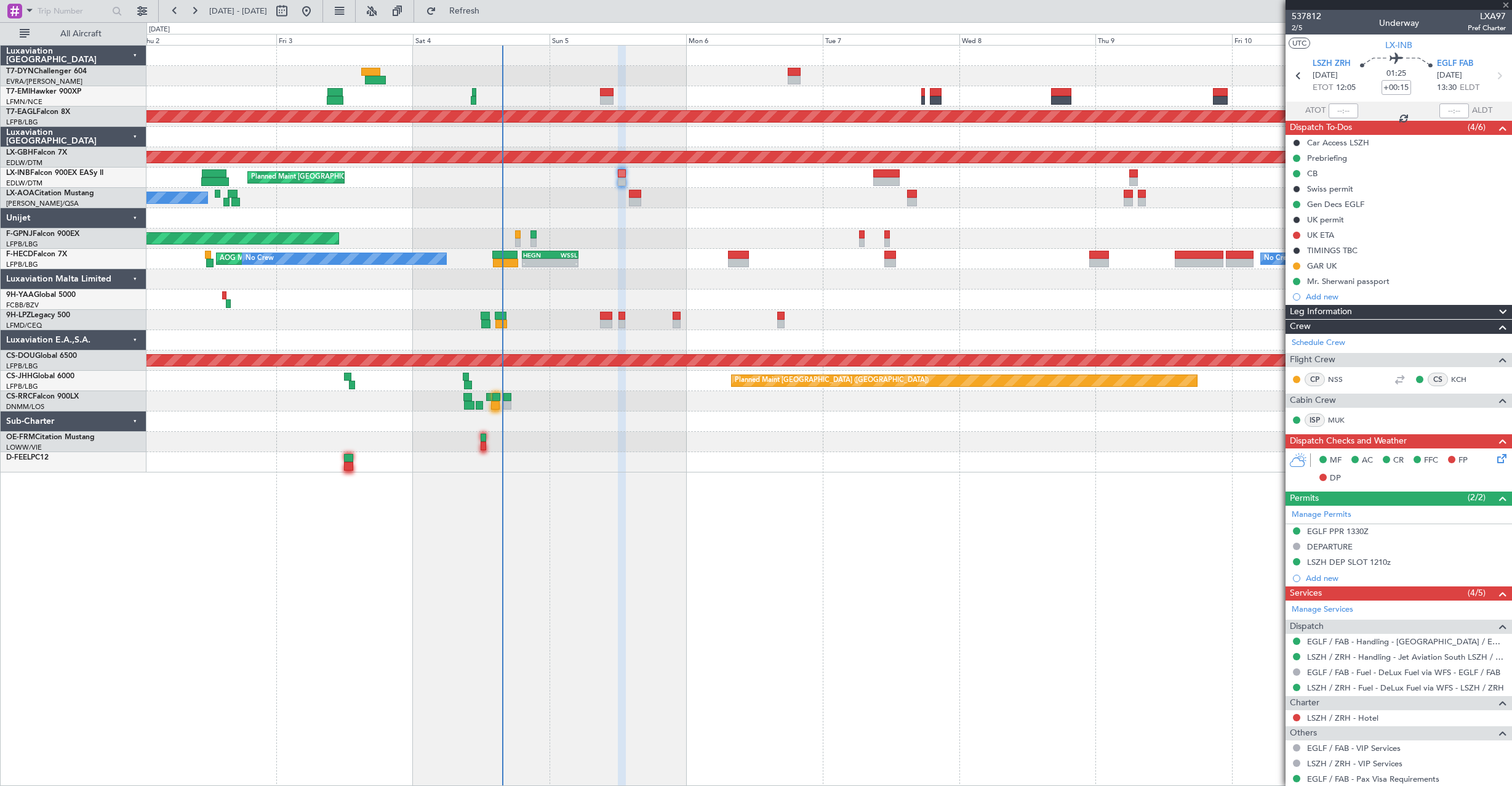
type input "14:06"
type input "0"
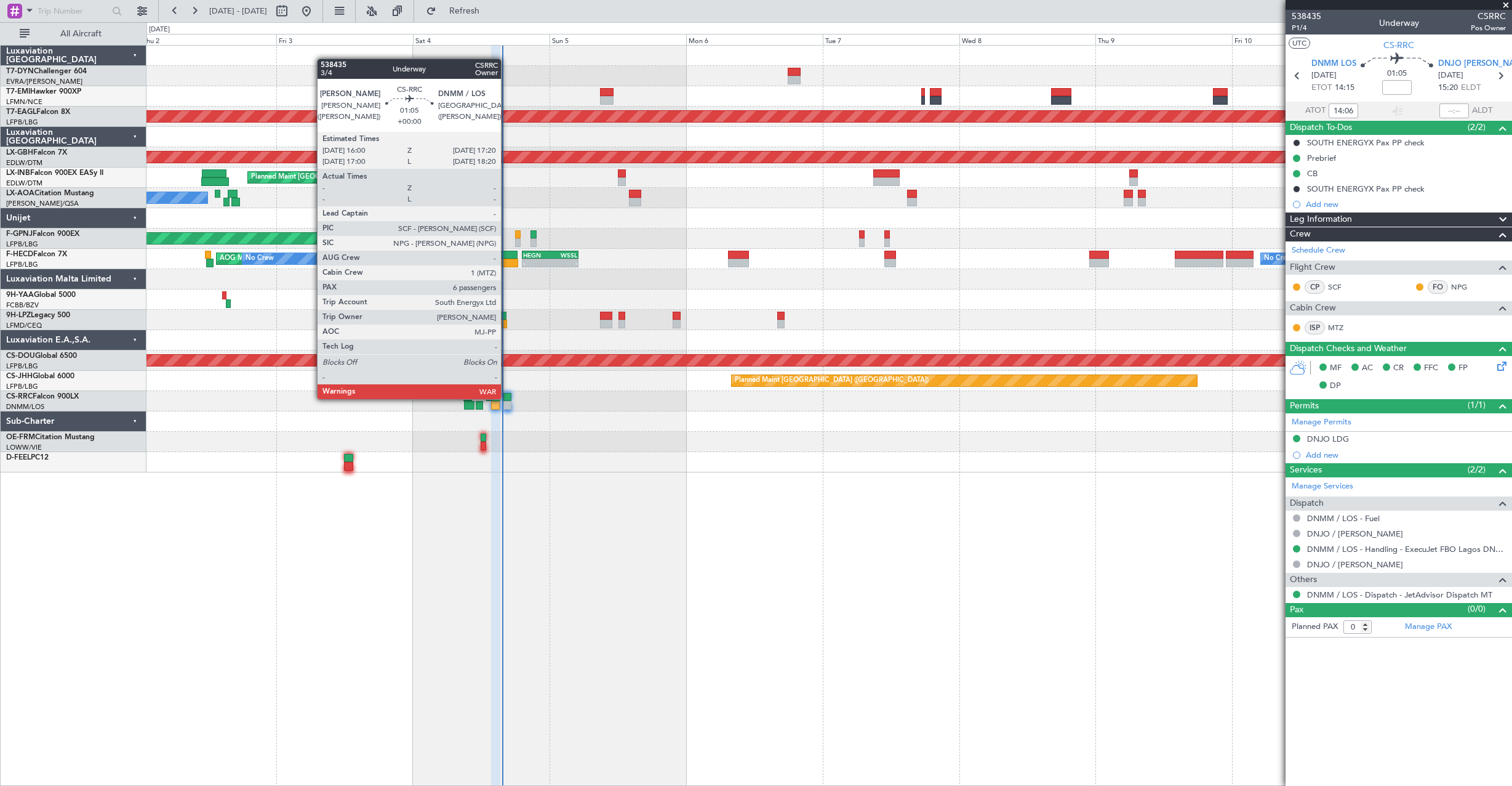
click at [506, 398] on div at bounding box center [507, 397] width 8 height 9
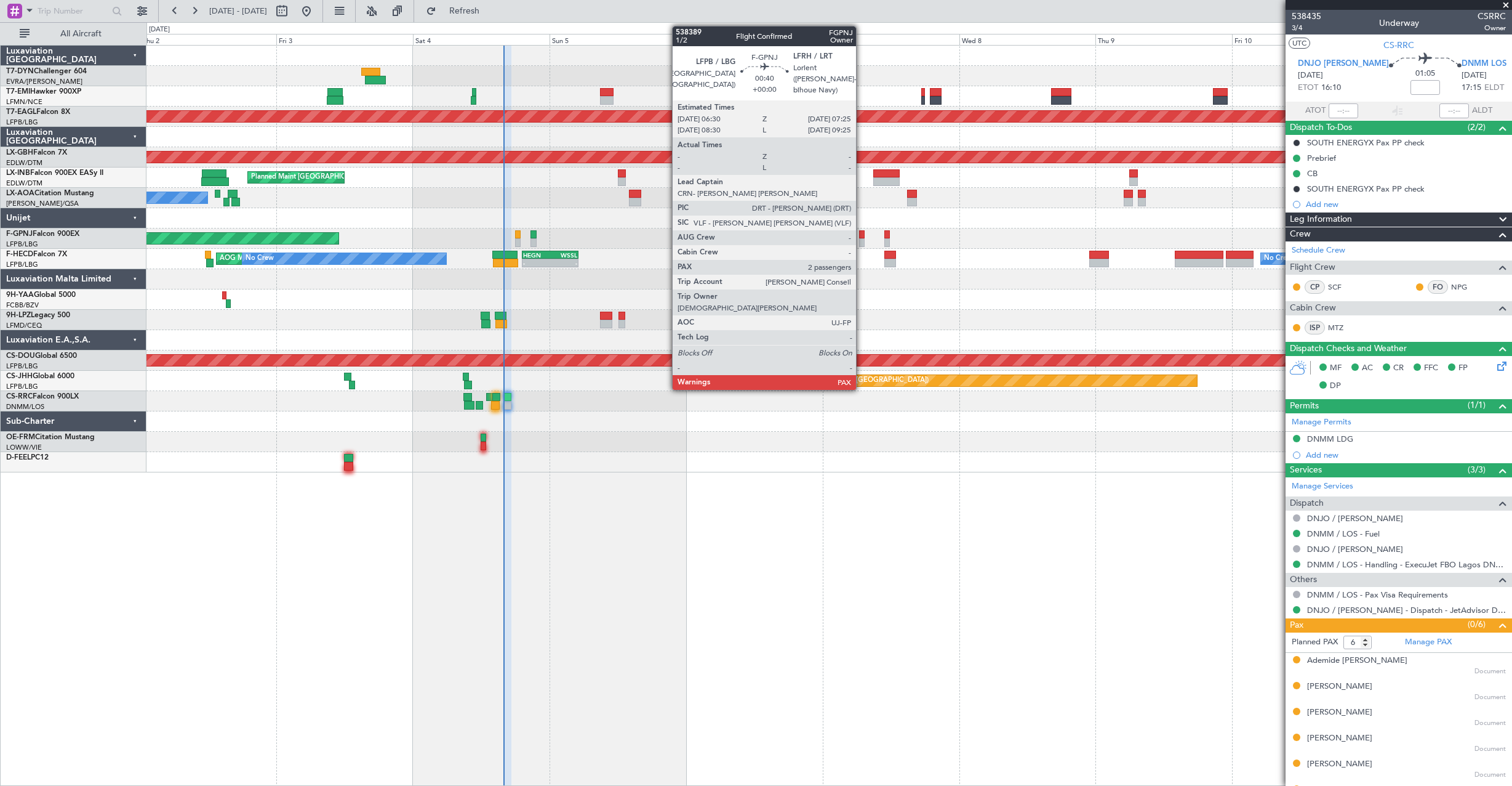
click at [862, 236] on div at bounding box center [862, 235] width 5 height 9
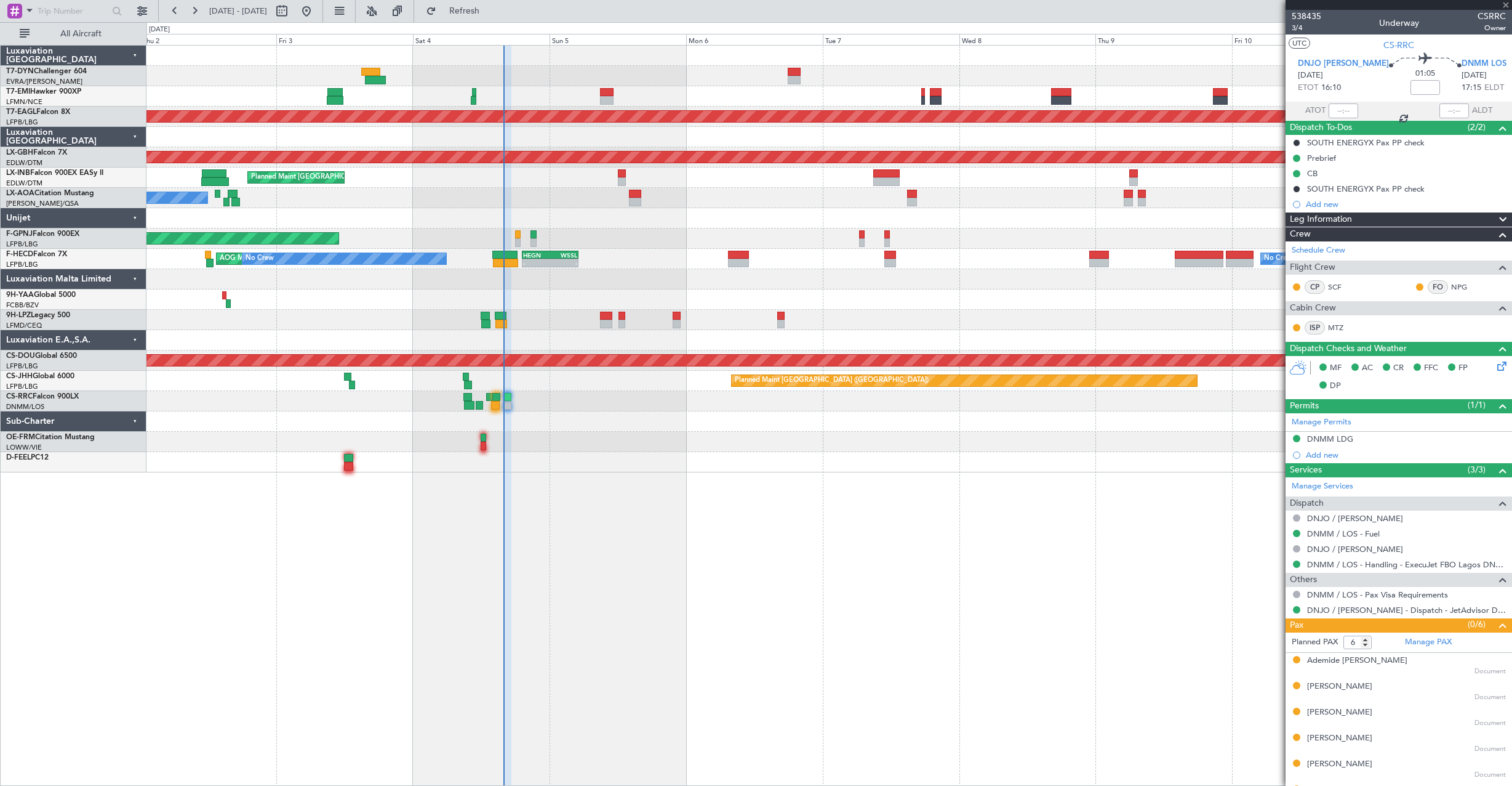
type input "4"
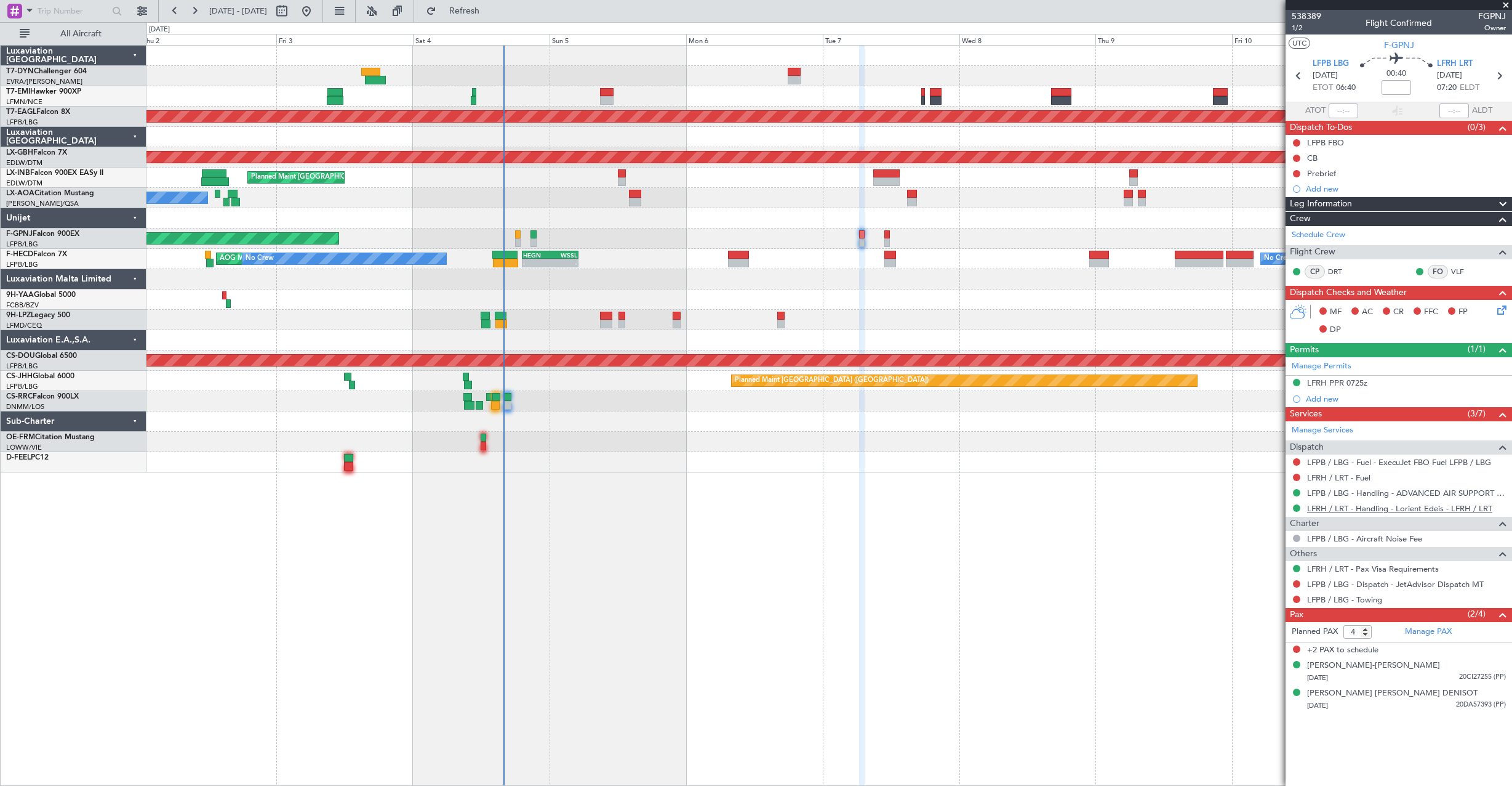
click at [1338, 510] on link "LFRH / LRT - Handling - Lorient Edeis - LFRH / LRT" at bounding box center [1400, 508] width 185 height 10
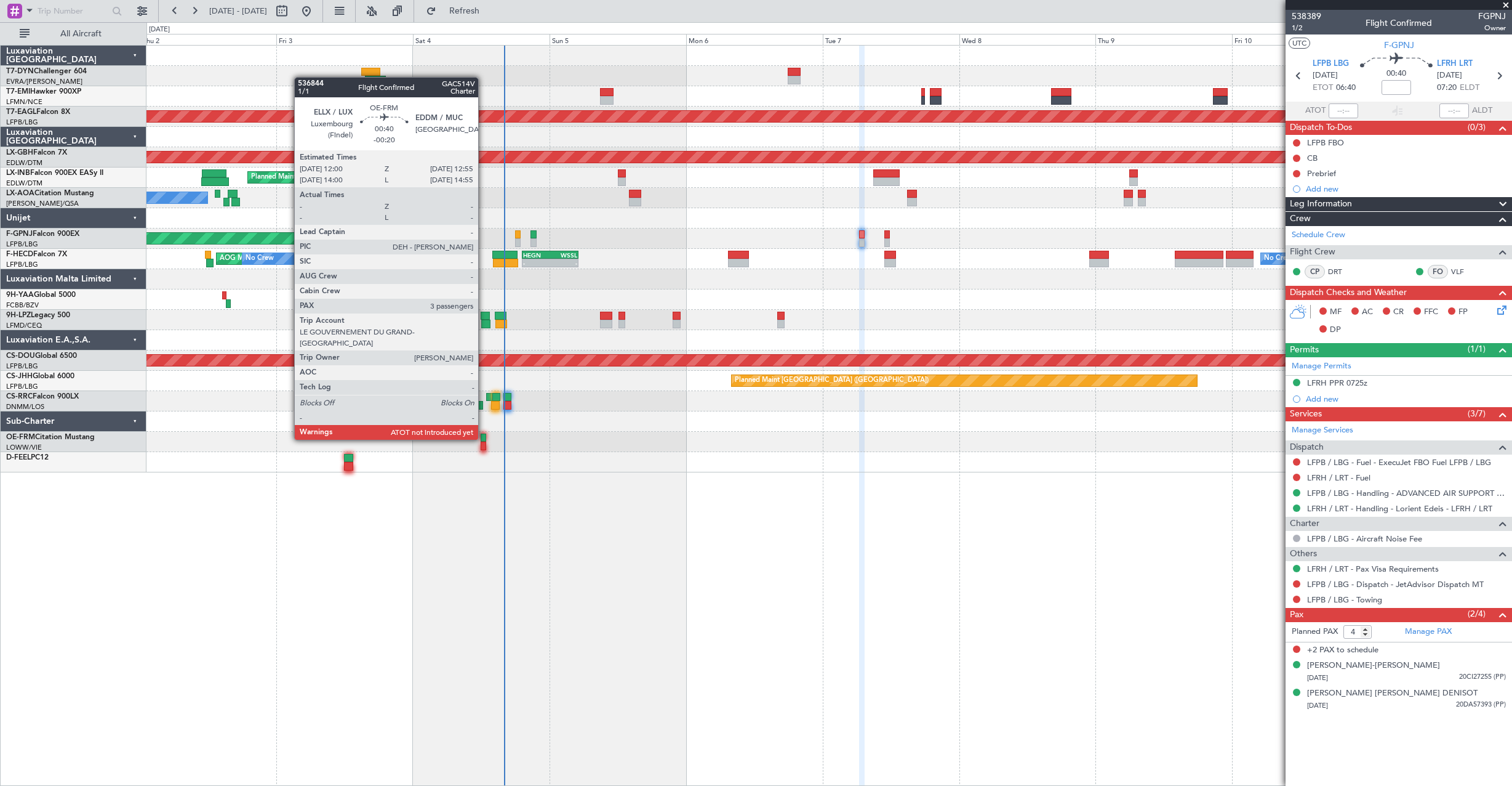
click at [484, 438] on div at bounding box center [483, 437] width 5 height 9
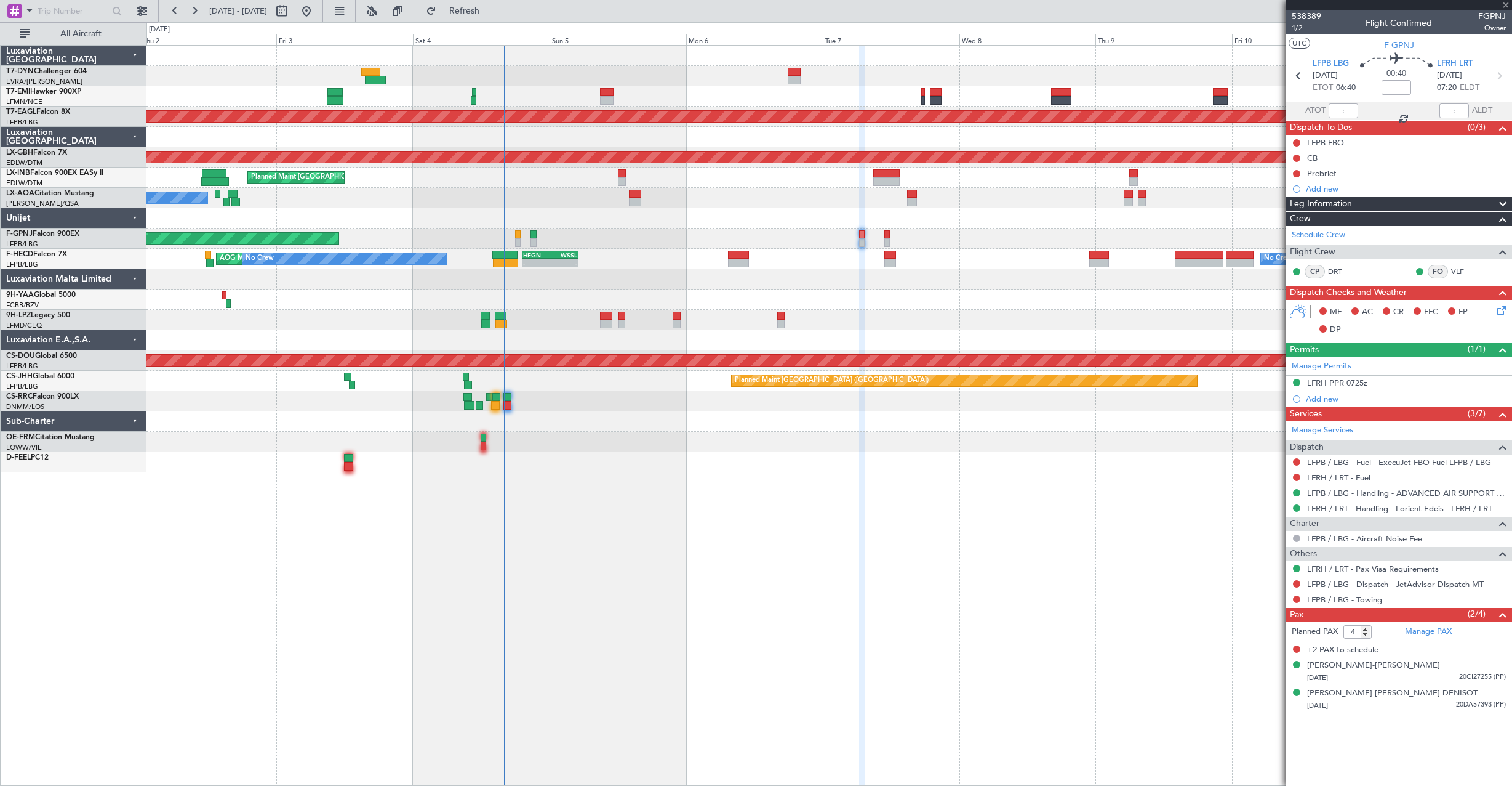
type input "-00:20"
type input "3"
